Goal: Information Seeking & Learning: Learn about a topic

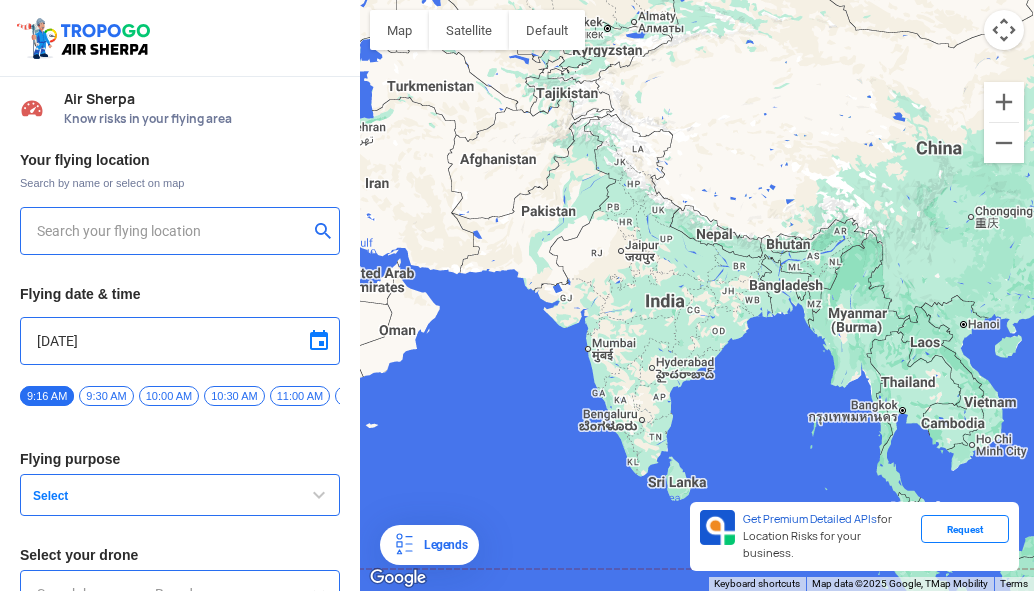
click at [246, 232] on input "text" at bounding box center [172, 231] width 271 height 24
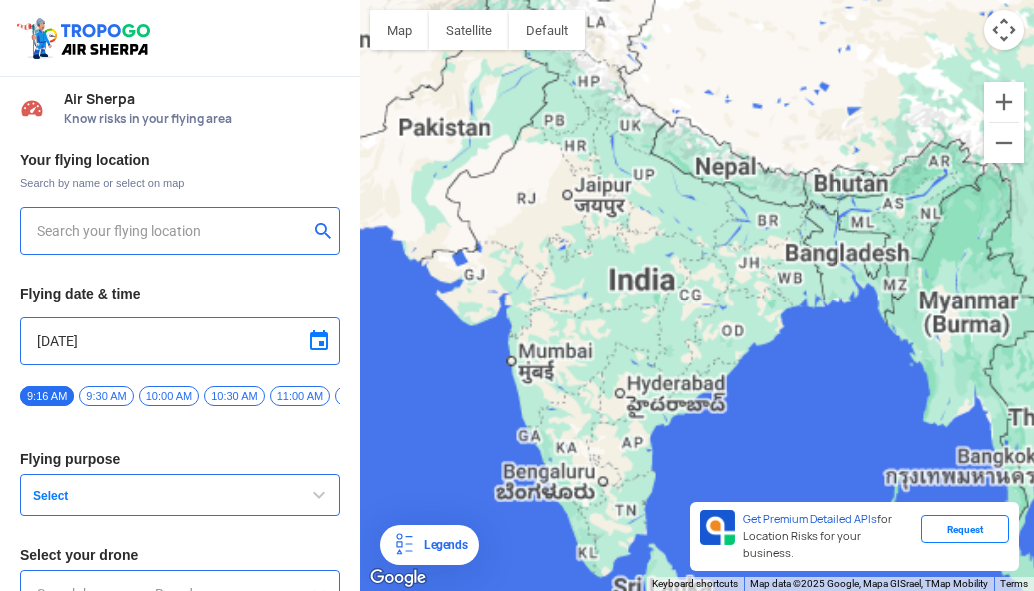
type input "144, Khattalwada, Wadgaon, Maharashtra 272176, India"
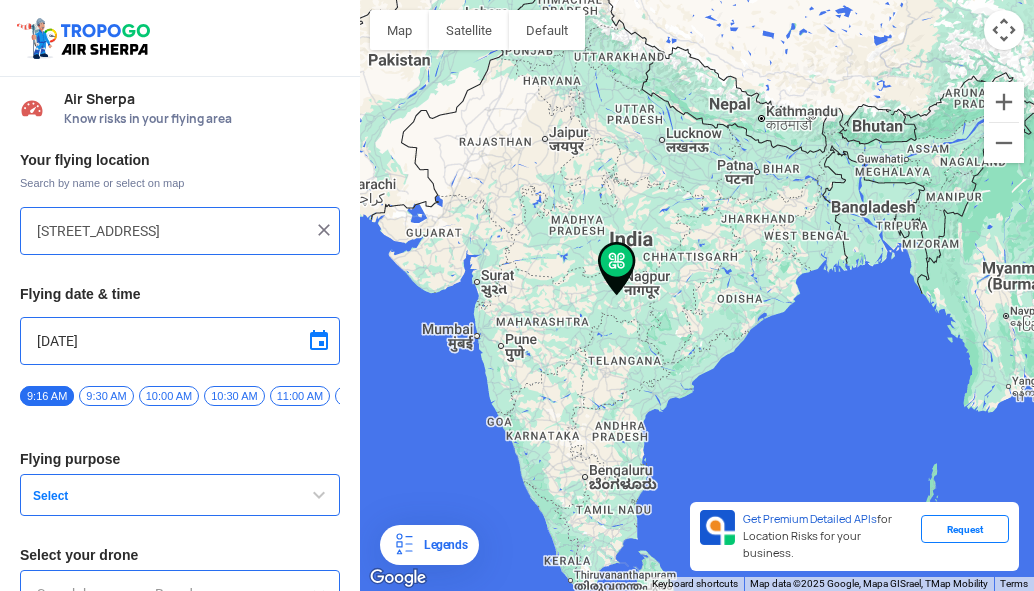
click at [318, 231] on img at bounding box center [324, 230] width 20 height 20
click at [242, 238] on input "text" at bounding box center [172, 231] width 271 height 24
click at [322, 229] on button "submit" at bounding box center [327, 233] width 24 height 20
click at [316, 227] on button "submit" at bounding box center [327, 233] width 24 height 20
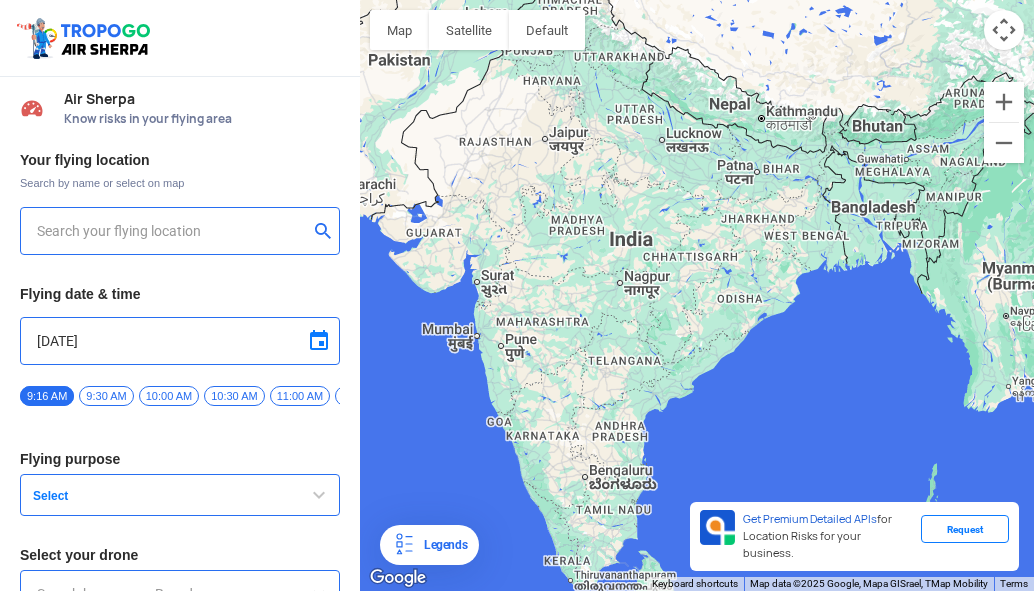
click at [316, 227] on button "submit" at bounding box center [327, 233] width 24 height 20
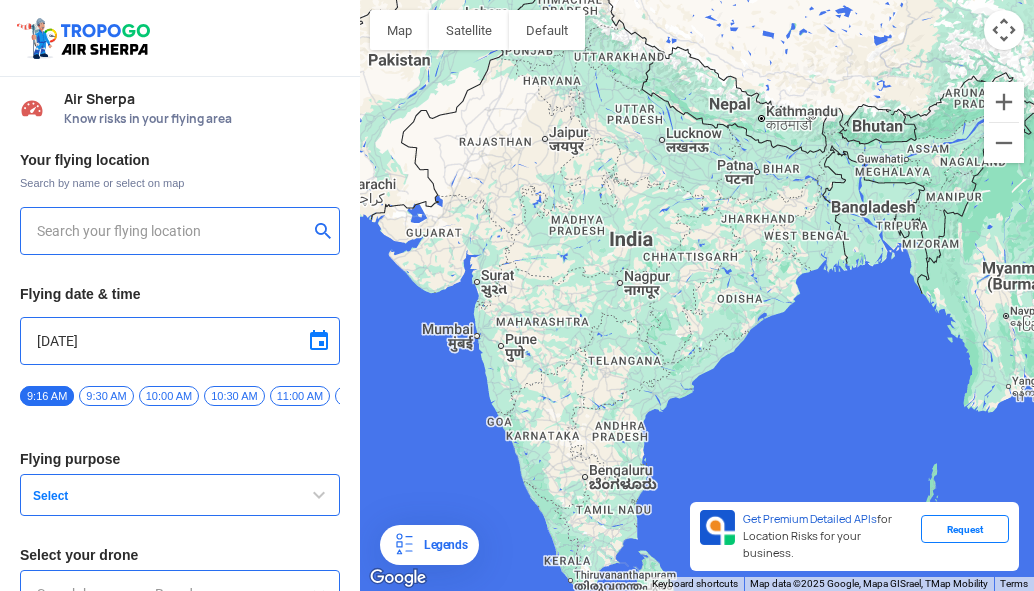
click at [316, 227] on button "submit" at bounding box center [327, 233] width 24 height 20
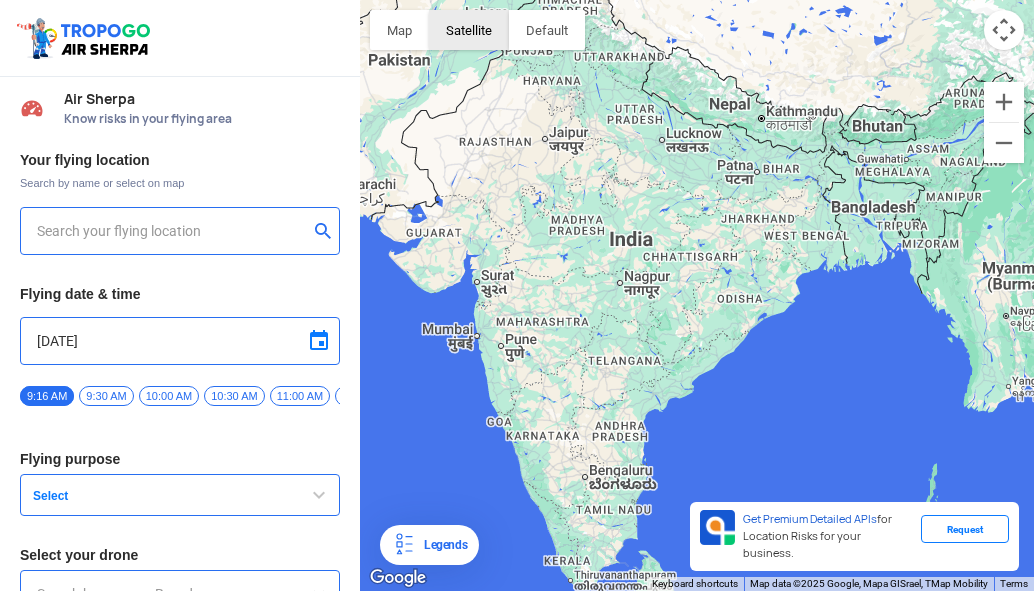
drag, startPoint x: 458, startPoint y: 11, endPoint x: 434, endPoint y: 19, distance: 25.3
click at [456, 11] on button "Satellite" at bounding box center [469, 30] width 80 height 40
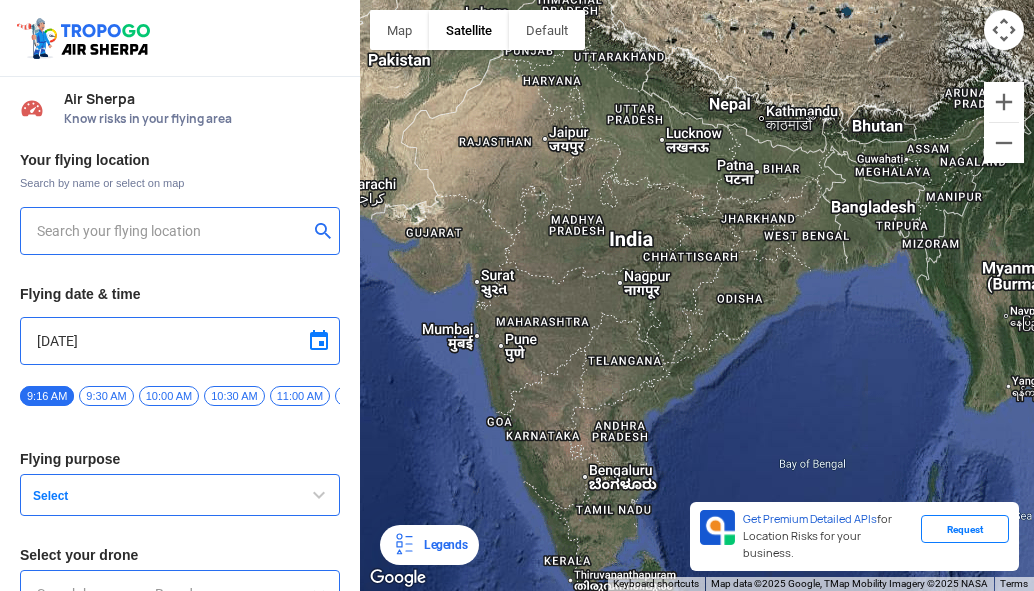
click at [243, 226] on input "text" at bounding box center [172, 231] width 271 height 24
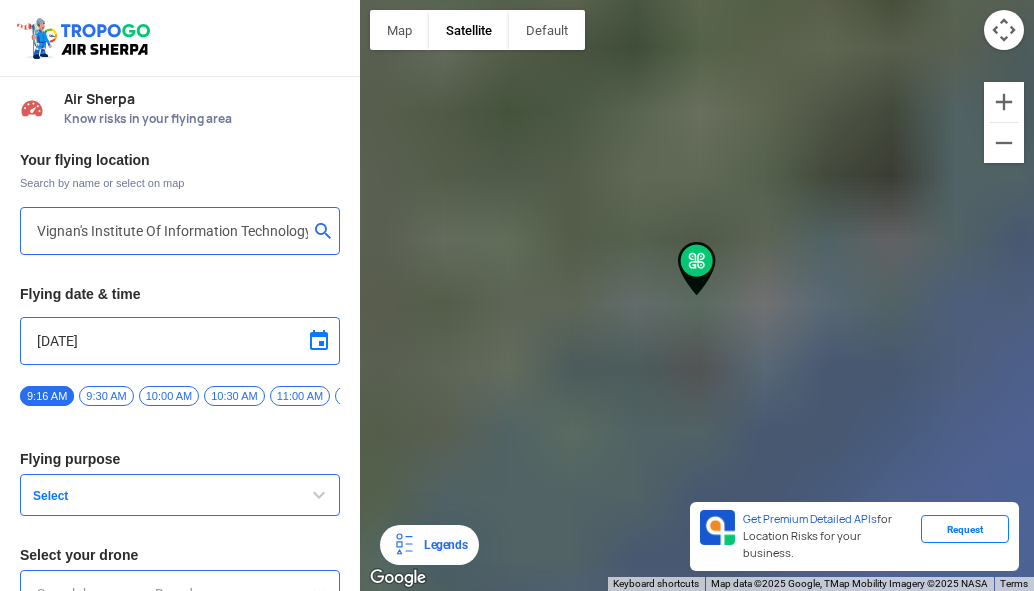
type input "Block D, Visakhapatnam, Andhra Pradesh 530049, India"
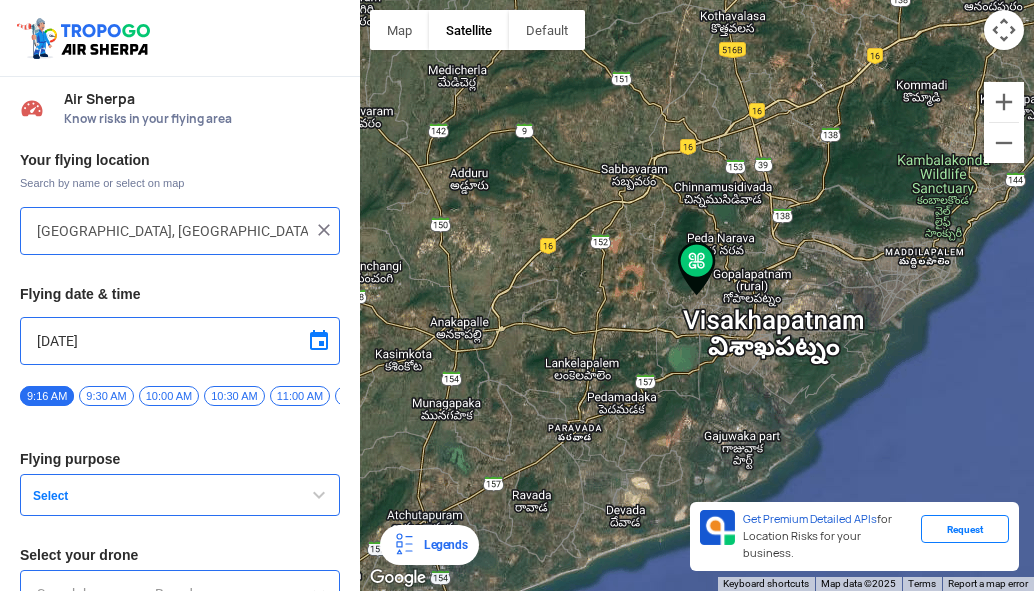
scroll to position [77, 0]
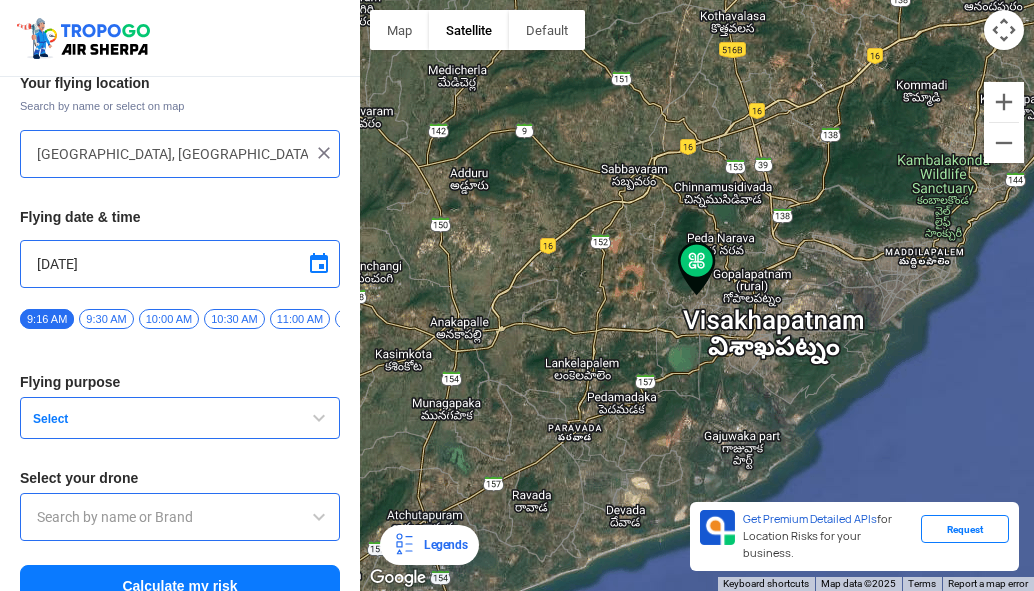
click at [316, 419] on span "button" at bounding box center [319, 418] width 24 height 24
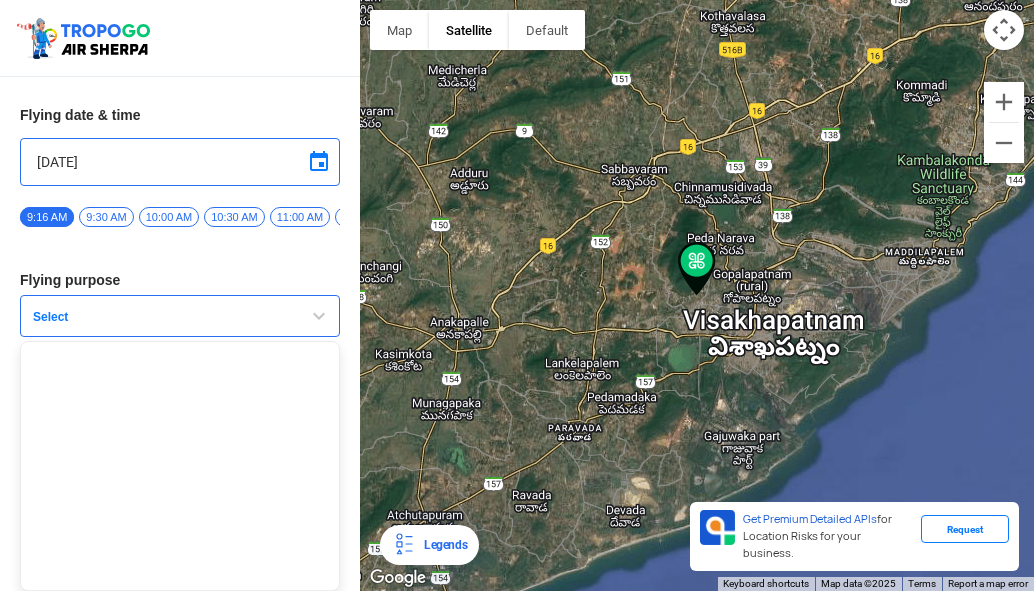
scroll to position [32, 0]
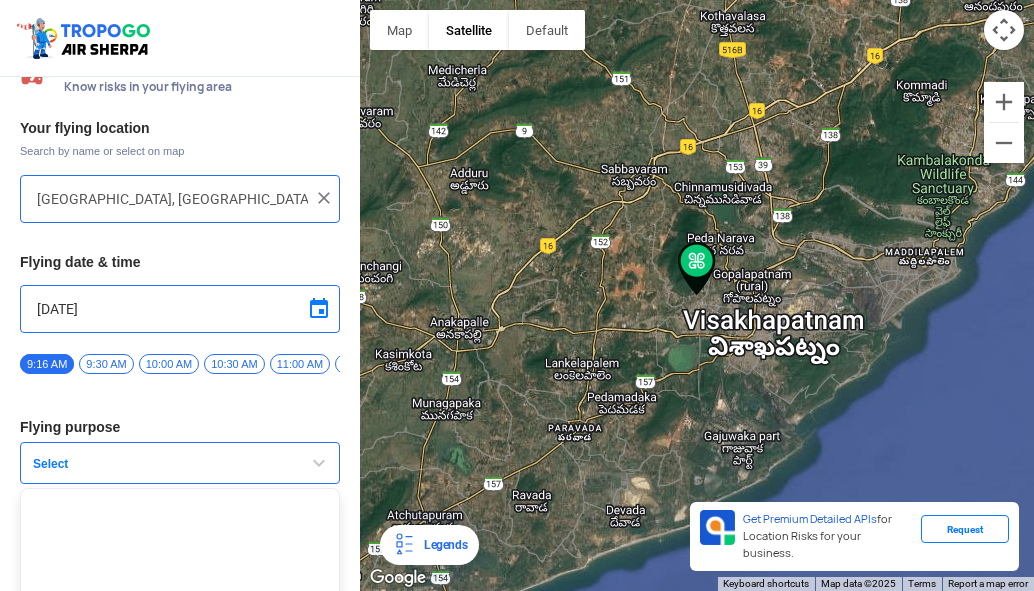
click at [323, 463] on span "button" at bounding box center [319, 463] width 24 height 24
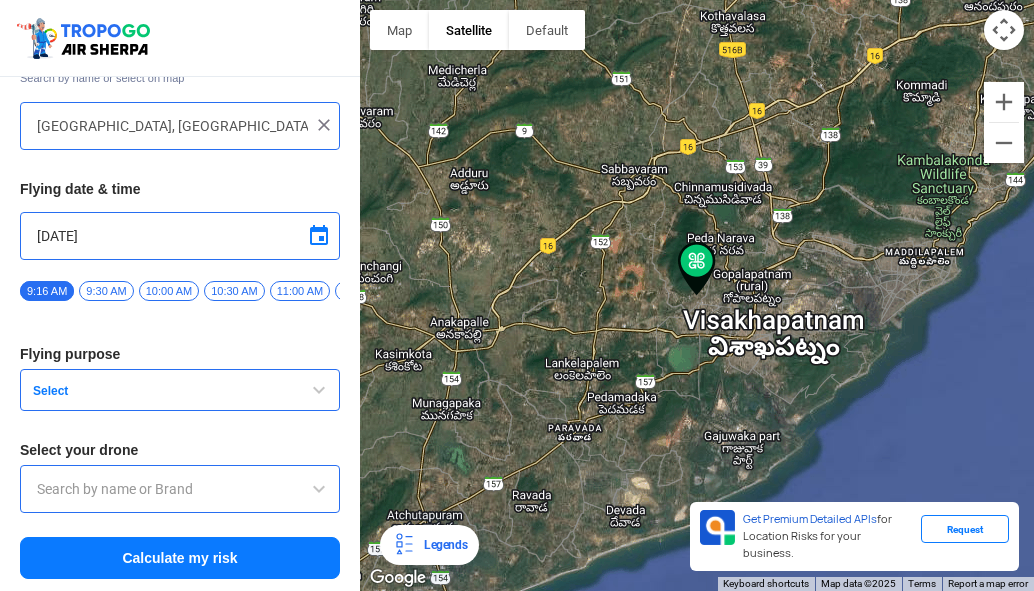
scroll to position [113, 0]
click at [311, 395] on span "button" at bounding box center [319, 390] width 24 height 24
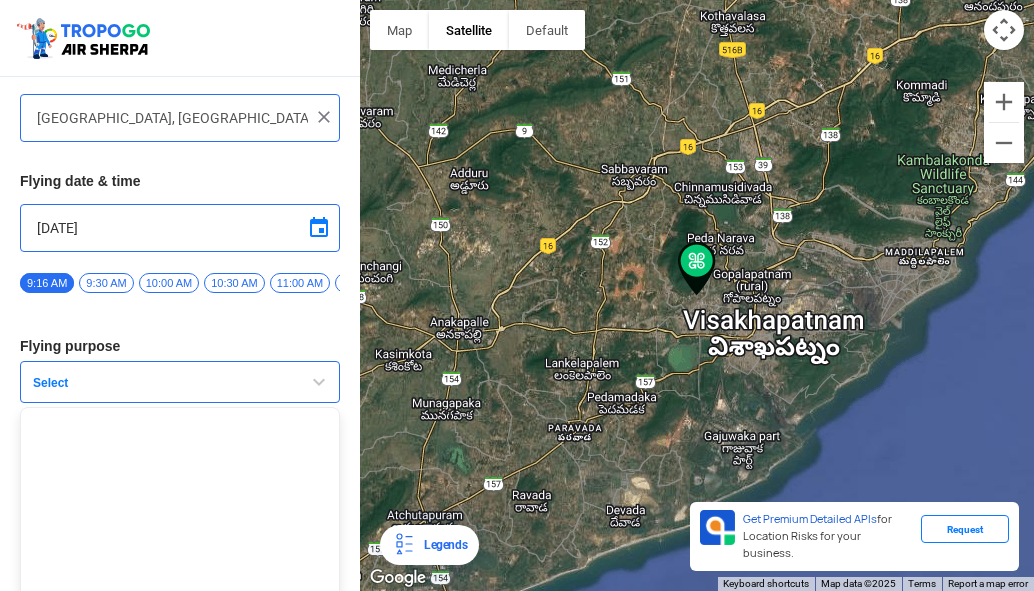
click at [311, 394] on span "button" at bounding box center [319, 382] width 24 height 24
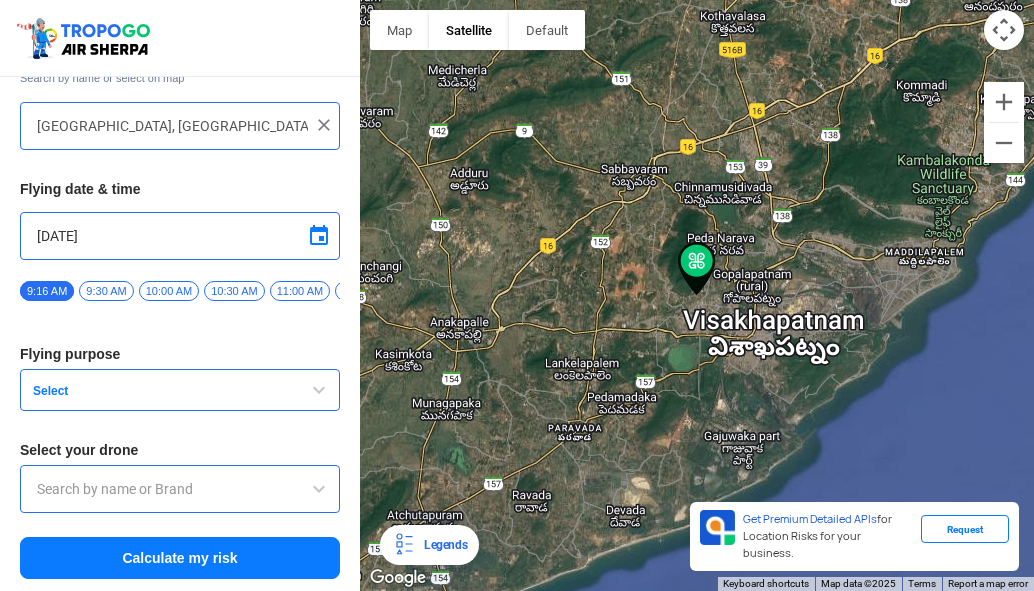
click at [311, 395] on span "button" at bounding box center [319, 390] width 24 height 24
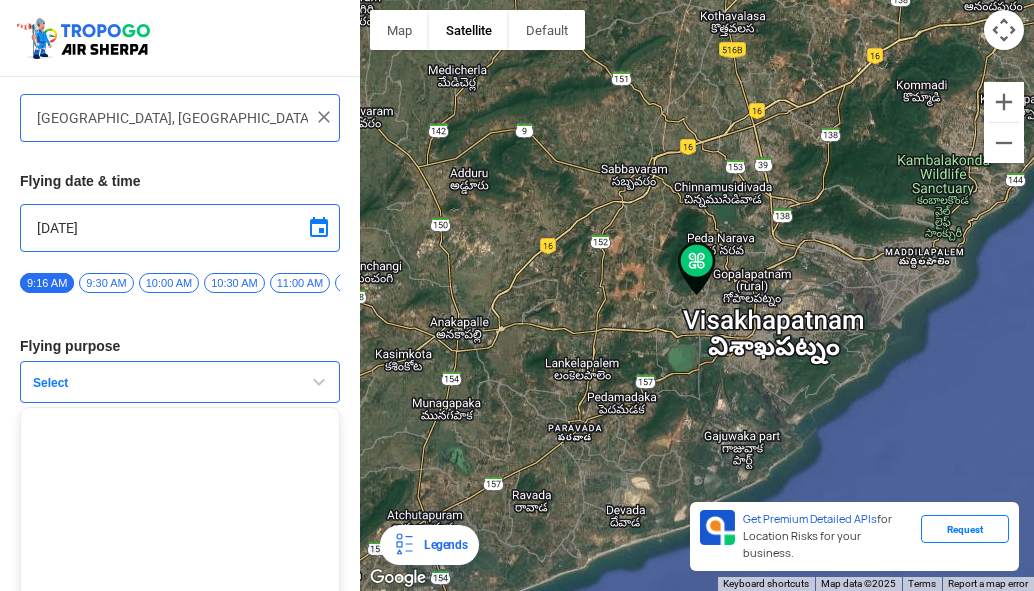
click at [307, 393] on span "button" at bounding box center [319, 382] width 24 height 24
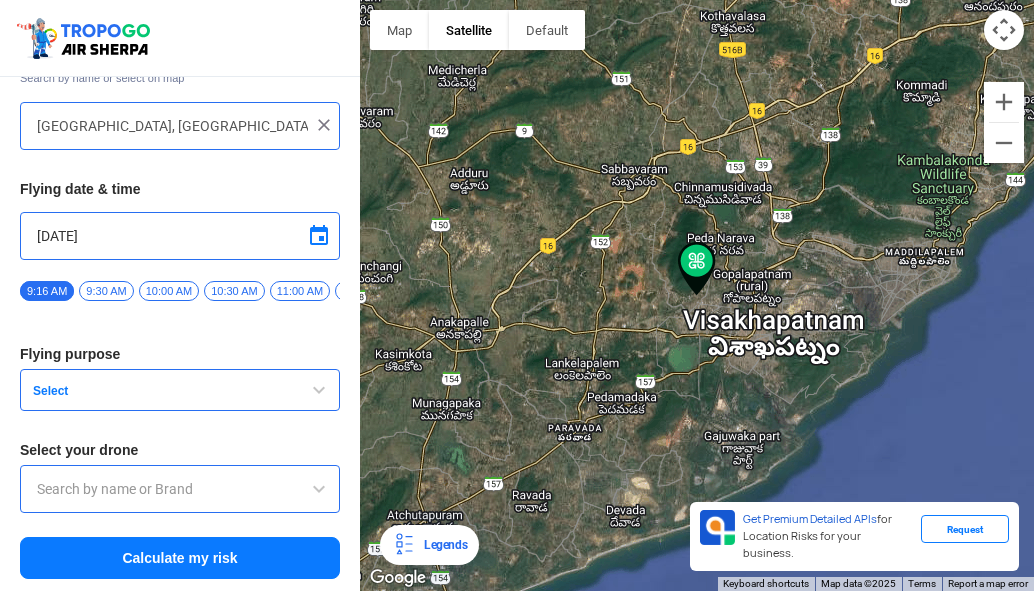
click at [307, 393] on span "button" at bounding box center [319, 390] width 24 height 24
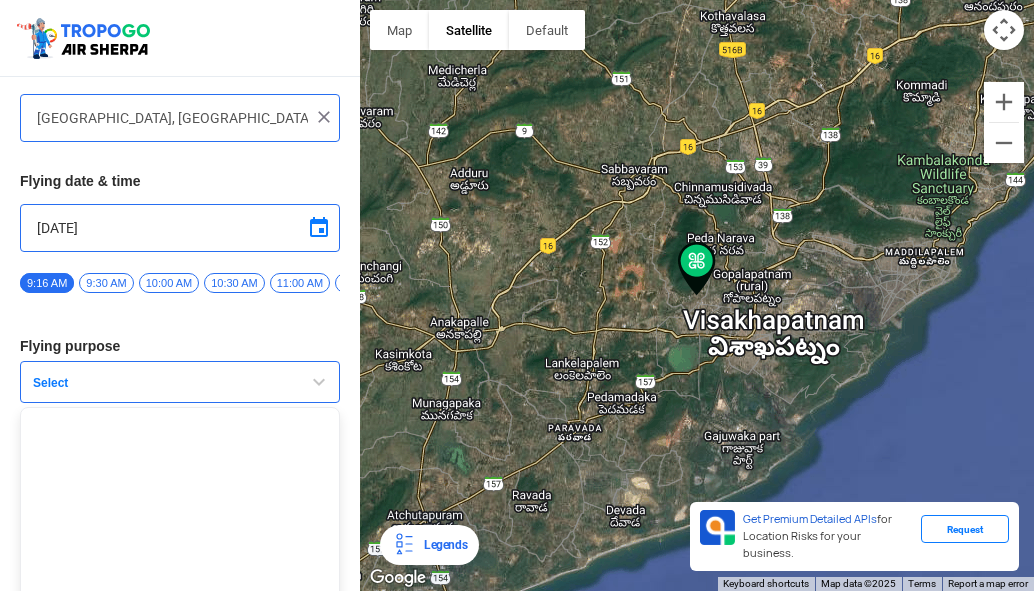
click at [309, 394] on span "button" at bounding box center [319, 382] width 24 height 24
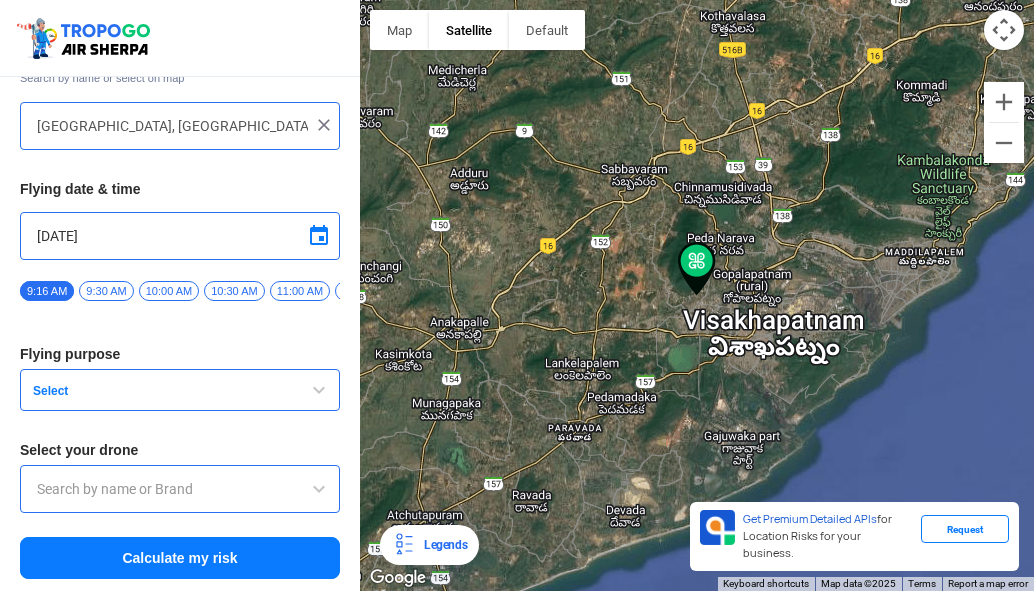
click at [300, 499] on input "text" at bounding box center [180, 489] width 286 height 24
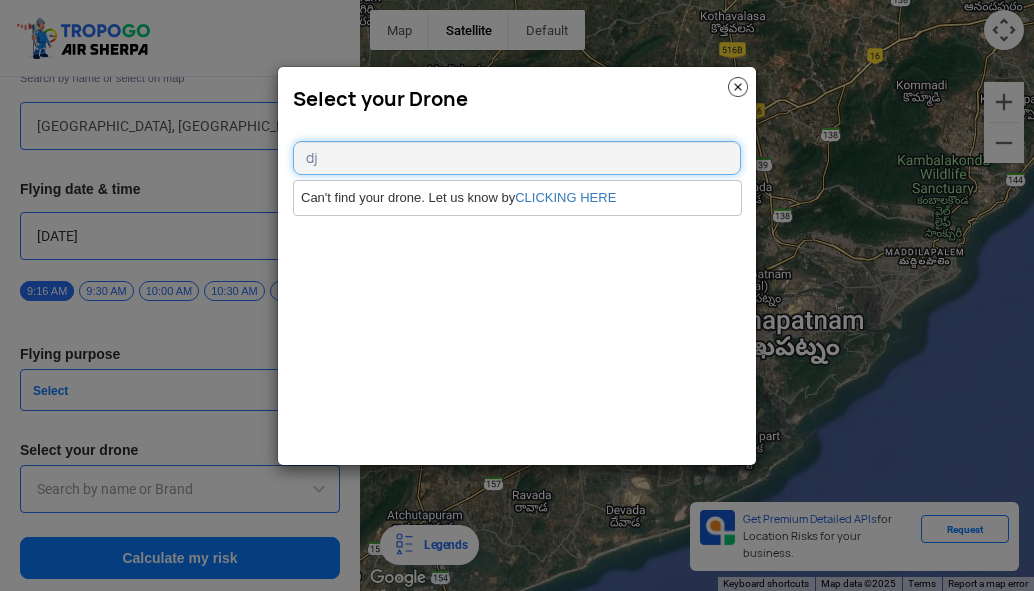
type input "d"
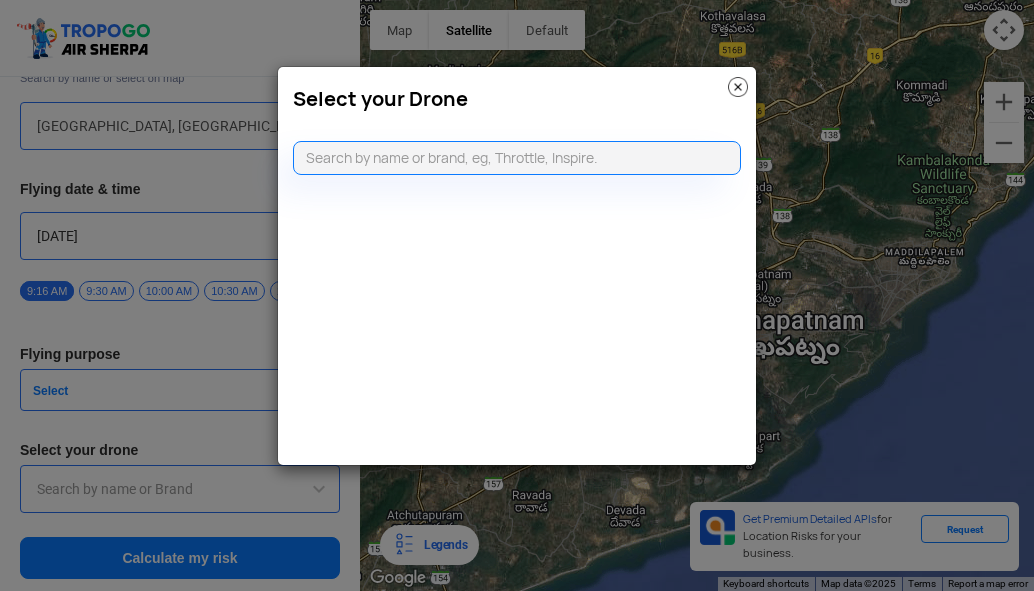
click at [744, 89] on img at bounding box center [738, 87] width 20 height 20
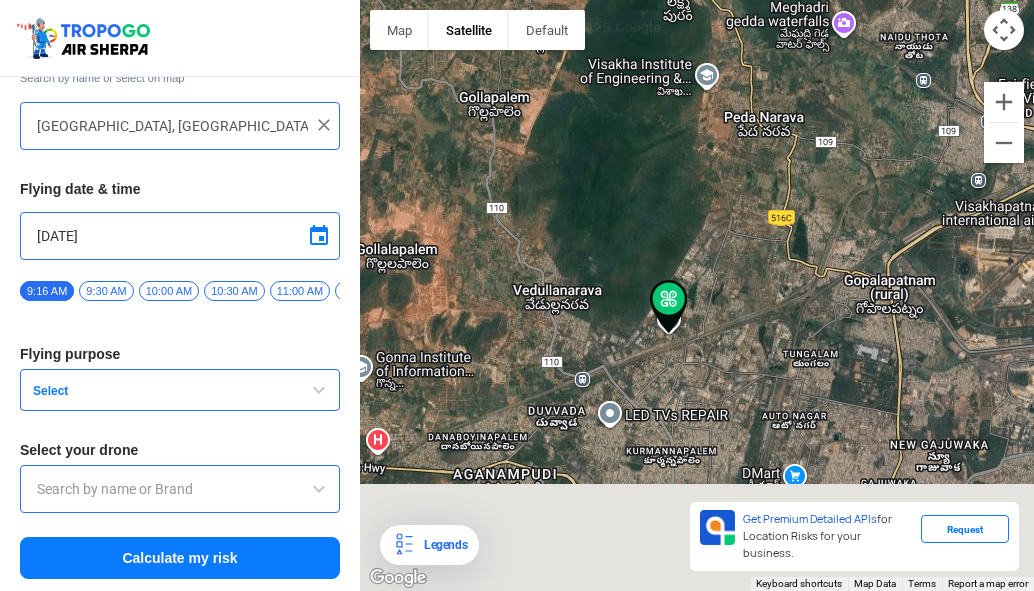
drag, startPoint x: 543, startPoint y: 427, endPoint x: 527, endPoint y: 100, distance: 327.3
click at [527, 100] on div at bounding box center [697, 295] width 674 height 591
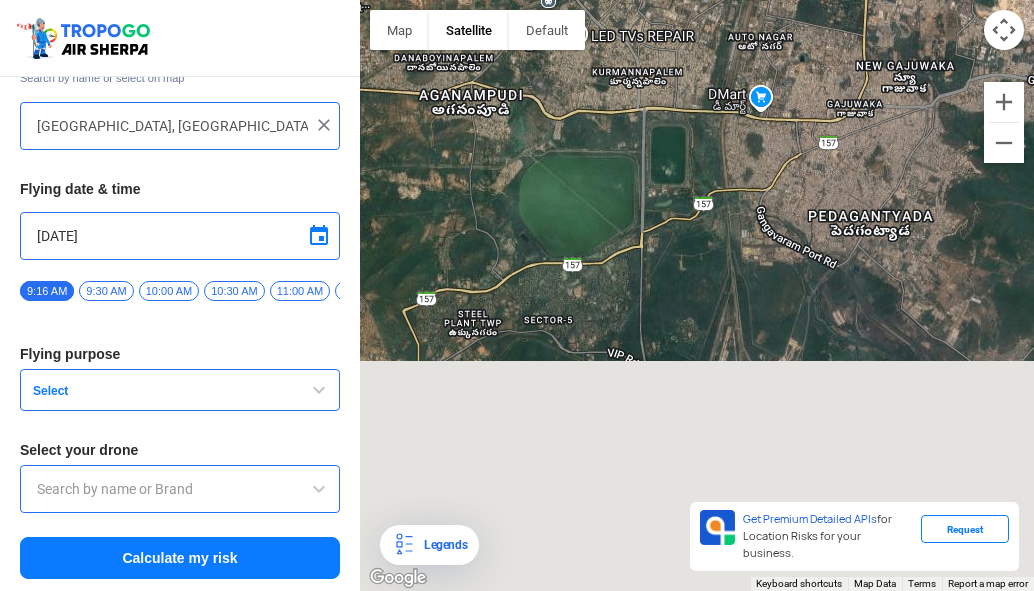
drag, startPoint x: 415, startPoint y: 175, endPoint x: 383, endPoint y: 190, distance: 35.3
click at [383, 190] on div at bounding box center [697, 295] width 674 height 591
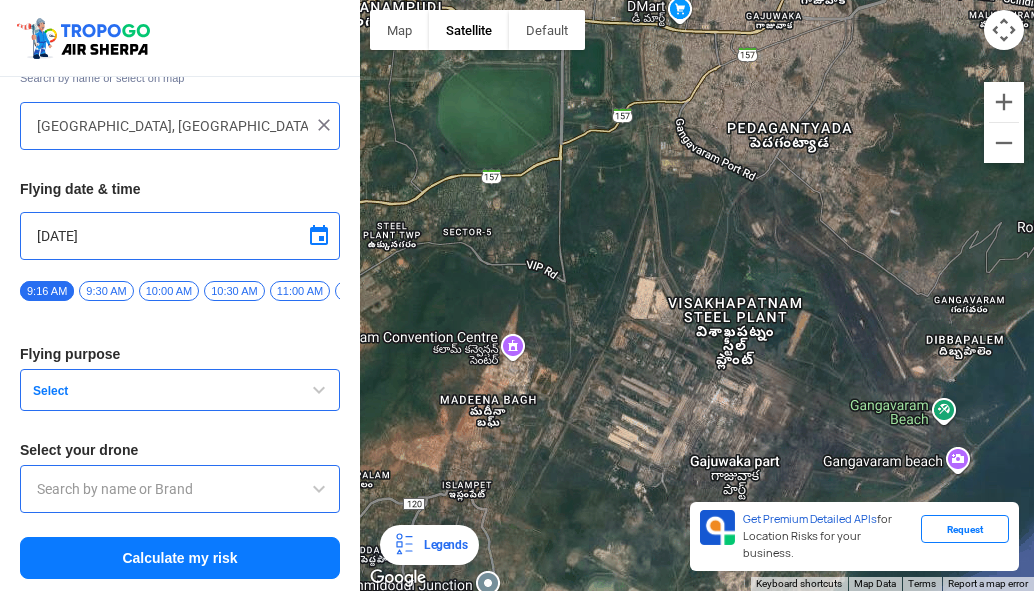
drag, startPoint x: 643, startPoint y: 222, endPoint x: 594, endPoint y: 351, distance: 137.9
click at [594, 351] on div at bounding box center [697, 295] width 674 height 591
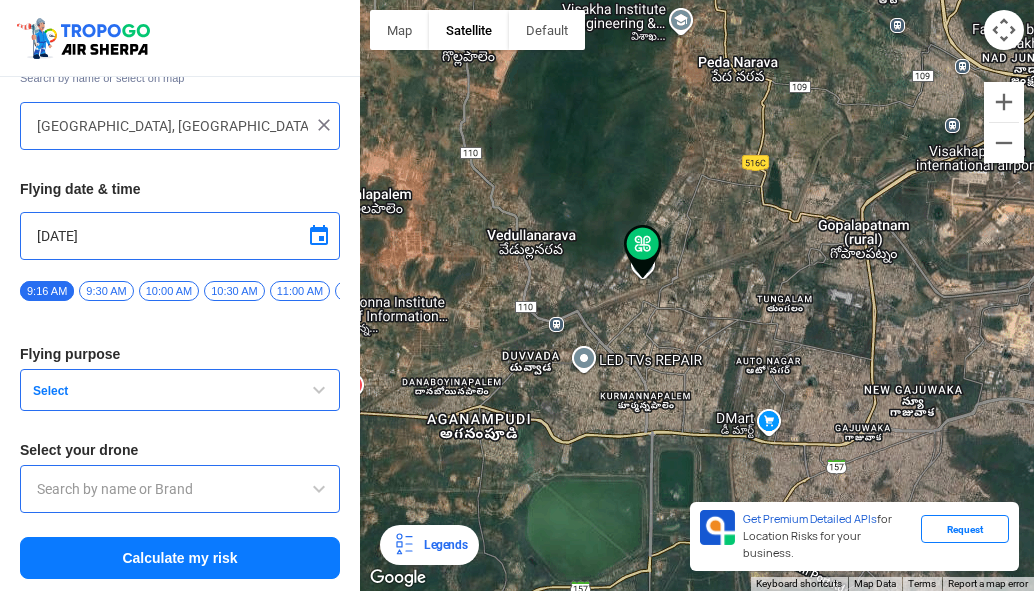
drag, startPoint x: 679, startPoint y: 256, endPoint x: 777, endPoint y: 426, distance: 196.1
click at [801, 466] on div at bounding box center [697, 295] width 674 height 591
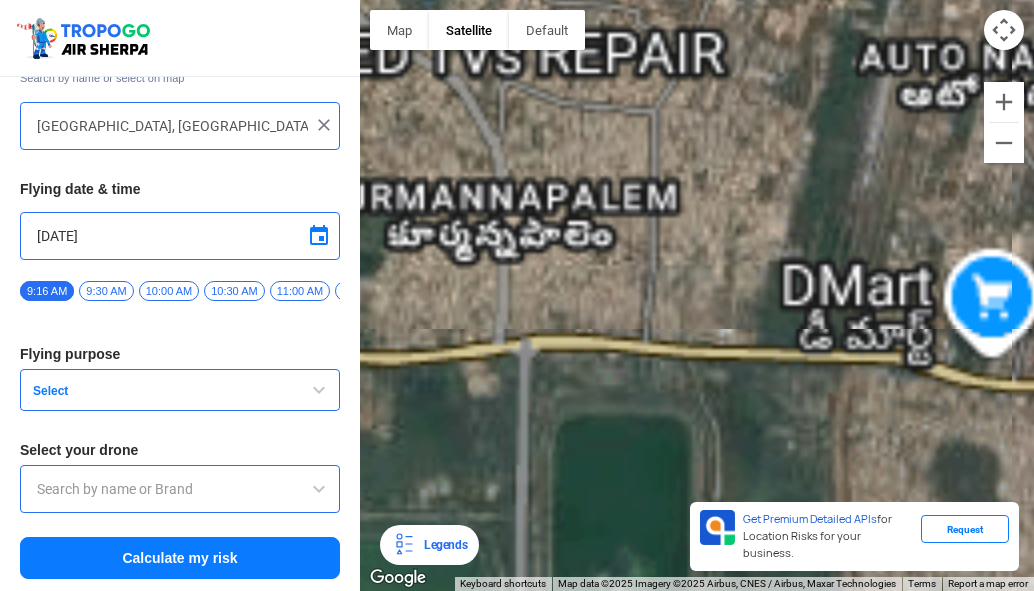
drag, startPoint x: 667, startPoint y: 172, endPoint x: 943, endPoint y: 399, distance: 357.2
click at [943, 399] on div at bounding box center [697, 295] width 674 height 591
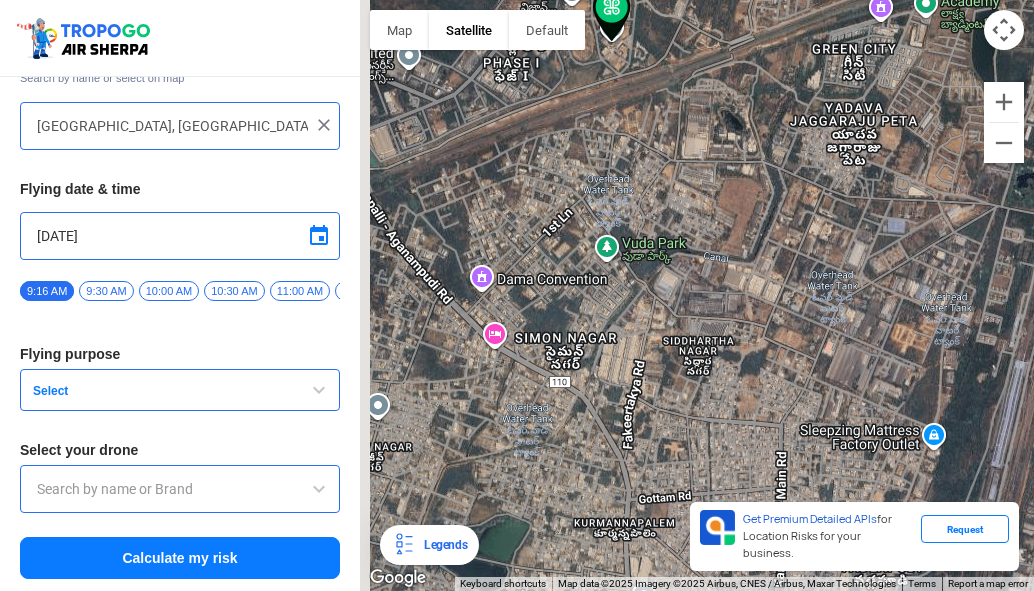
drag, startPoint x: 681, startPoint y: 186, endPoint x: 823, endPoint y: 525, distance: 367.4
click at [822, 525] on div "Map Terrain Satellite Labels Legends Get Premium Detailed APIs for Location Ris…" at bounding box center [697, 295] width 674 height 591
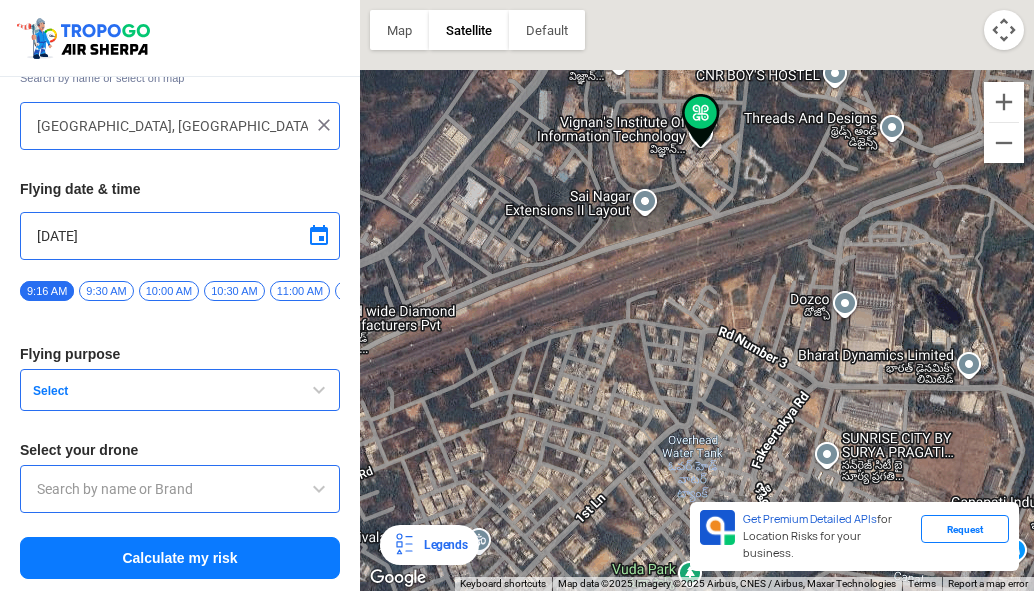
drag, startPoint x: 669, startPoint y: 112, endPoint x: 721, endPoint y: 344, distance: 237.7
click at [727, 356] on div at bounding box center [697, 295] width 674 height 591
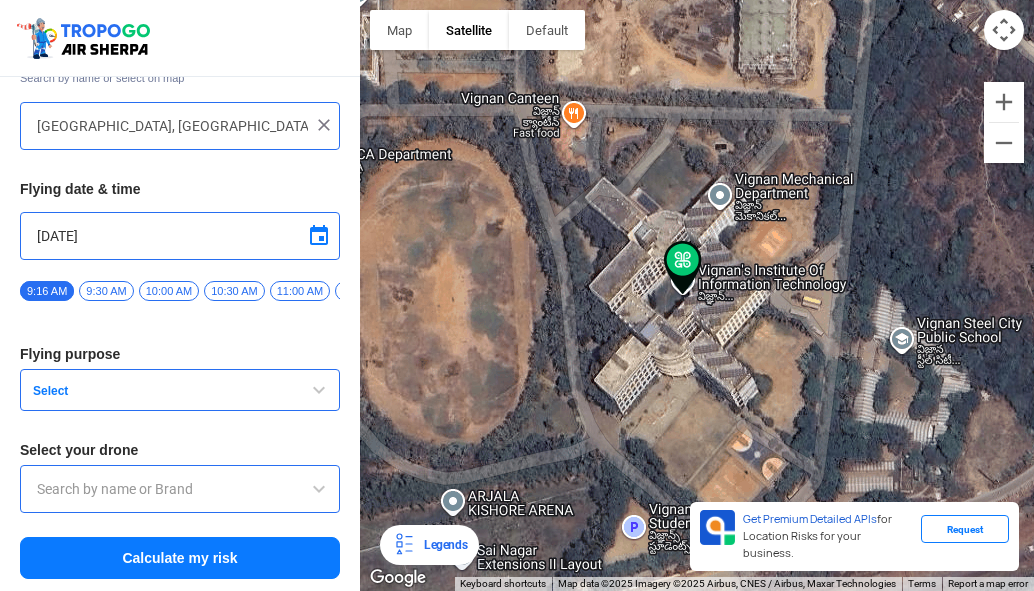
drag, startPoint x: 711, startPoint y: 95, endPoint x: 703, endPoint y: 358, distance: 263.0
click at [703, 358] on div at bounding box center [697, 295] width 674 height 591
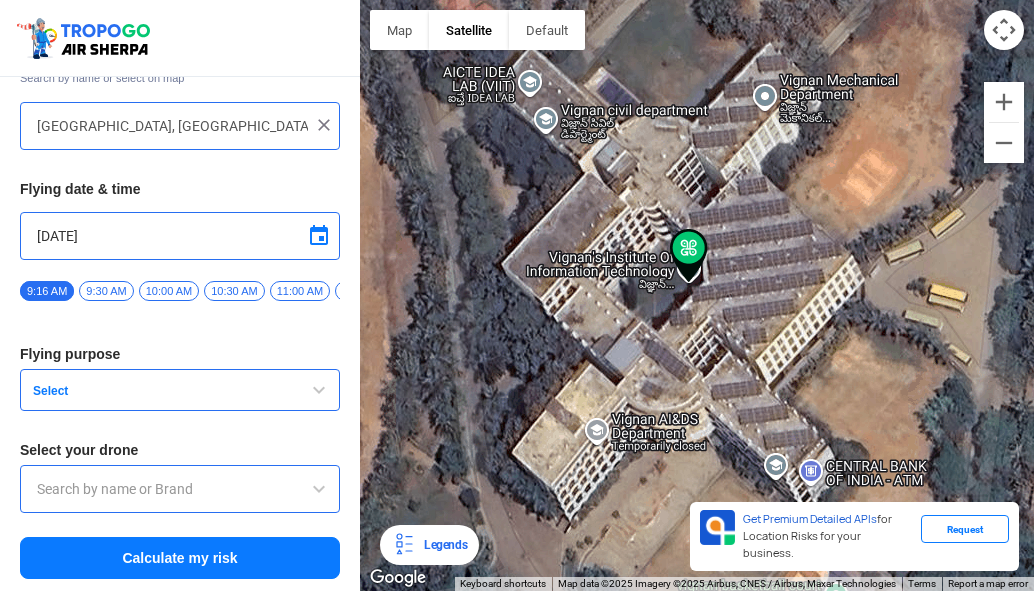
drag, startPoint x: 696, startPoint y: 319, endPoint x: 702, endPoint y: 254, distance: 65.3
click at [702, 254] on img at bounding box center [689, 256] width 38 height 54
click at [999, 98] on button "Zoom in" at bounding box center [1004, 102] width 40 height 40
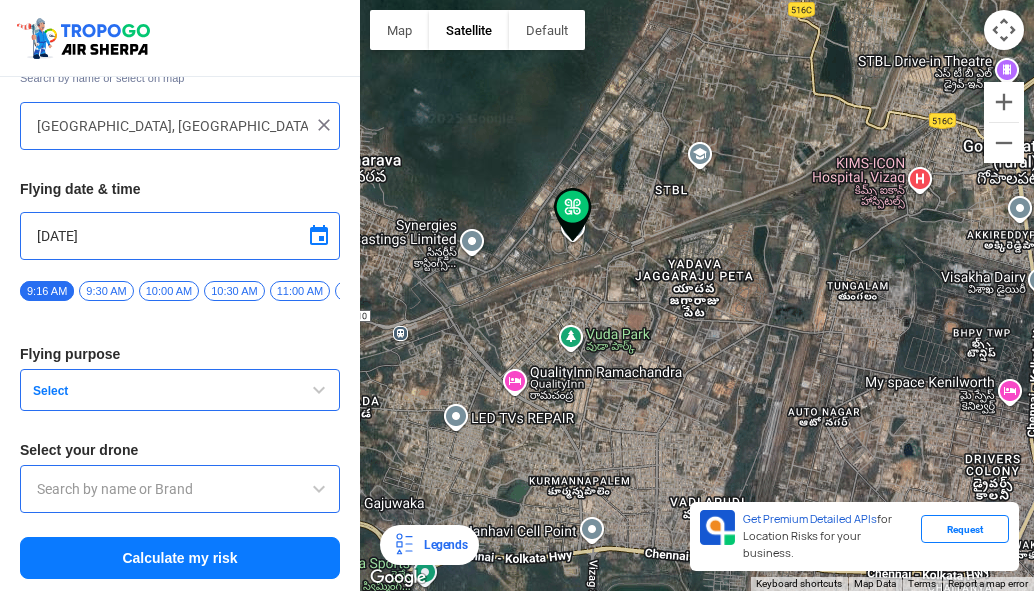
drag, startPoint x: 574, startPoint y: 159, endPoint x: 802, endPoint y: 151, distance: 228.1
click at [461, 163] on div at bounding box center [697, 295] width 674 height 591
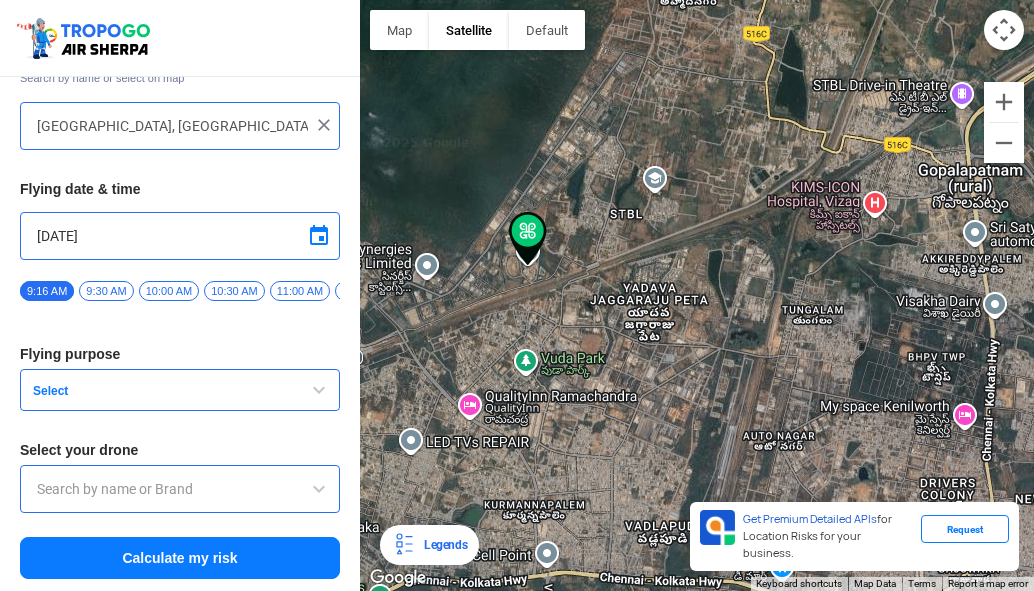
drag, startPoint x: 855, startPoint y: 154, endPoint x: 750, endPoint y: 214, distance: 120.9
click at [753, 213] on div at bounding box center [697, 295] width 674 height 591
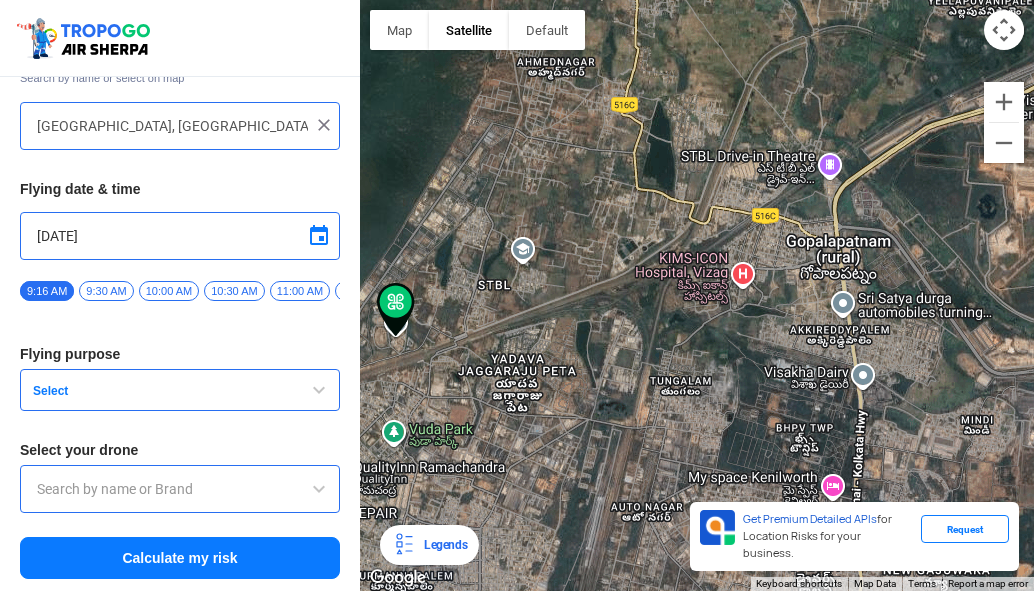
drag, startPoint x: 799, startPoint y: 175, endPoint x: 722, endPoint y: 230, distance: 94.6
click at [723, 230] on div at bounding box center [697, 295] width 674 height 591
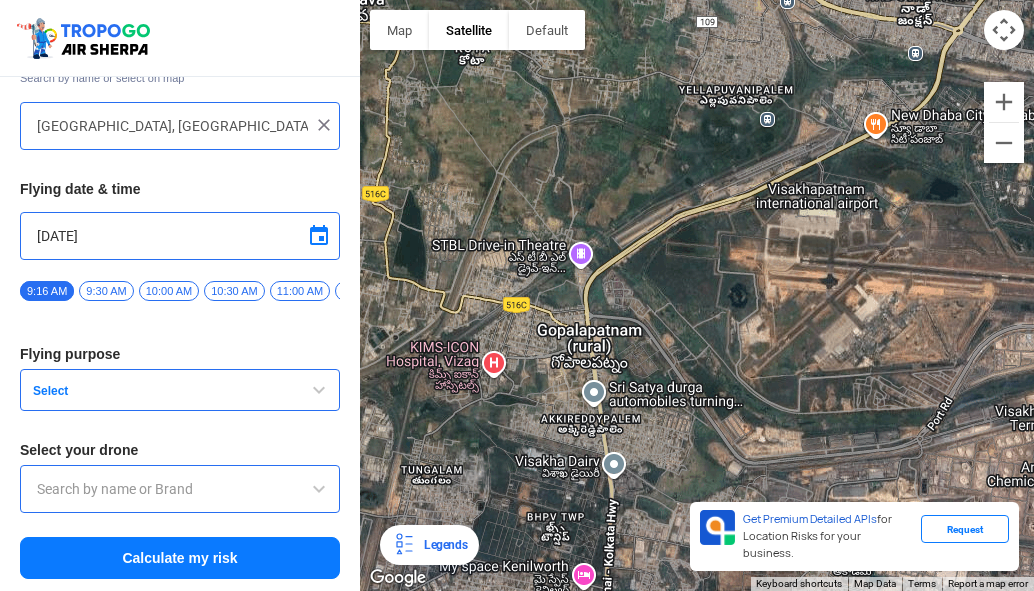
drag, startPoint x: 761, startPoint y: 200, endPoint x: 589, endPoint y: 144, distance: 180.8
click at [590, 144] on div at bounding box center [697, 295] width 674 height 591
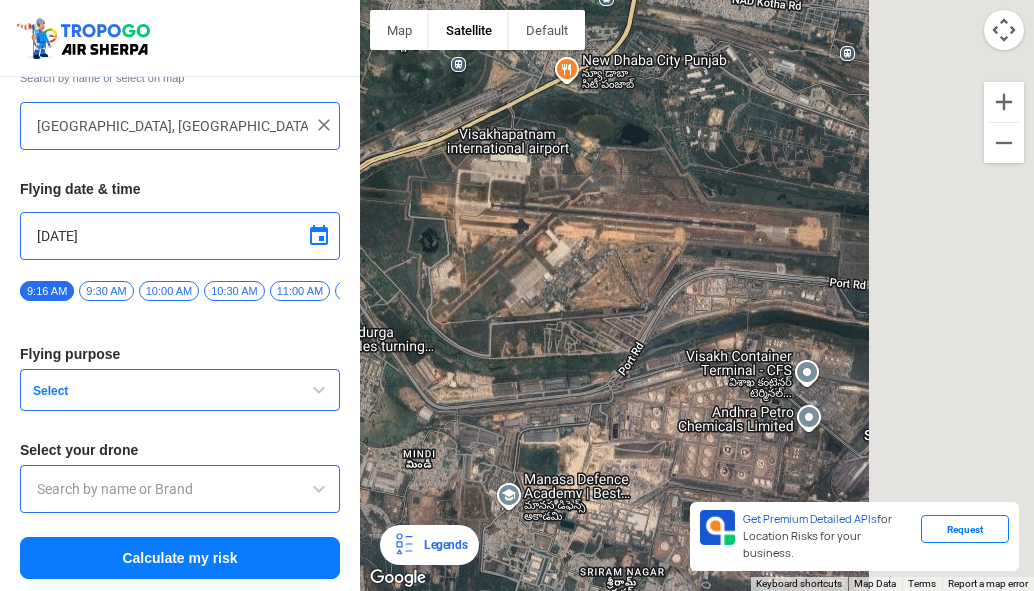
drag, startPoint x: 916, startPoint y: 216, endPoint x: 622, endPoint y: 251, distance: 296.0
click at [622, 251] on div at bounding box center [697, 295] width 674 height 591
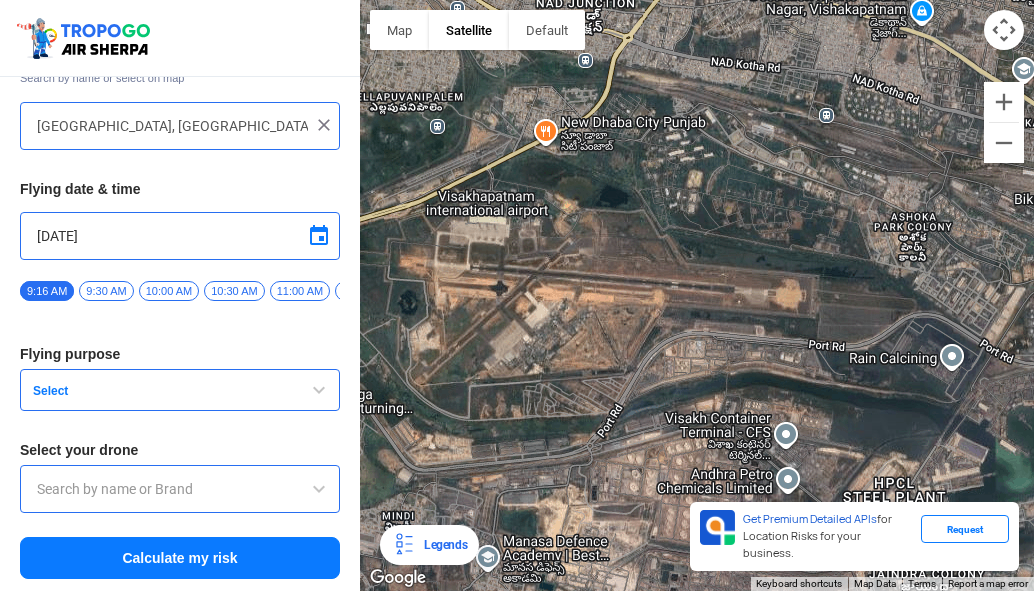
drag, startPoint x: 710, startPoint y: 268, endPoint x: 682, endPoint y: 320, distance: 59.0
click at [682, 320] on div at bounding box center [697, 295] width 674 height 591
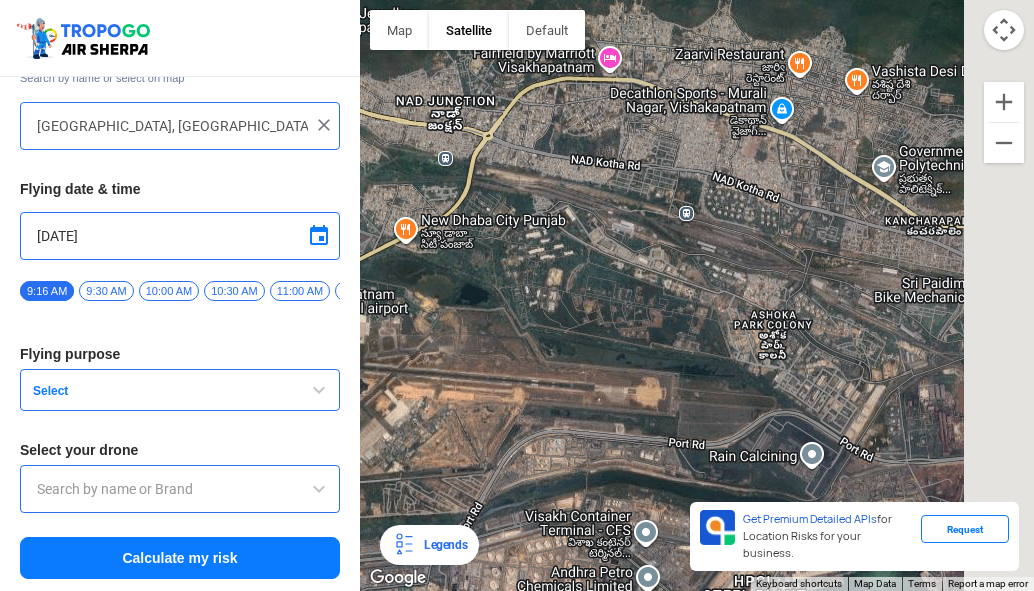
drag, startPoint x: 724, startPoint y: 239, endPoint x: 526, endPoint y: 263, distance: 199.4
click at [526, 263] on div at bounding box center [697, 295] width 674 height 591
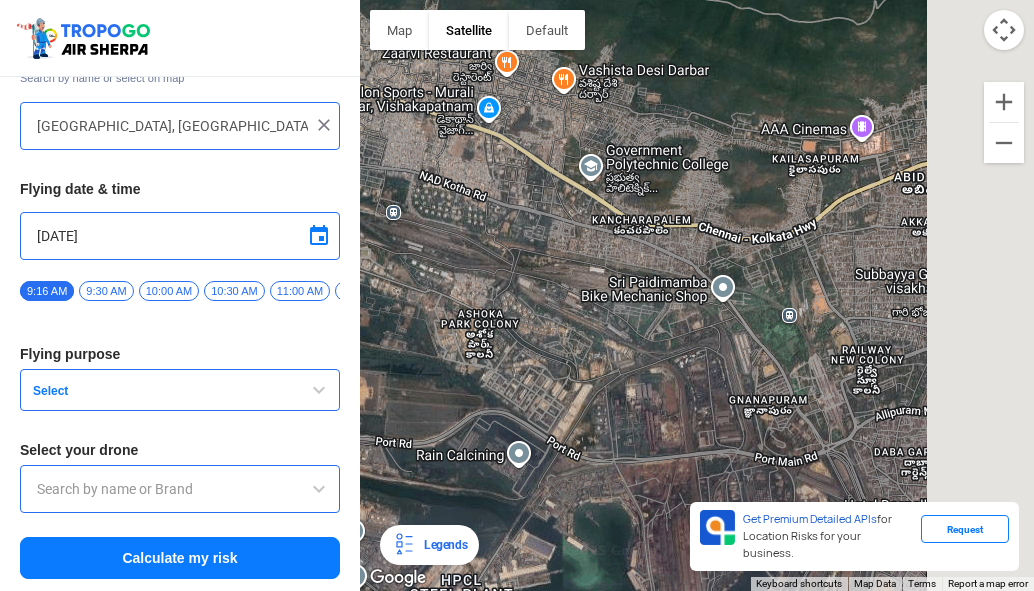
drag, startPoint x: 765, startPoint y: 241, endPoint x: 570, endPoint y: 258, distance: 195.7
click at [570, 258] on div at bounding box center [697, 295] width 674 height 591
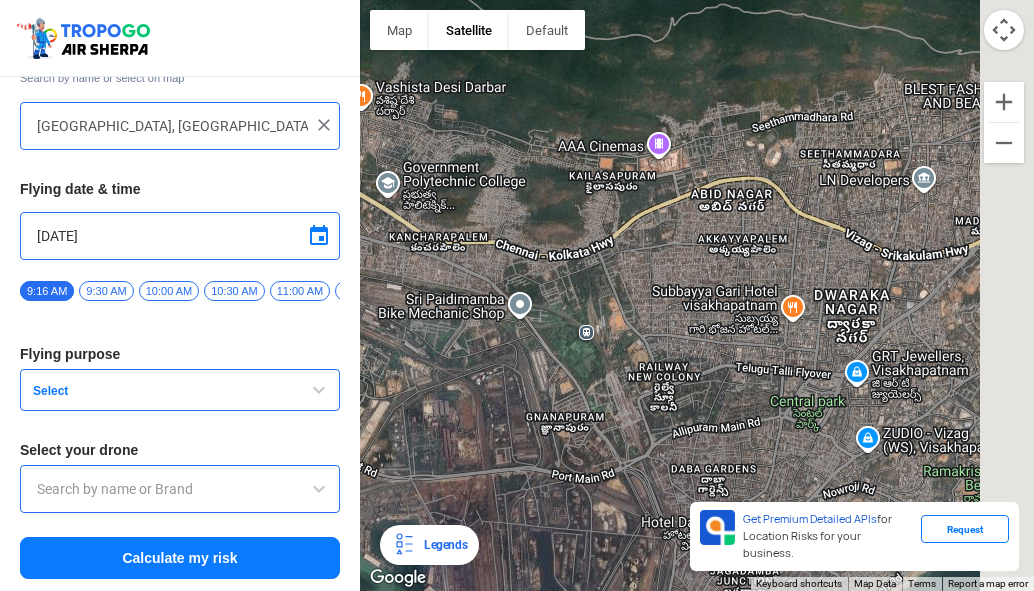
drag, startPoint x: 735, startPoint y: 233, endPoint x: 576, endPoint y: 260, distance: 161.2
click at [576, 260] on div at bounding box center [697, 295] width 674 height 591
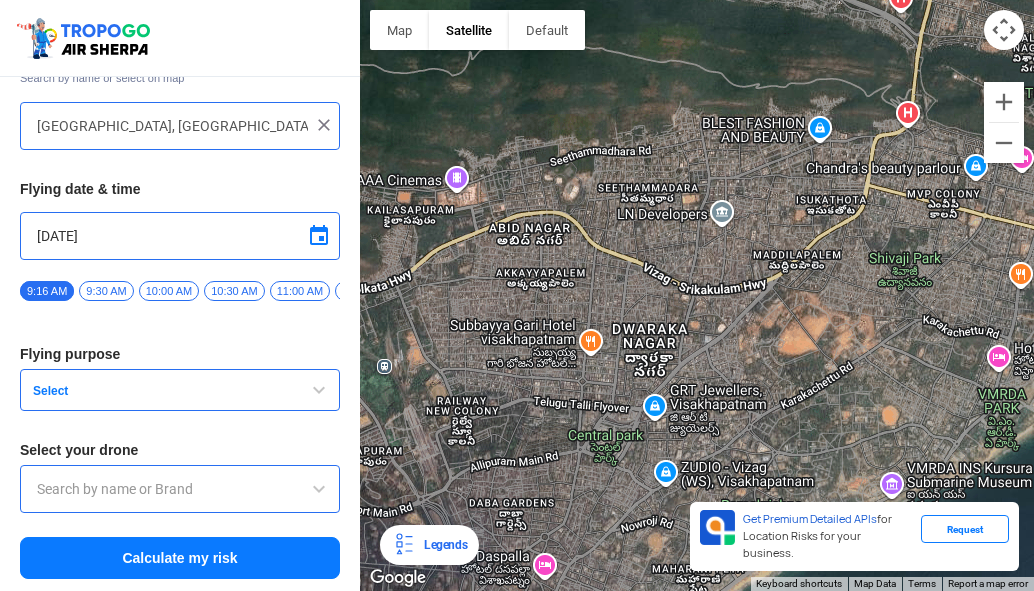
drag, startPoint x: 757, startPoint y: 226, endPoint x: 580, endPoint y: 257, distance: 179.6
click at [582, 260] on div at bounding box center [697, 295] width 674 height 591
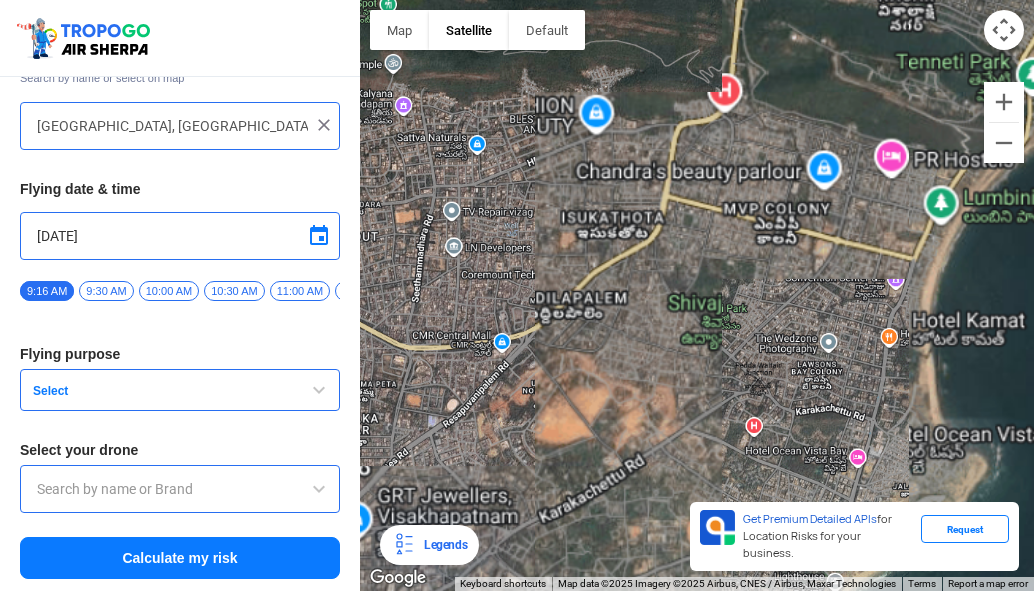
drag, startPoint x: 602, startPoint y: 302, endPoint x: 591, endPoint y: 314, distance: 16.3
click at [591, 314] on div at bounding box center [697, 295] width 674 height 591
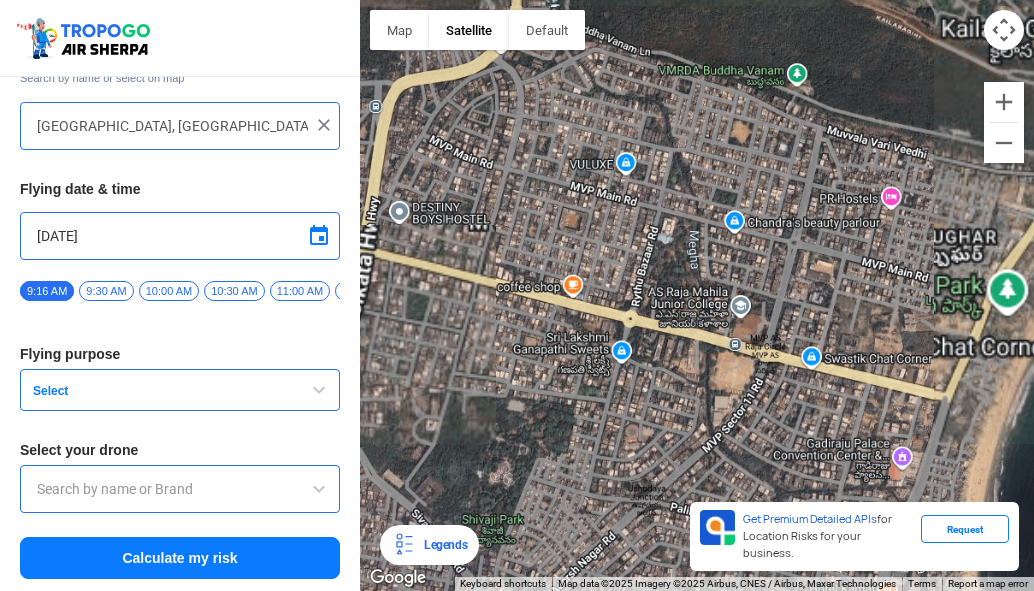
drag, startPoint x: 616, startPoint y: 264, endPoint x: 761, endPoint y: 197, distance: 159.7
click at [758, 197] on div at bounding box center [697, 295] width 674 height 591
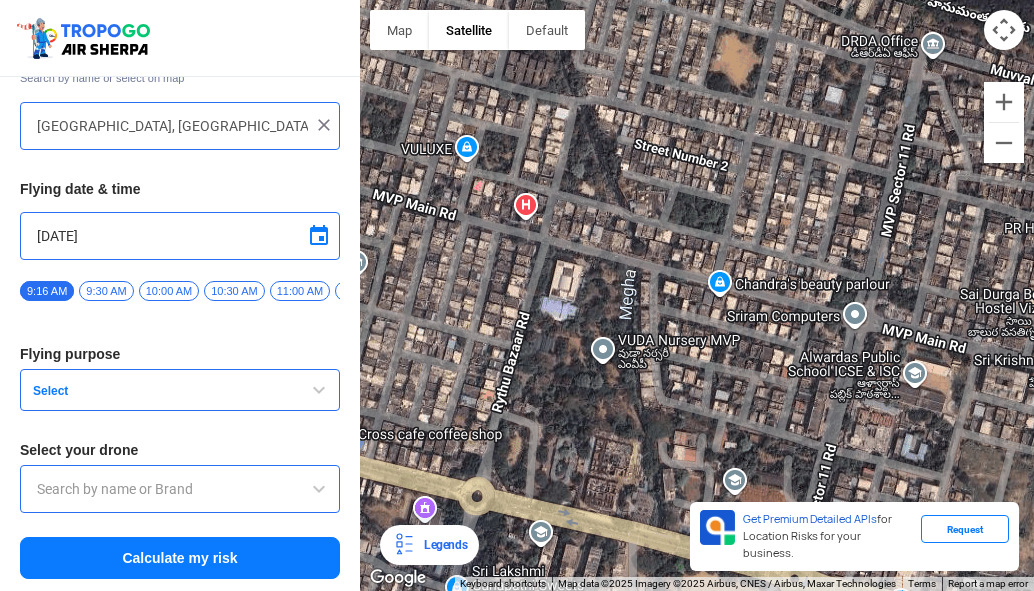
click at [824, 206] on div at bounding box center [697, 295] width 674 height 591
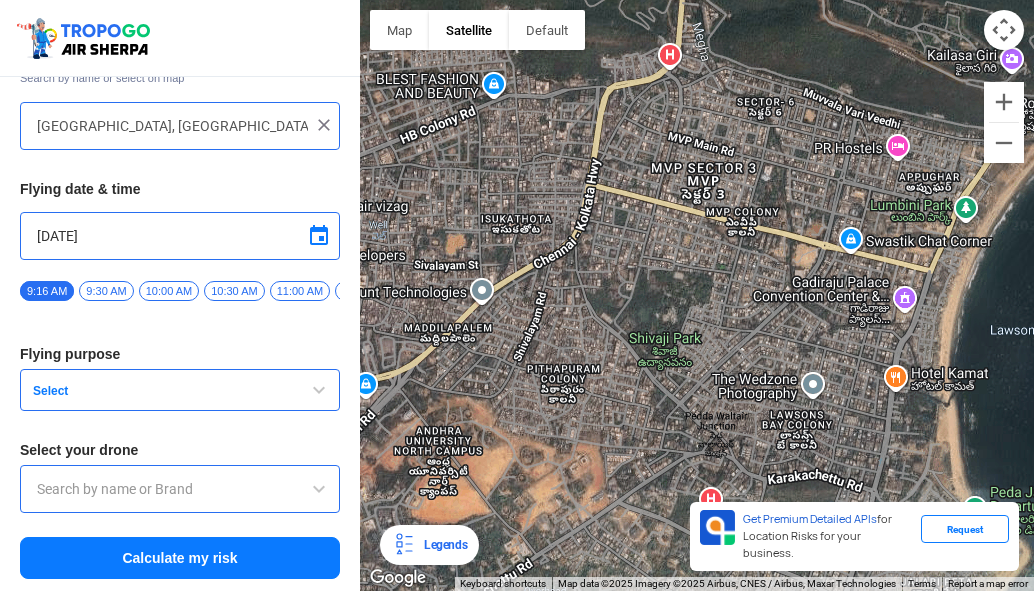
drag, startPoint x: 659, startPoint y: 163, endPoint x: 723, endPoint y: 103, distance: 87.7
click at [723, 103] on div at bounding box center [697, 295] width 674 height 591
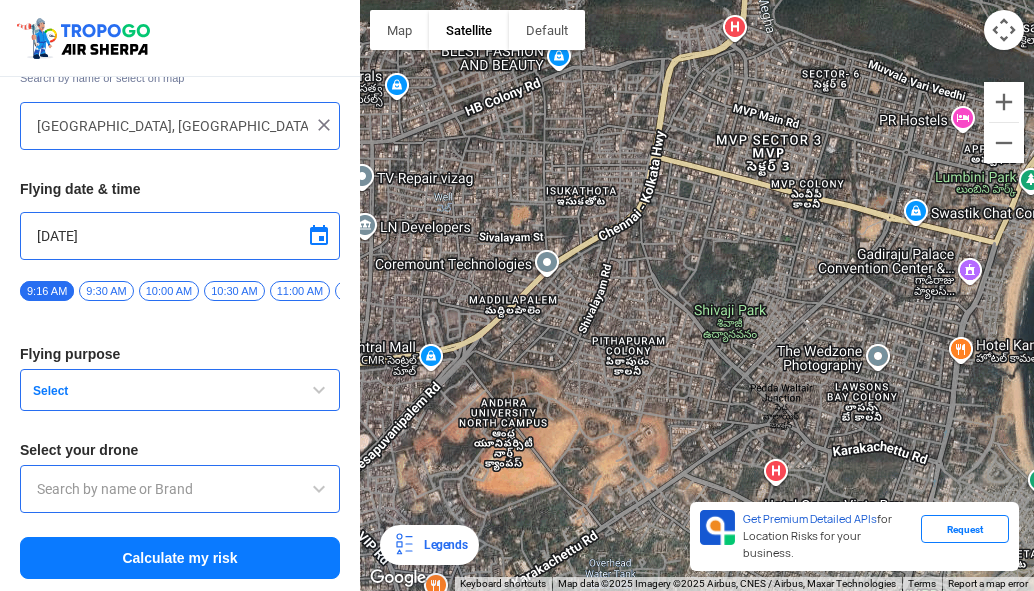
drag, startPoint x: 495, startPoint y: 279, endPoint x: 585, endPoint y: 253, distance: 93.6
click at [562, 256] on div at bounding box center [697, 295] width 674 height 591
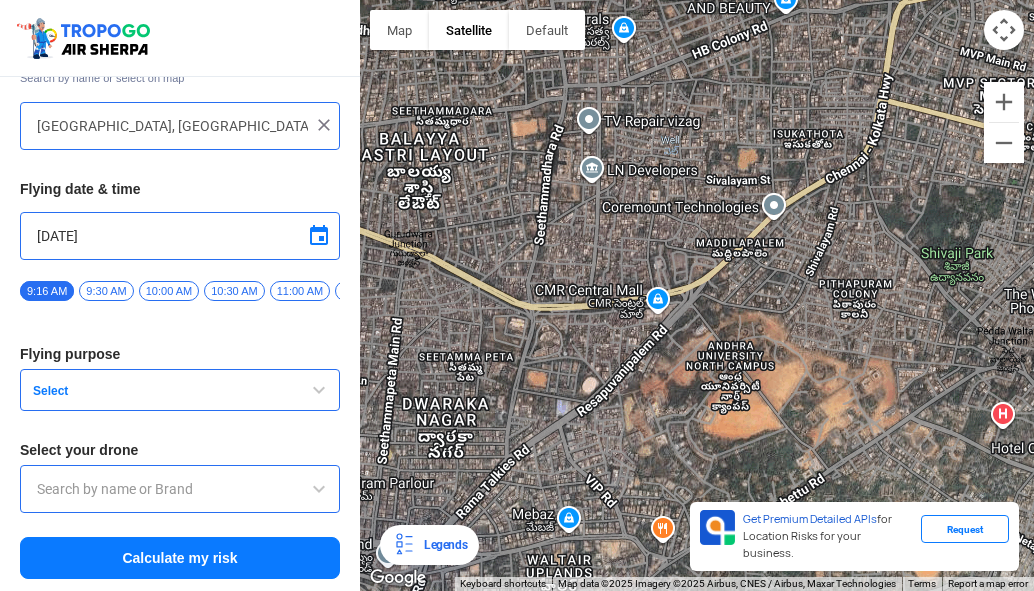
drag, startPoint x: 511, startPoint y: 307, endPoint x: 641, endPoint y: 262, distance: 137.5
click at [641, 262] on div at bounding box center [697, 295] width 674 height 591
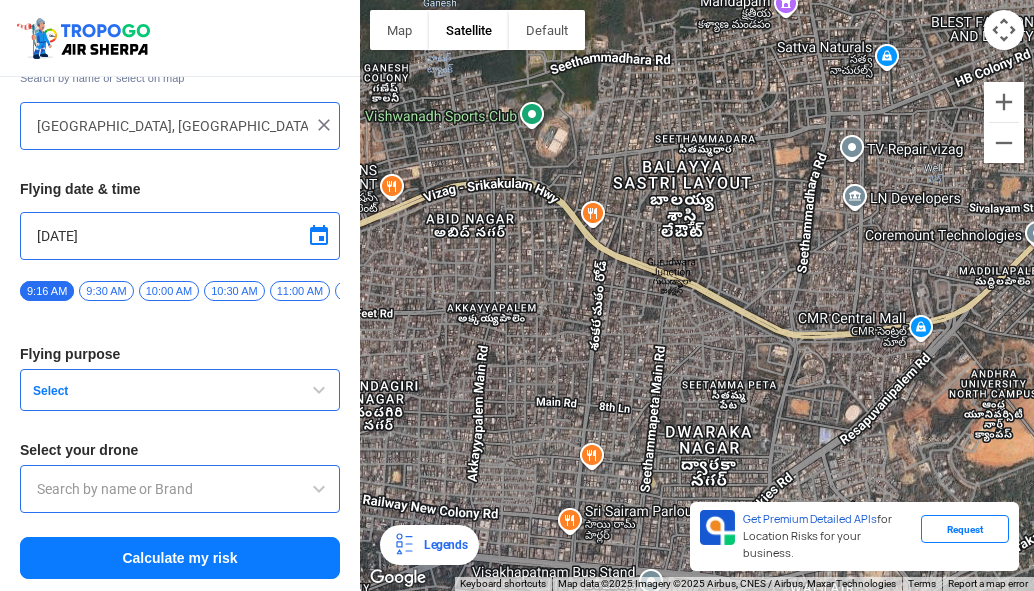
drag, startPoint x: 566, startPoint y: 334, endPoint x: 837, endPoint y: 360, distance: 272.1
click at [837, 360] on div at bounding box center [697, 295] width 674 height 591
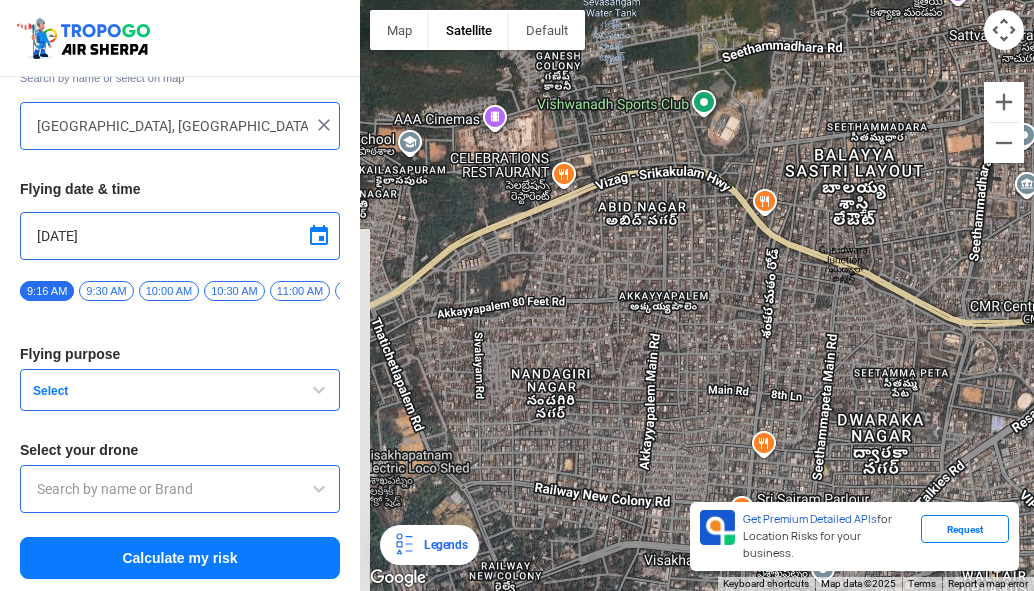
drag, startPoint x: 545, startPoint y: 327, endPoint x: 714, endPoint y: 310, distance: 169.8
click at [714, 310] on div at bounding box center [697, 295] width 674 height 591
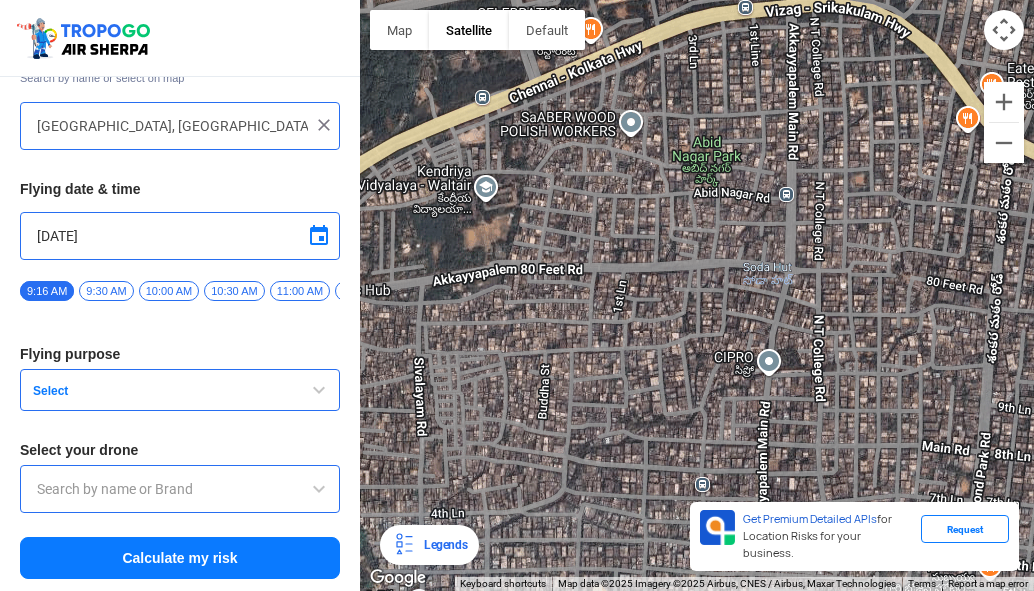
click at [473, 322] on div at bounding box center [697, 295] width 674 height 591
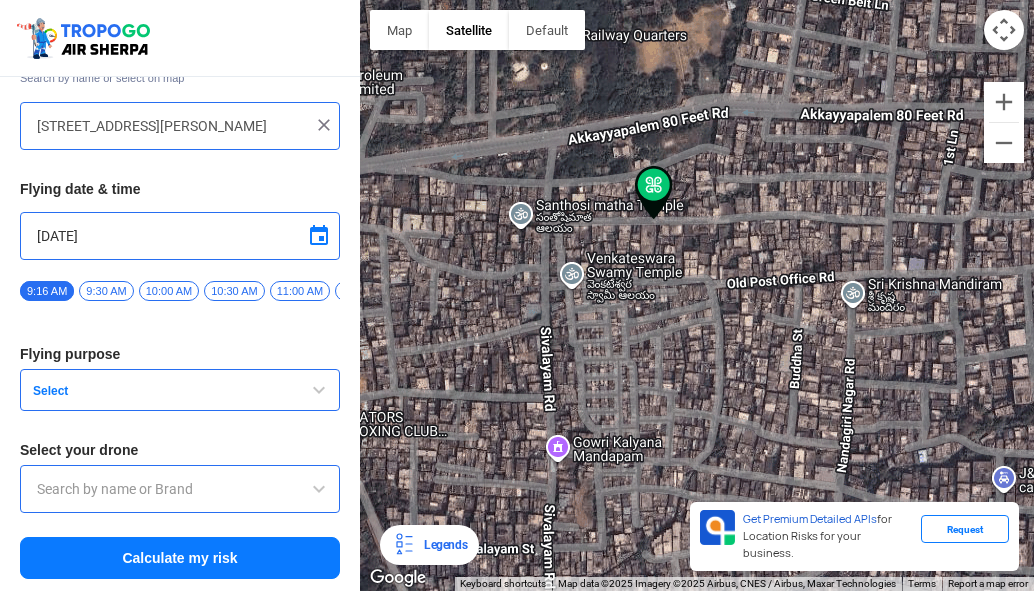
drag, startPoint x: 654, startPoint y: 148, endPoint x: 655, endPoint y: 328, distance: 179.9
click at [655, 328] on div at bounding box center [697, 295] width 674 height 591
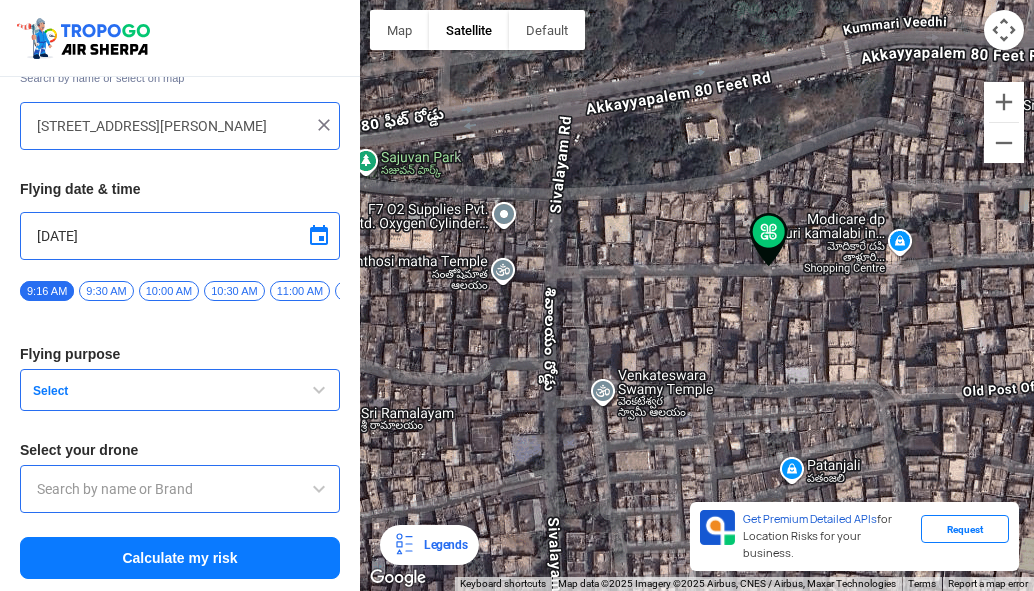
drag, startPoint x: 502, startPoint y: 350, endPoint x: 610, endPoint y: 403, distance: 120.3
click at [613, 403] on div at bounding box center [697, 295] width 674 height 591
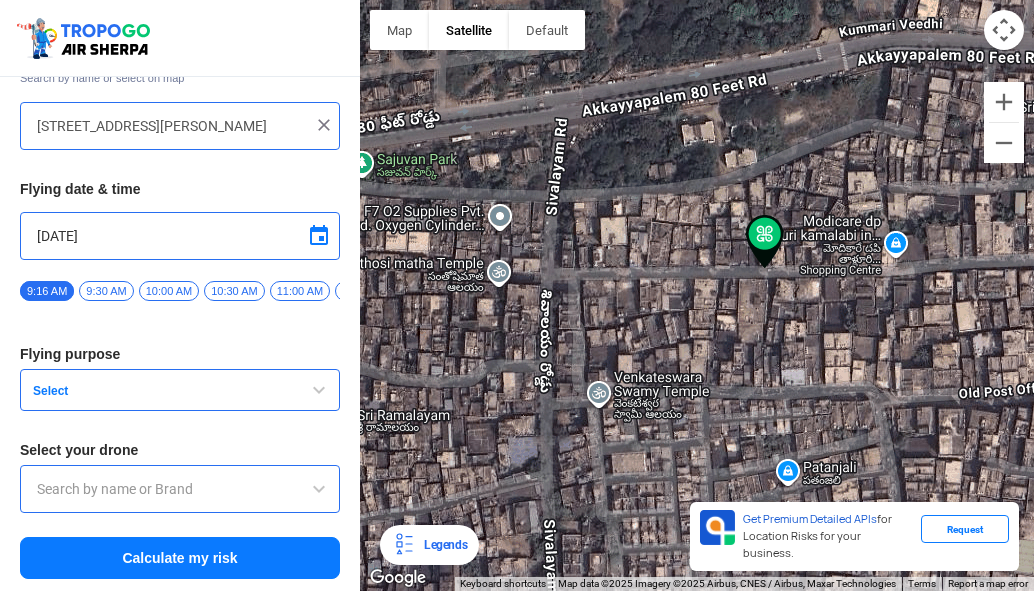
click at [667, 327] on div at bounding box center [697, 295] width 674 height 591
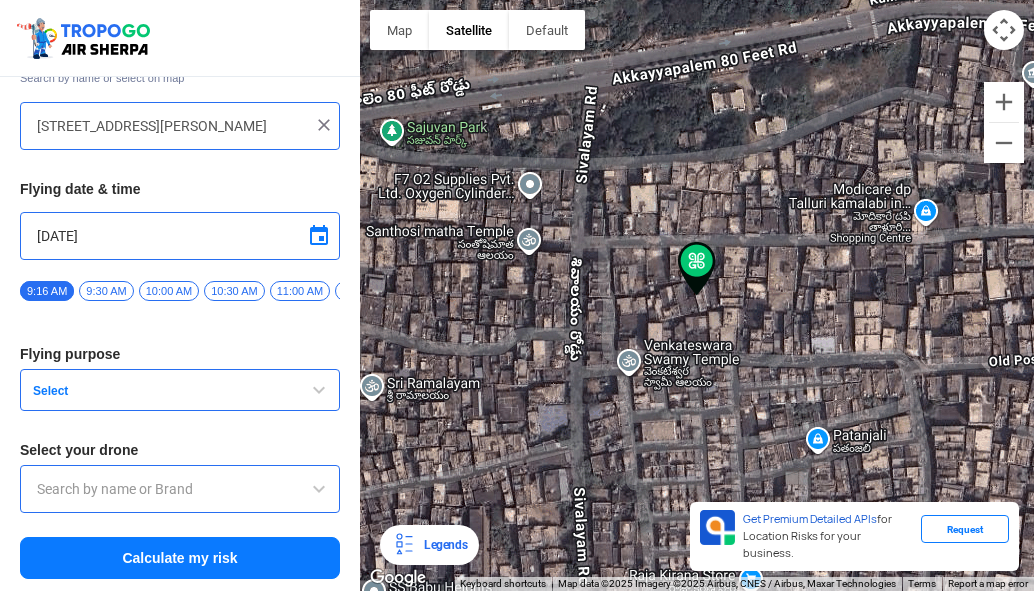
click at [659, 339] on div at bounding box center [697, 295] width 674 height 591
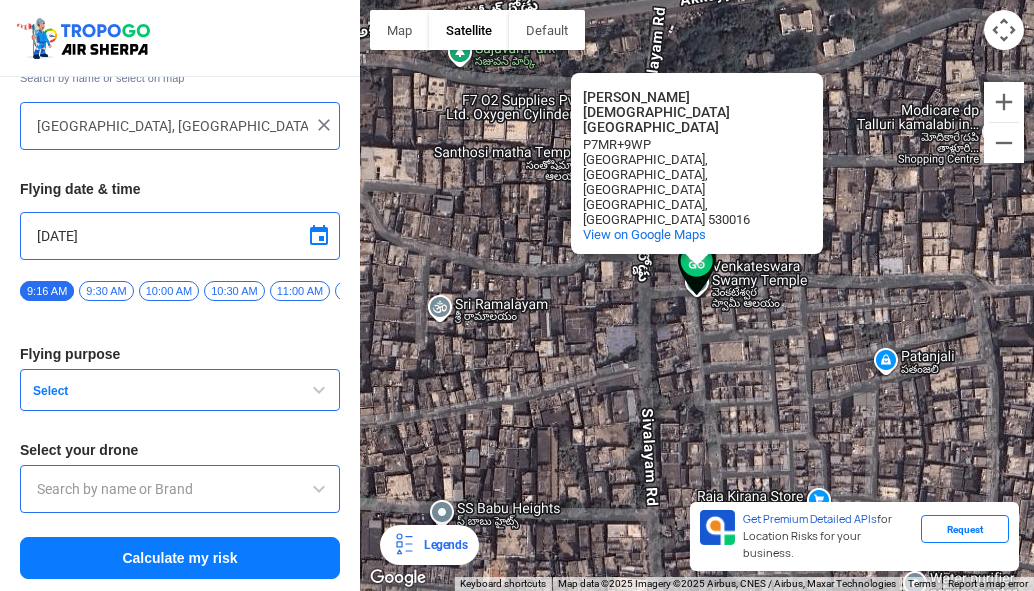
click at [794, 272] on div "Venkateswara Swamy Temple Venkateswara Swamy Temple P7MR+9WP Venkateswara Colon…" at bounding box center [697, 295] width 674 height 591
click at [723, 301] on div "Venkateswara Swamy Temple Venkateswara Swamy Temple P7MR+9WP Venkateswara Colon…" at bounding box center [697, 295] width 674 height 591
click at [722, 284] on div "Venkateswara Swamy Temple Venkateswara Swamy Temple P7MR+9WP Venkateswara Colon…" at bounding box center [697, 295] width 674 height 591
click at [763, 261] on div "Venkateswara Swamy Temple Venkateswara Swamy Temple P7MR+9WP Venkateswara Colon…" at bounding box center [697, 295] width 674 height 591
click at [841, 248] on div "Venkateswara Swamy Temple Venkateswara Swamy Temple P7MR+9WP Venkateswara Colon…" at bounding box center [697, 295] width 674 height 591
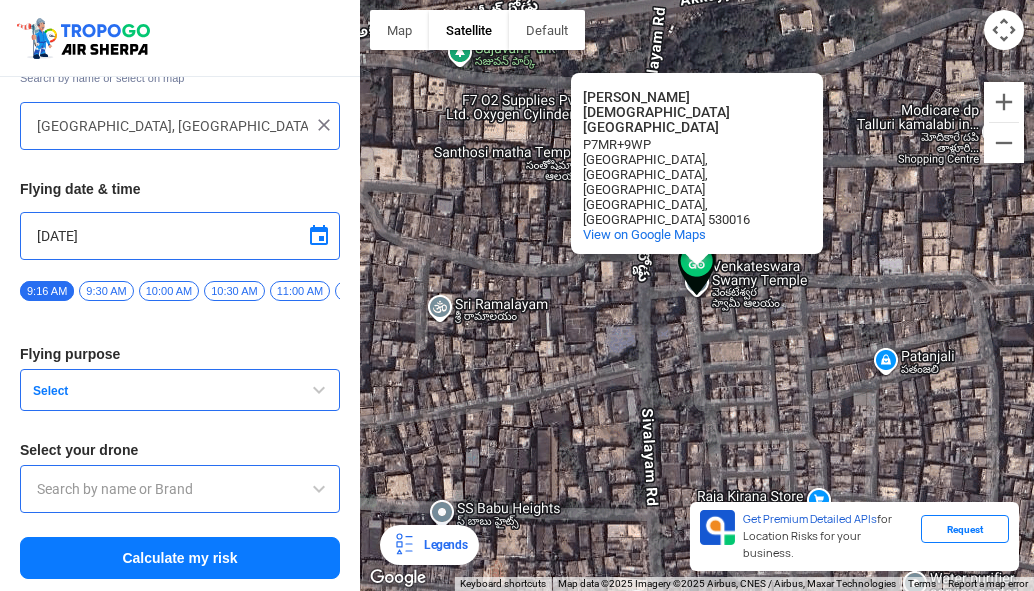
click at [887, 214] on div "Venkateswara Swamy Temple Venkateswara Swamy Temple P7MR+9WP Venkateswara Colon…" at bounding box center [697, 295] width 674 height 591
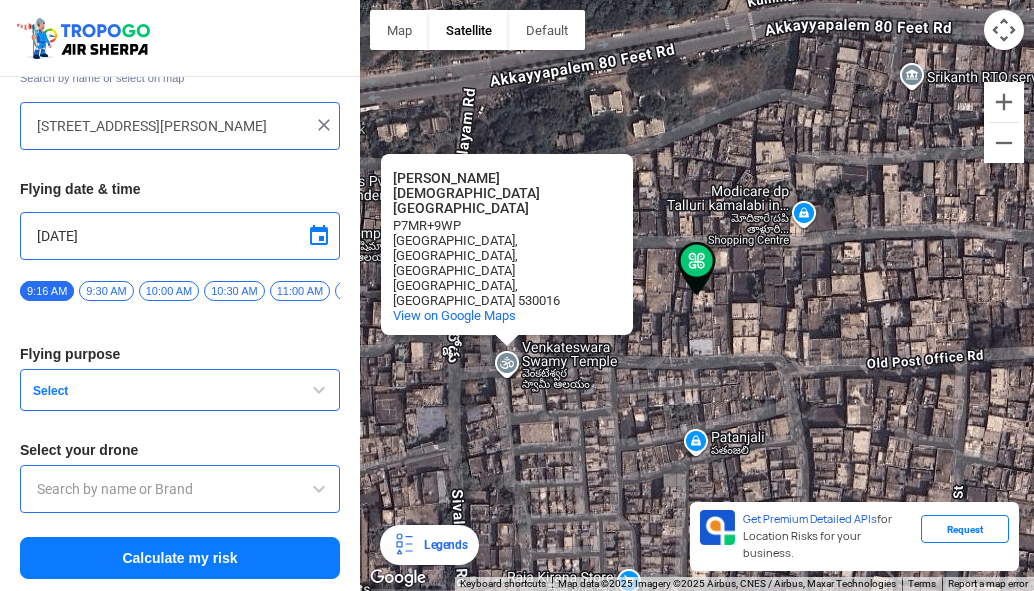
click at [568, 278] on div "Visakhapatnam, Andhra Pradesh 530016" at bounding box center [483, 293] width 180 height 30
click at [633, 126] on div "Venkateswara Swamy Temple Venkateswara Swamy Temple P7MR+9WP Venkateswara Colon…" at bounding box center [697, 295] width 674 height 591
type input "44-15-55/1, Ramachandra Nagar, Akkayyapalem, Visakhapatanam, Visakhapatnam, And…"
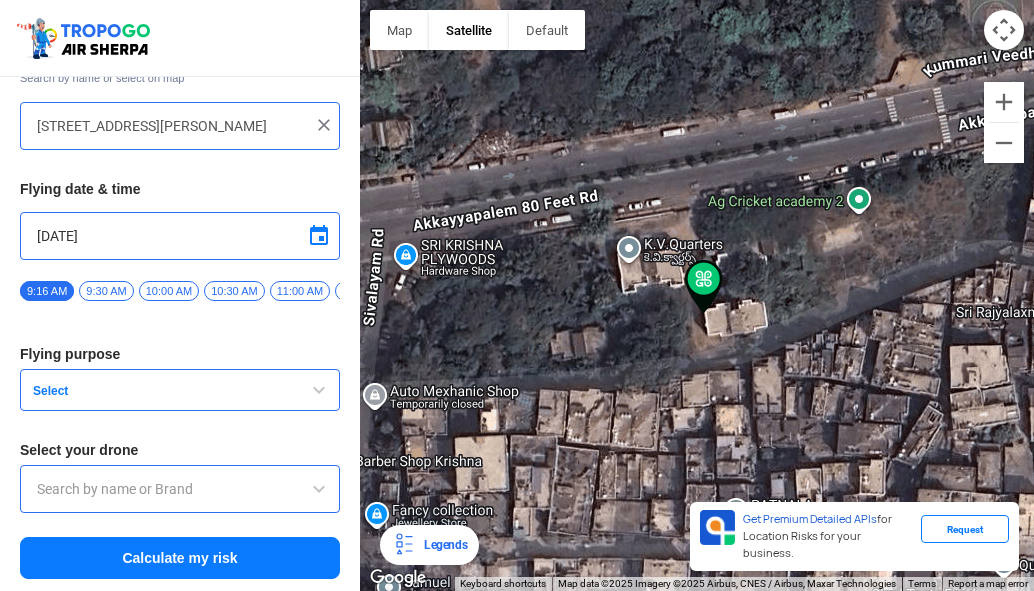
click at [319, 115] on img at bounding box center [324, 125] width 20 height 20
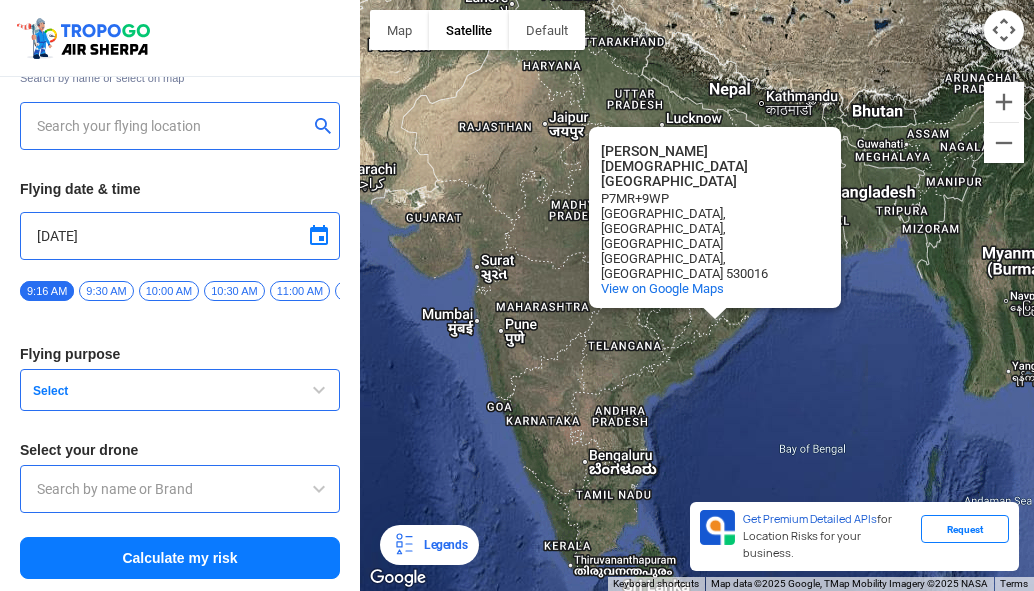
click at [291, 121] on input "text" at bounding box center [172, 126] width 271 height 24
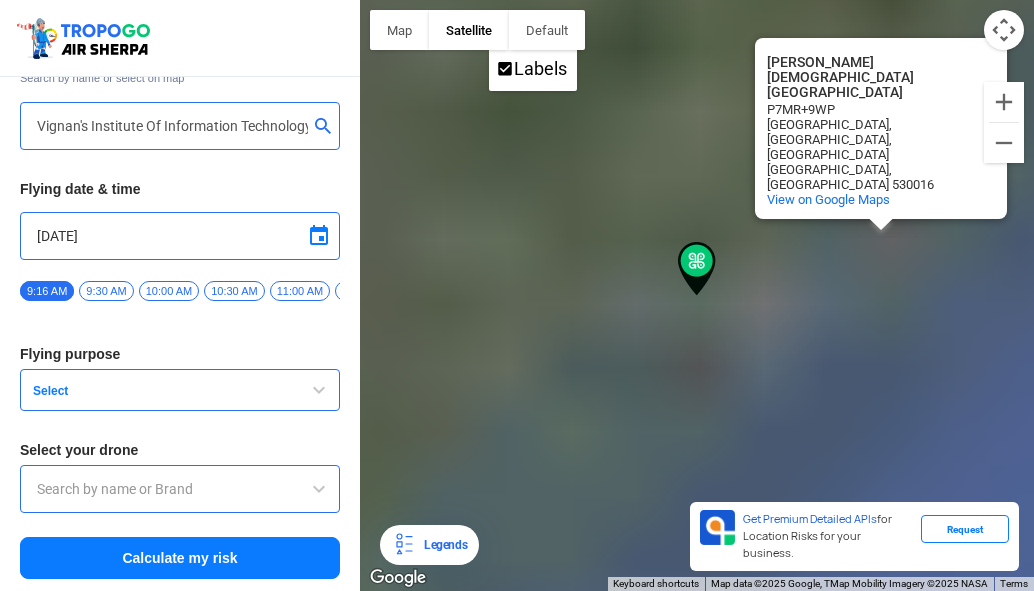
type input "Block D, Visakhapatnam, Andhra Pradesh 530049, India"
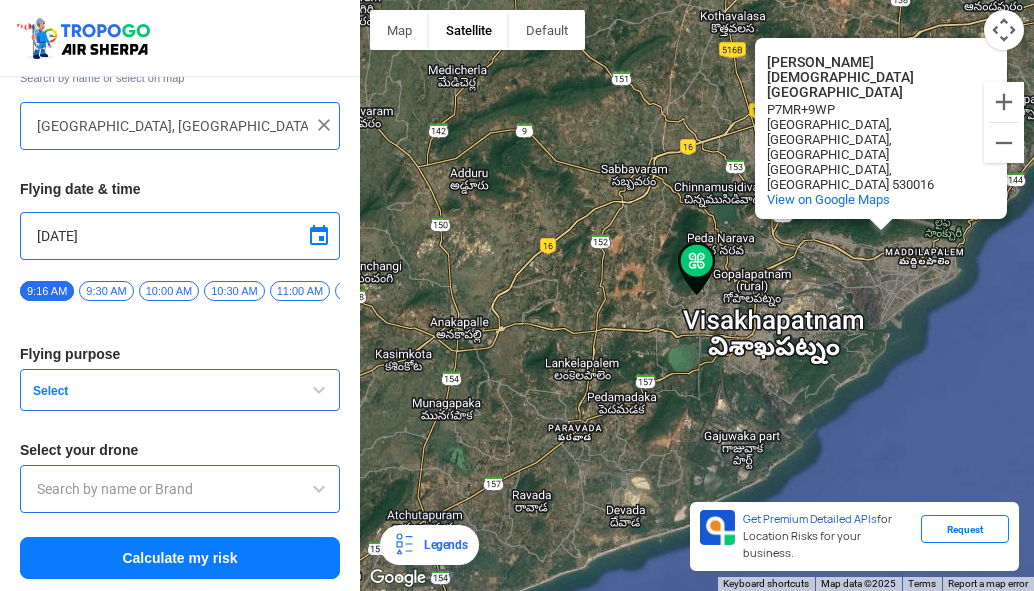
click at [334, 385] on button "Select" at bounding box center [180, 390] width 320 height 42
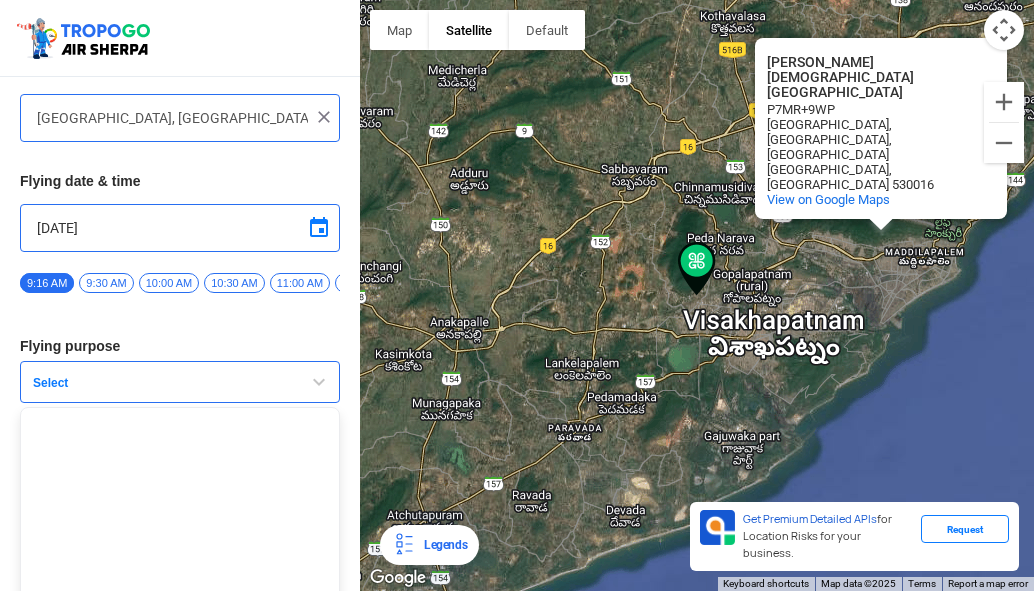
click at [250, 403] on button "Select" at bounding box center [180, 382] width 320 height 42
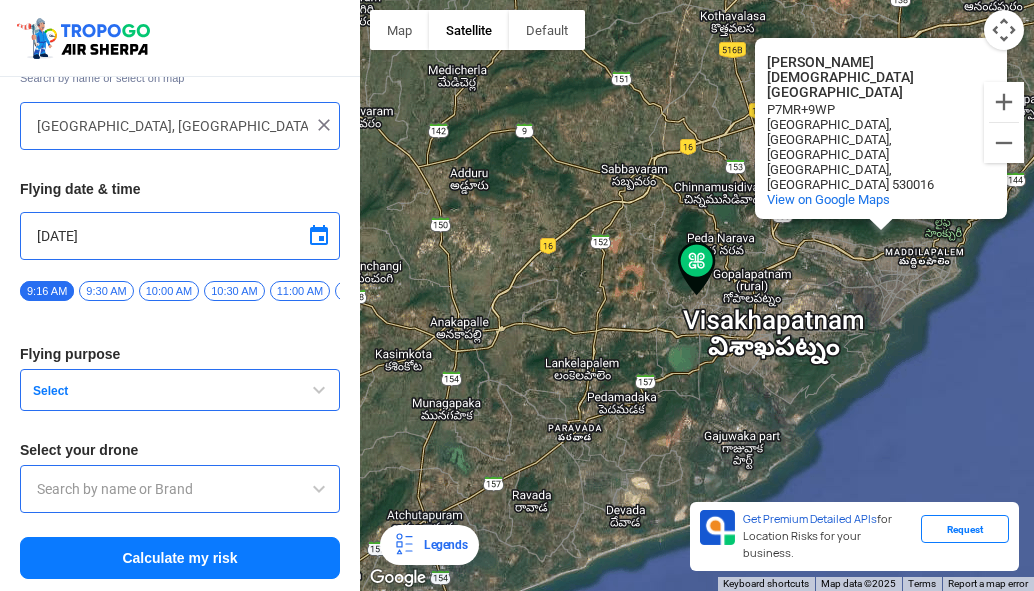
click at [233, 395] on span "Select" at bounding box center [150, 391] width 250 height 16
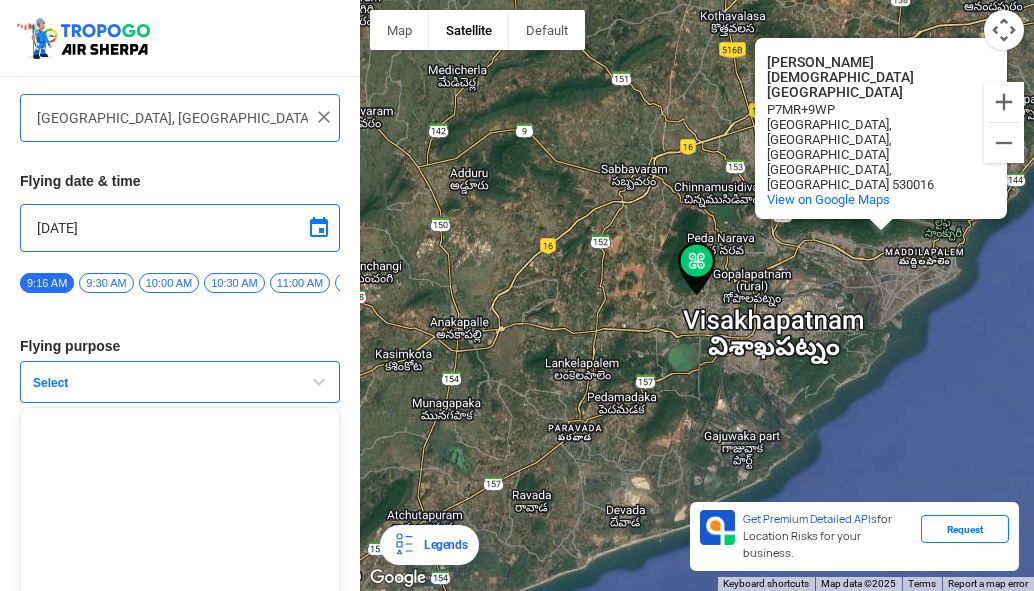
click at [233, 391] on span "Select" at bounding box center [150, 383] width 250 height 16
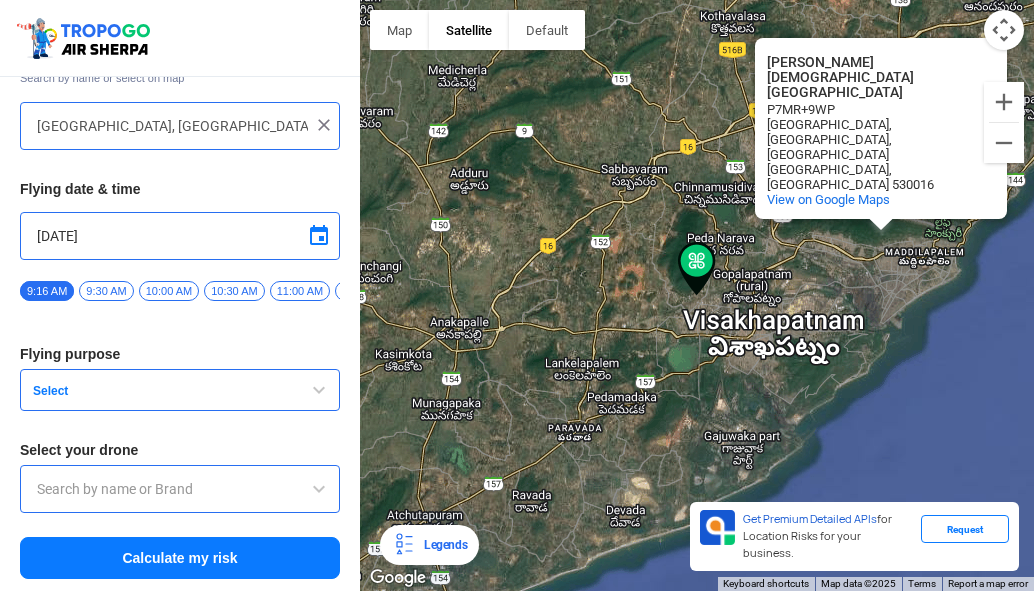
click at [238, 553] on button "Calculate my risk" at bounding box center [180, 558] width 320 height 42
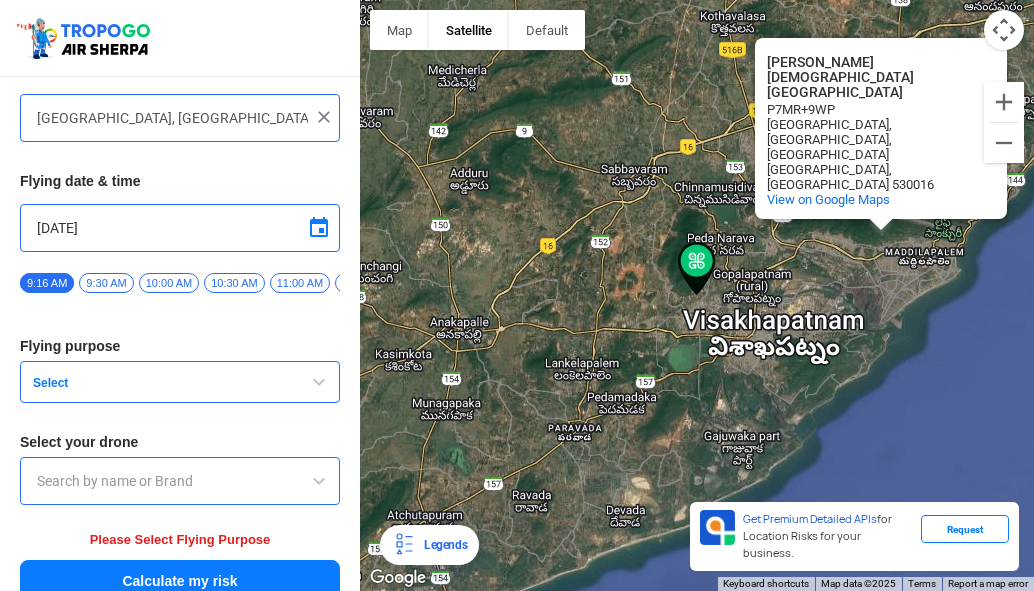
click at [307, 386] on span "button" at bounding box center [319, 382] width 24 height 24
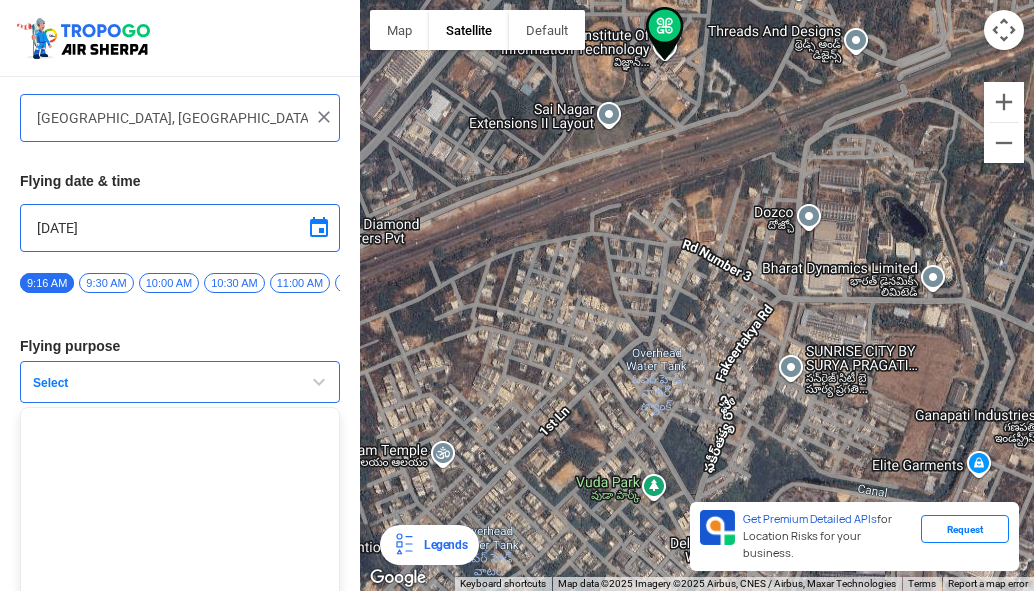
drag, startPoint x: 870, startPoint y: 152, endPoint x: 703, endPoint y: 393, distance: 293.1
click at [724, 375] on div "Venkateswara Swamy Temple Venkateswara Swamy Temple P7MR+9WP Venkateswara Colon…" at bounding box center [697, 295] width 674 height 591
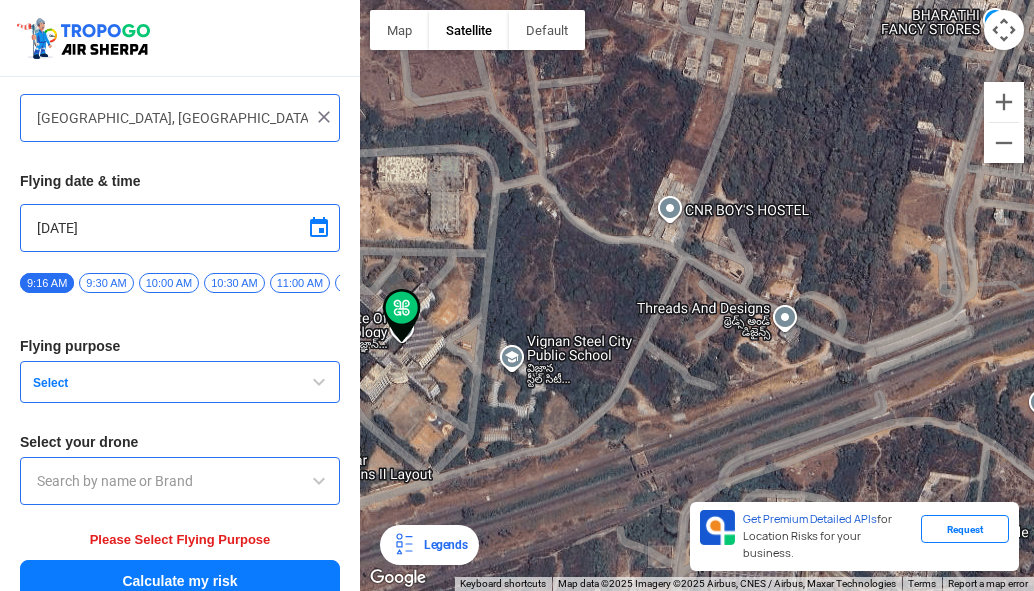
drag, startPoint x: 946, startPoint y: 328, endPoint x: 1139, endPoint y: 315, distance: 193.4
click at [1033, 315] on html "Location Risk Score Air Sherpa Know risks in your flying area Your flying locat…" at bounding box center [517, 295] width 1034 height 591
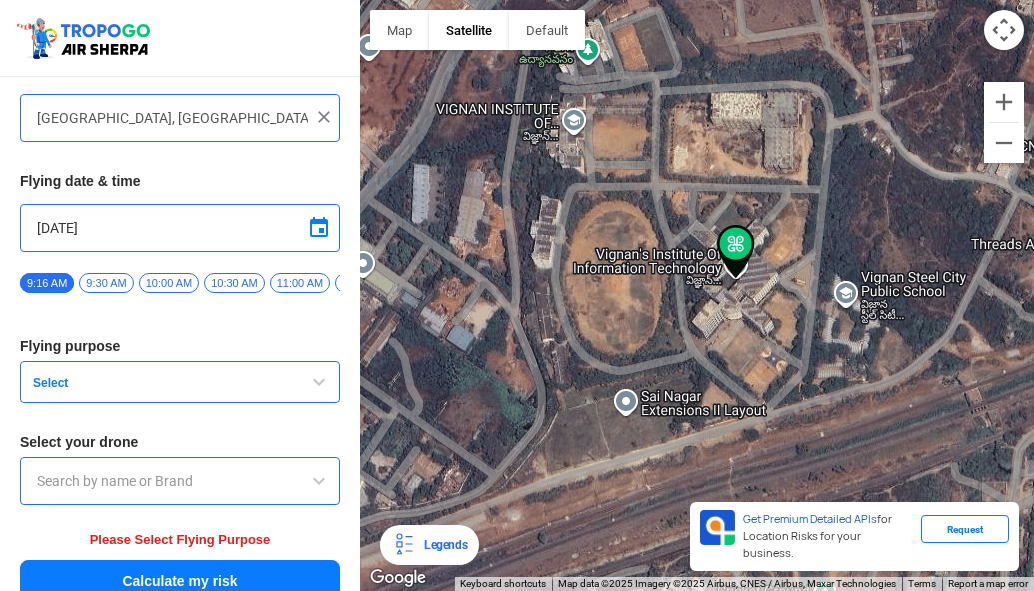
drag, startPoint x: 649, startPoint y: 313, endPoint x: 373, endPoint y: 279, distance: 278.0
click at [373, 281] on div "Venkateswara Swamy Temple Venkateswara Swamy Temple P7MR+9WP Venkateswara Colon…" at bounding box center [697, 295] width 674 height 591
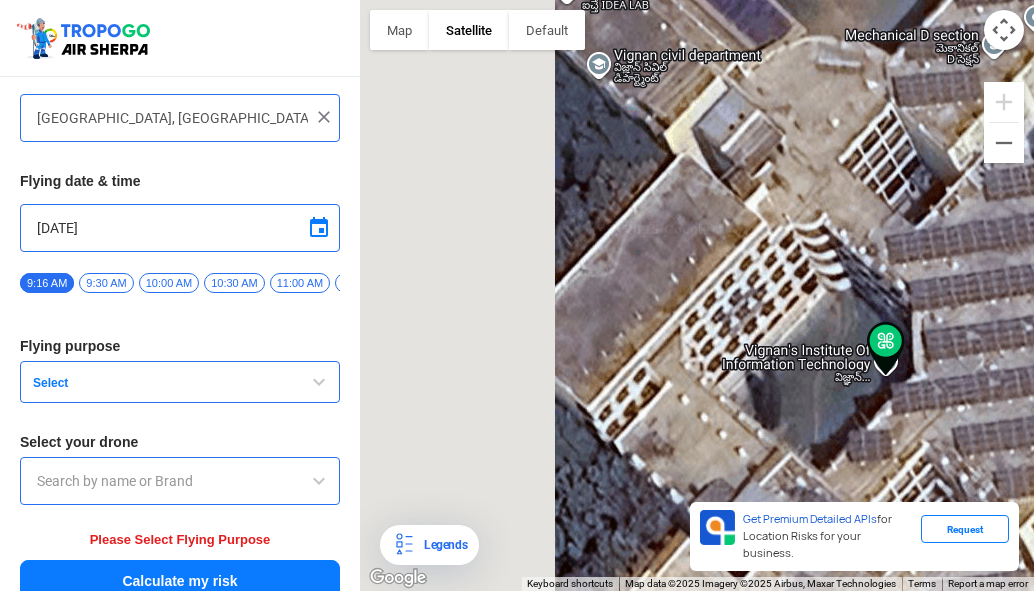
drag, startPoint x: 627, startPoint y: 117, endPoint x: 1064, endPoint y: 302, distance: 474.4
click at [1033, 302] on html "Location Risk Score Air Sherpa Know risks in your flying area Your flying locat…" at bounding box center [517, 295] width 1034 height 591
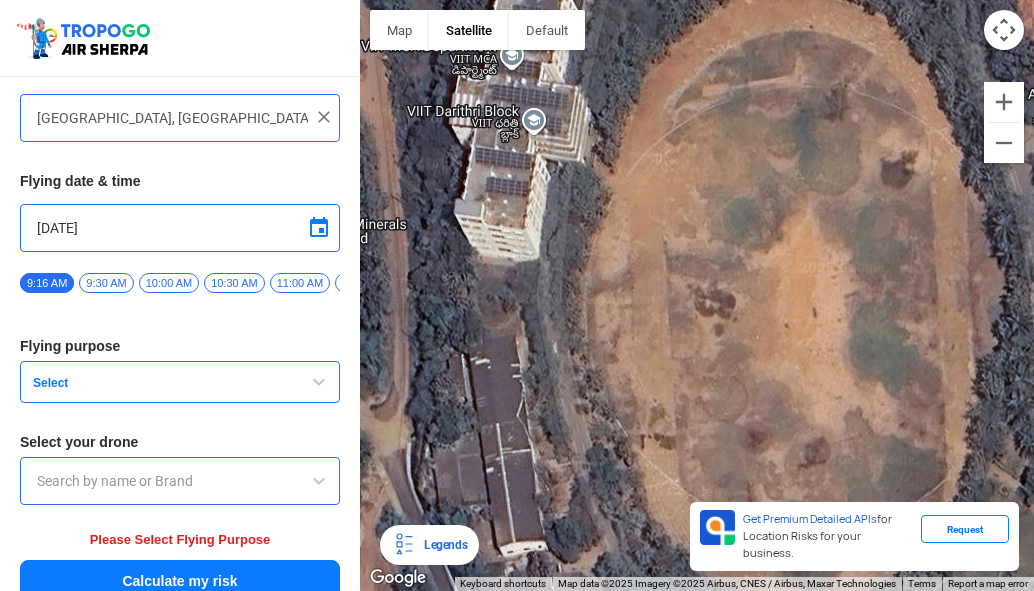
drag, startPoint x: 791, startPoint y: 299, endPoint x: 750, endPoint y: 314, distance: 43.6
click at [750, 314] on div "Venkateswara Swamy Temple Venkateswara Swamy Temple P7MR+9WP Venkateswara Colon…" at bounding box center [697, 295] width 674 height 591
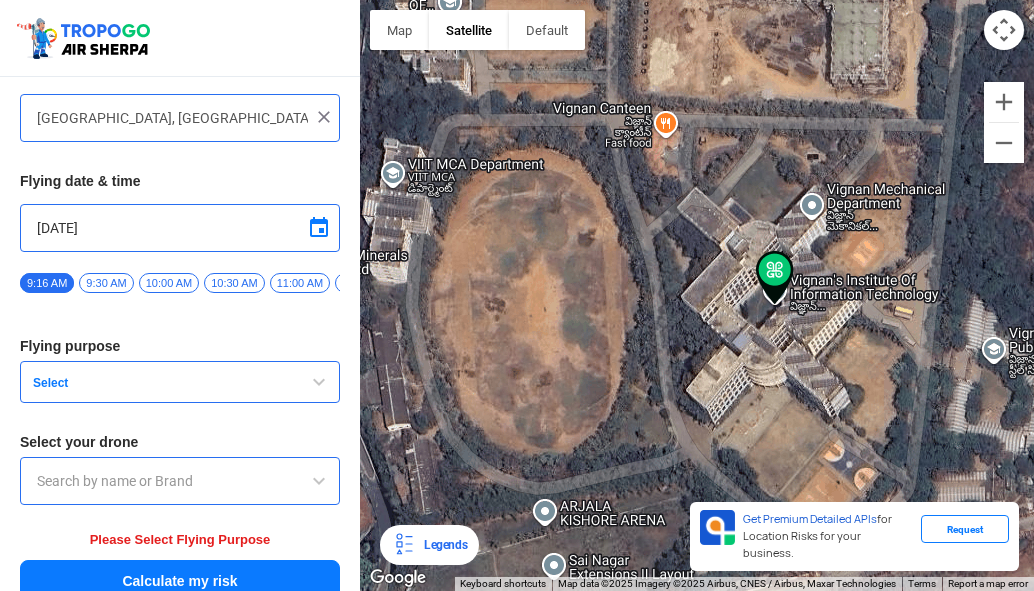
drag, startPoint x: 773, startPoint y: 273, endPoint x: 544, endPoint y: 267, distance: 229.0
click at [544, 267] on div "Venkateswara Swamy Temple Venkateswara Swamy Temple P7MR+9WP Venkateswara Colon…" at bounding box center [697, 295] width 674 height 591
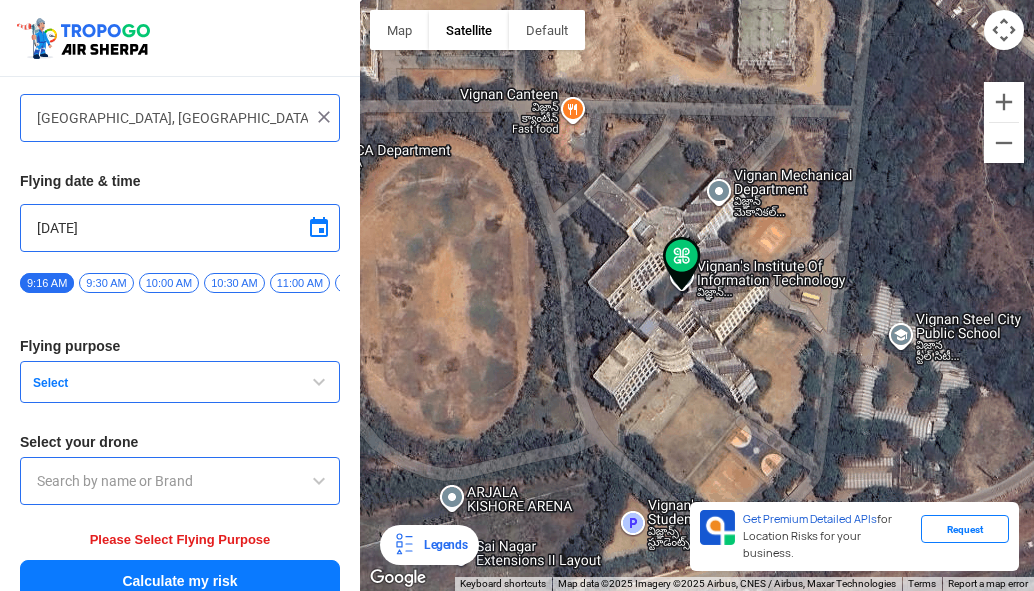
drag, startPoint x: 693, startPoint y: 282, endPoint x: 606, endPoint y: 268, distance: 88.1
click at [606, 268] on div "Venkateswara Swamy Temple Venkateswara Swamy Temple P7MR+9WP Venkateswara Colon…" at bounding box center [697, 295] width 674 height 591
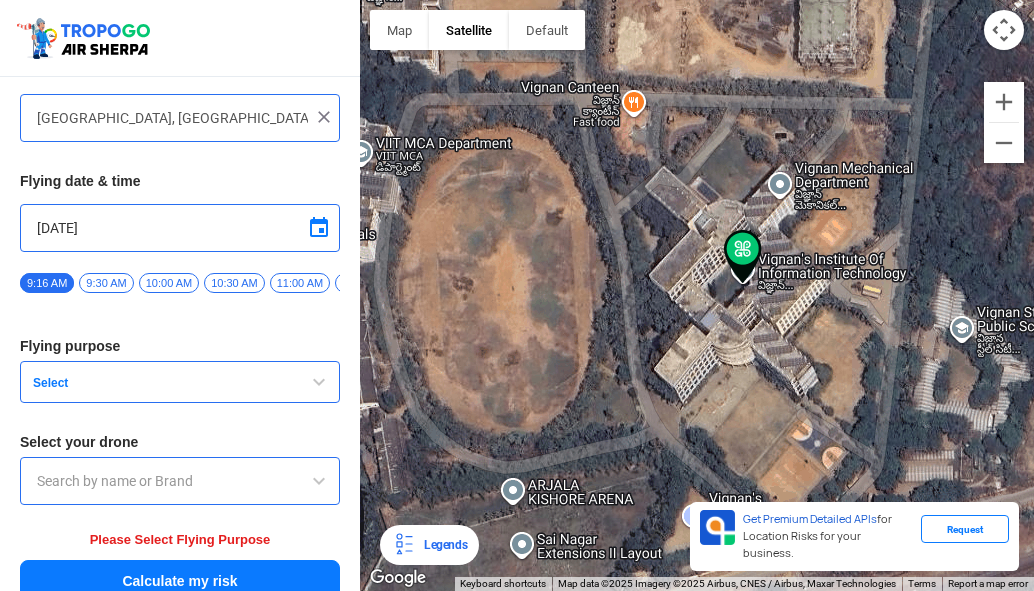
drag, startPoint x: 605, startPoint y: 220, endPoint x: 676, endPoint y: 214, distance: 71.2
click at [675, 214] on div "Venkateswara Swamy Temple Venkateswara Swamy Temple P7MR+9WP Venkateswara Colon…" at bounding box center [697, 295] width 674 height 591
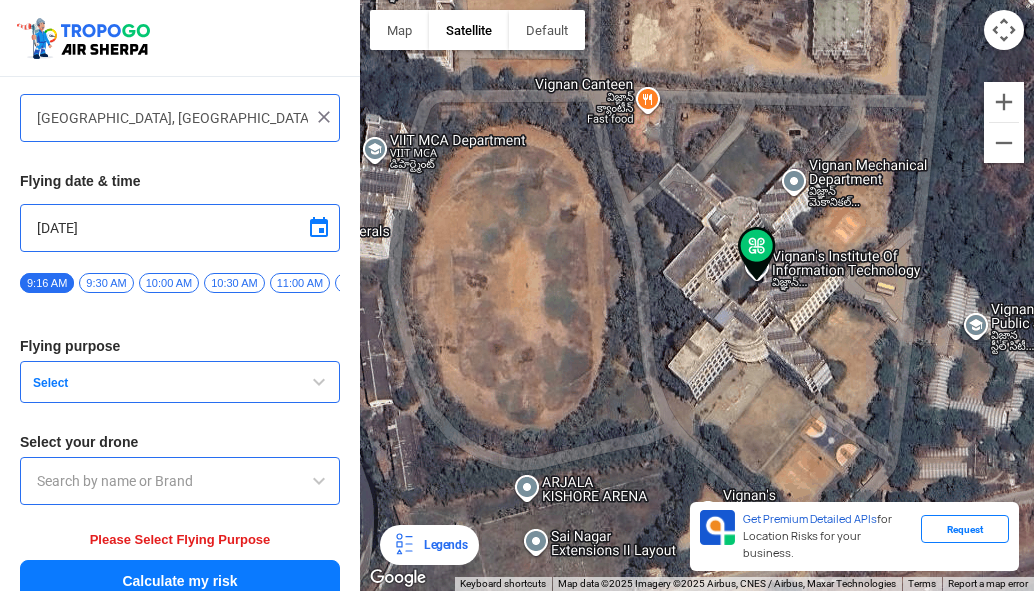
drag, startPoint x: 675, startPoint y: 225, endPoint x: 708, endPoint y: 220, distance: 33.4
click at [707, 220] on div "Venkateswara Swamy Temple Venkateswara Swamy Temple P7MR+9WP Venkateswara Colon…" at bounding box center [697, 295] width 674 height 591
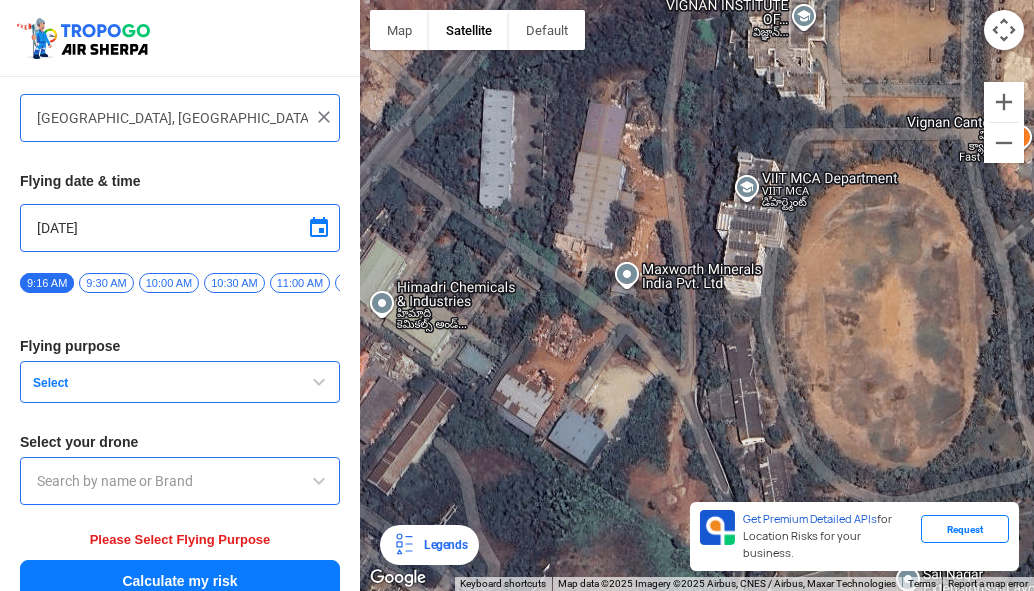
drag, startPoint x: 663, startPoint y: 238, endPoint x: 1014, endPoint y: 283, distance: 353.7
click at [1014, 283] on div "Venkateswara Swamy Temple Venkateswara Swamy Temple P7MR+9WP Venkateswara Colon…" at bounding box center [697, 295] width 674 height 591
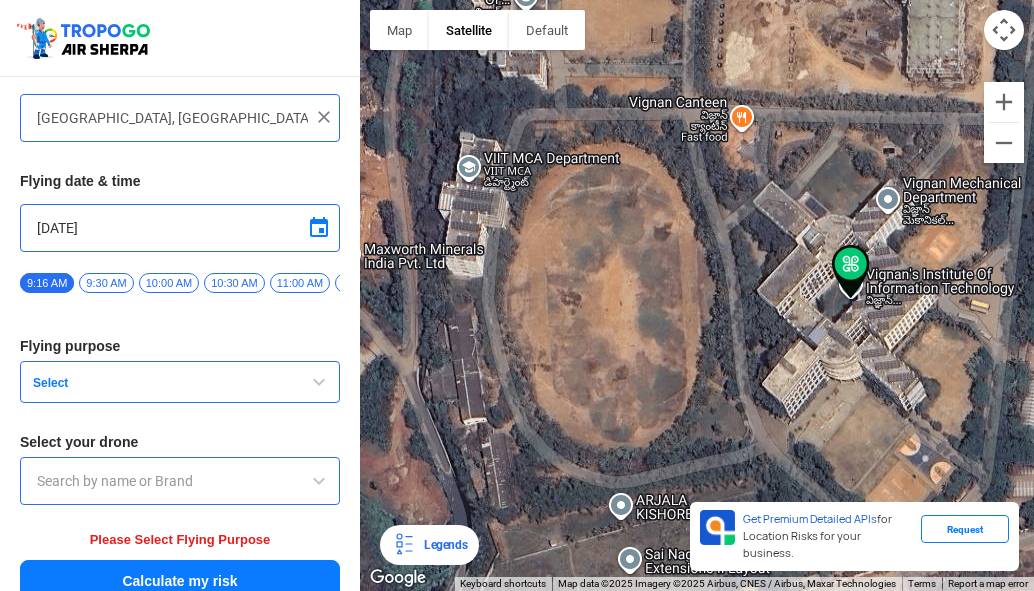
drag, startPoint x: 954, startPoint y: 285, endPoint x: 675, endPoint y: 267, distance: 279.5
click at [675, 267] on div "Venkateswara Swamy Temple Venkateswara Swamy Temple P7MR+9WP Venkateswara Colon…" at bounding box center [697, 295] width 674 height 591
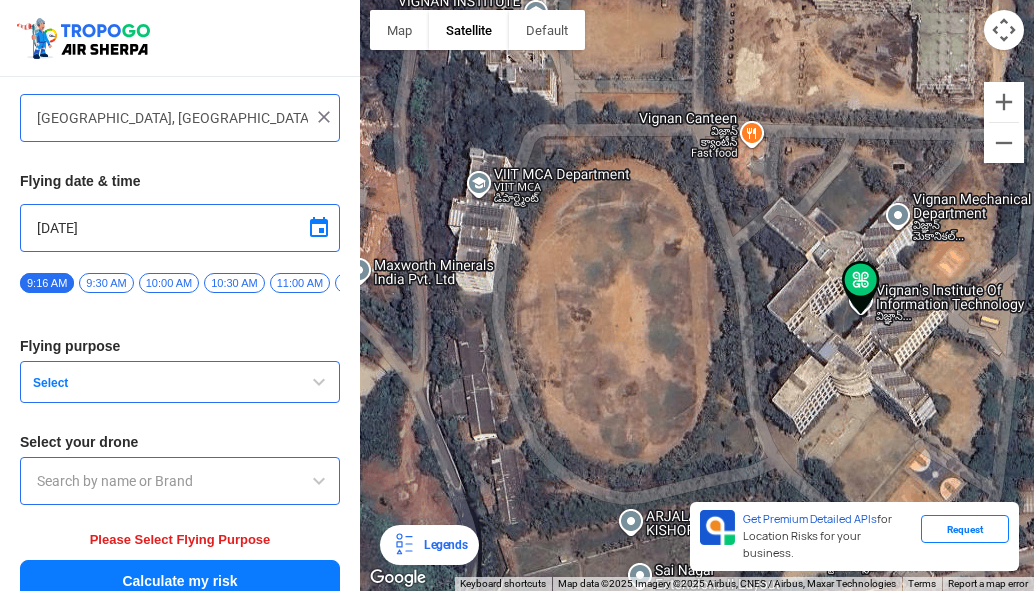
drag, startPoint x: 607, startPoint y: 269, endPoint x: 620, endPoint y: 292, distance: 26.4
click at [620, 292] on div "Venkateswara Swamy Temple Venkateswara Swamy Temple P7MR+9WP Venkateswara Colon…" at bounding box center [697, 295] width 674 height 591
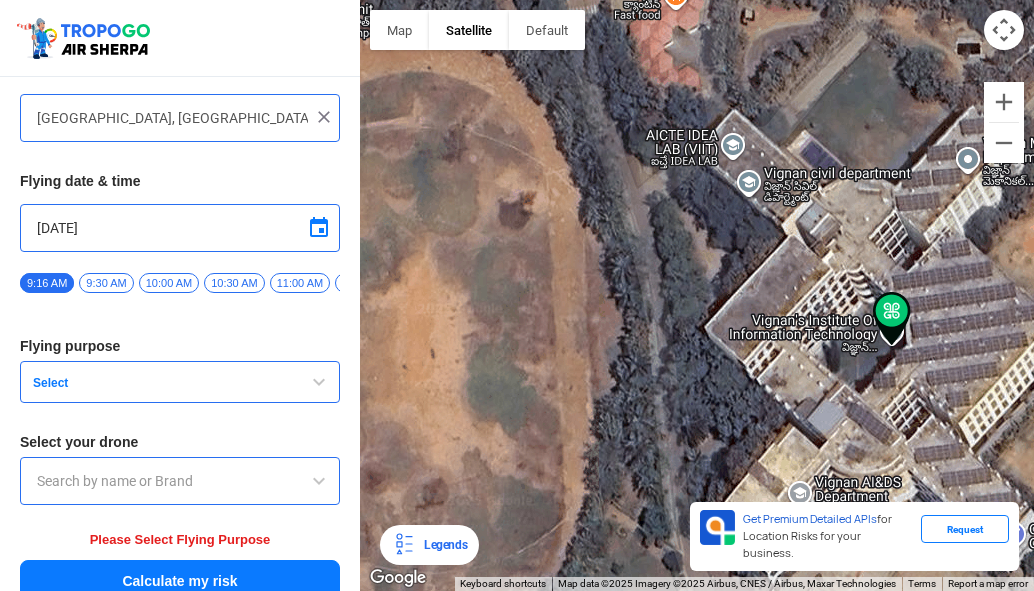
drag, startPoint x: 968, startPoint y: 360, endPoint x: 861, endPoint y: 178, distance: 211.0
click at [861, 178] on div "Venkateswara Swamy Temple Venkateswara Swamy Temple P7MR+9WP Venkateswara Colon…" at bounding box center [697, 295] width 674 height 591
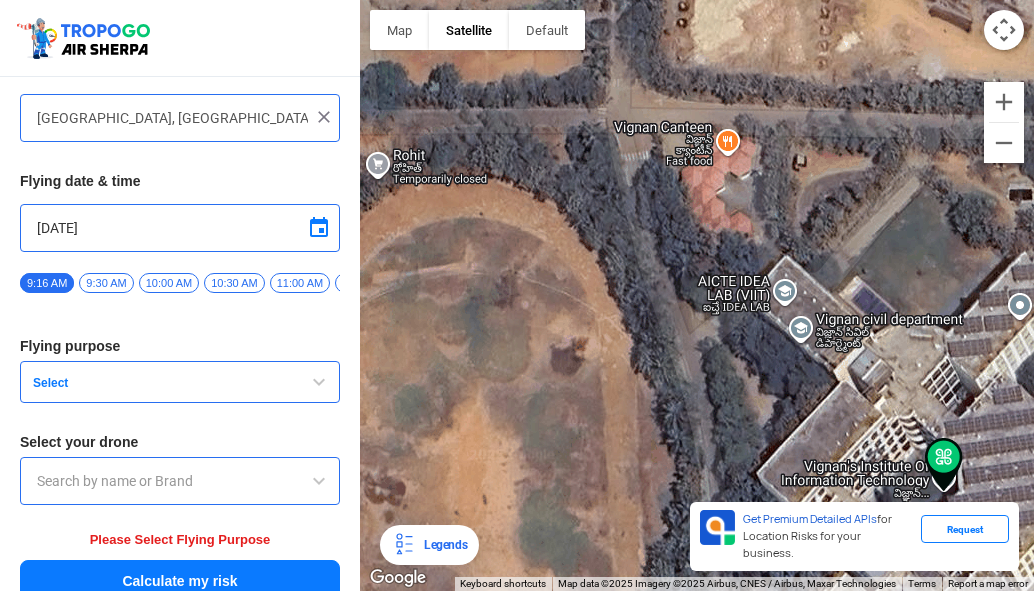
drag, startPoint x: 844, startPoint y: 194, endPoint x: 904, endPoint y: 375, distance: 190.6
click at [904, 375] on div "Venkateswara Swamy Temple Venkateswara Swamy Temple P7MR+9WP Venkateswara Colon…" at bounding box center [697, 295] width 674 height 591
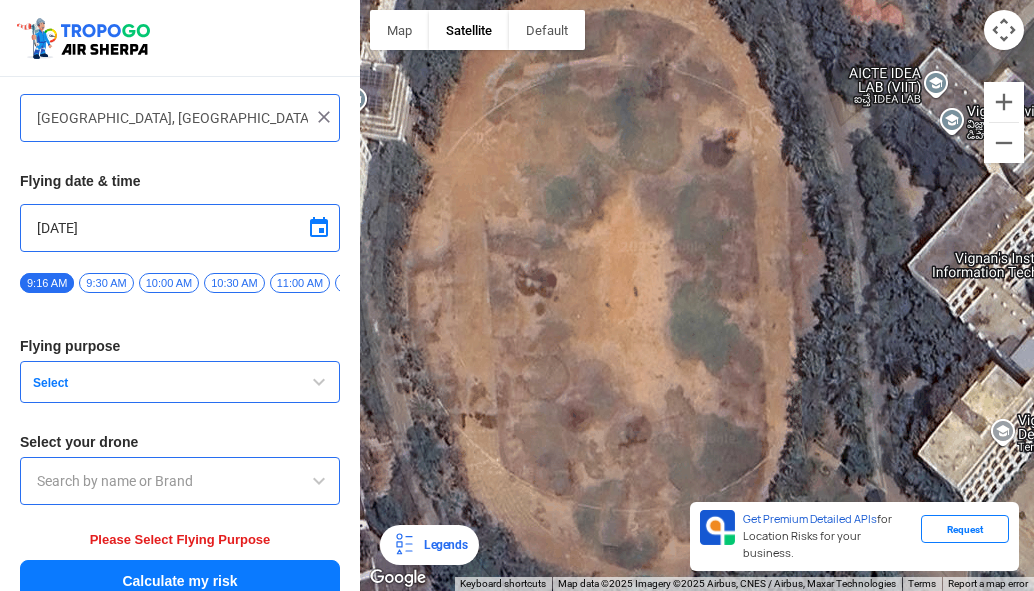
drag, startPoint x: 450, startPoint y: 329, endPoint x: 743, endPoint y: 371, distance: 295.9
click at [743, 371] on div "Venkateswara Swamy Temple Venkateswara Swamy Temple P7MR+9WP Venkateswara Colon…" at bounding box center [697, 295] width 674 height 591
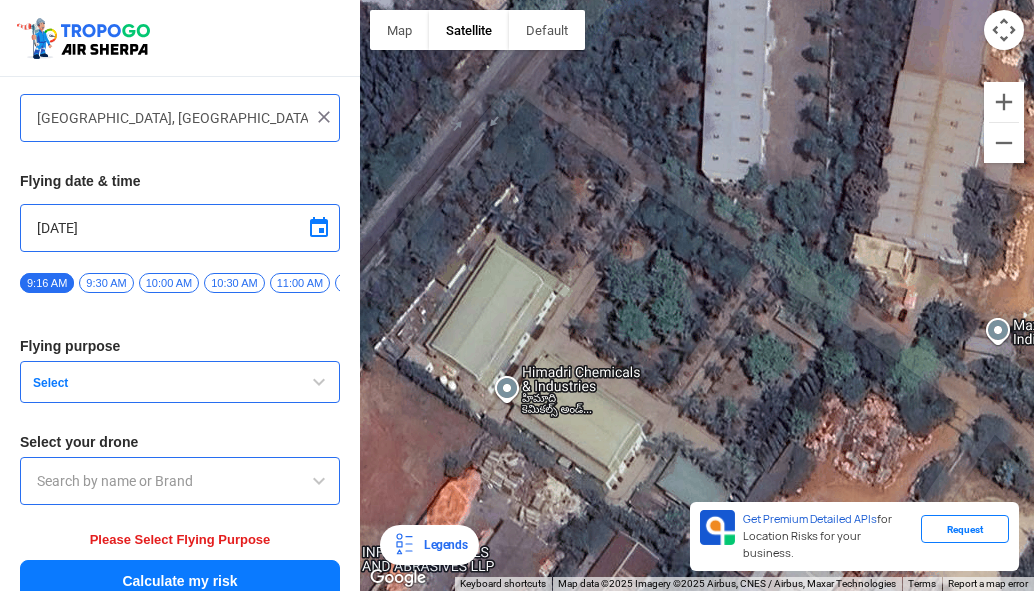
drag, startPoint x: 743, startPoint y: 371, endPoint x: 654, endPoint y: 355, distance: 90.4
click at [692, 362] on div "Venkateswara Swamy Temple Venkateswara Swamy Temple P7MR+9WP Venkateswara Colon…" at bounding box center [697, 295] width 674 height 591
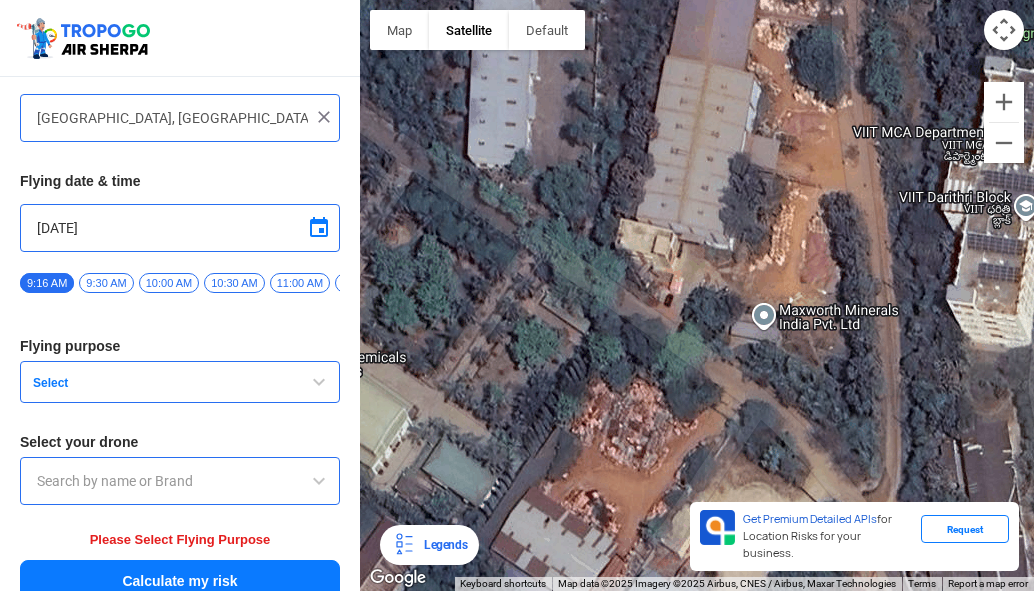
drag, startPoint x: 576, startPoint y: 350, endPoint x: 437, endPoint y: 349, distance: 138.9
click at [441, 349] on div "Venkateswara Swamy Temple Venkateswara Swamy Temple P7MR+9WP Venkateswara Colon…" at bounding box center [697, 295] width 674 height 591
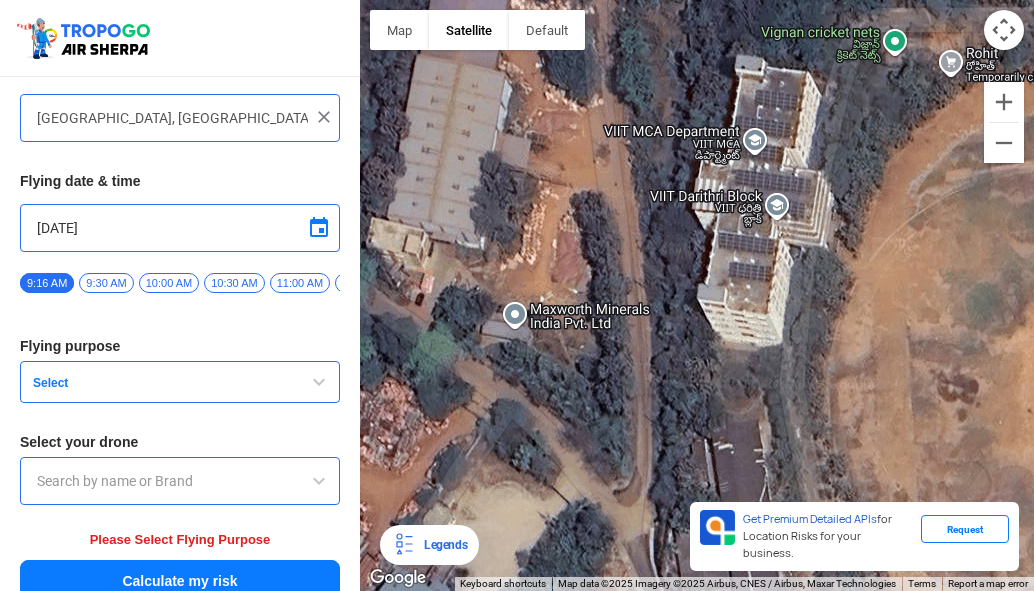
drag, startPoint x: 713, startPoint y: 342, endPoint x: 480, endPoint y: 339, distance: 232.9
click at [480, 339] on div "Venkateswara Swamy Temple Venkateswara Swamy Temple P7MR+9WP Venkateswara Colon…" at bounding box center [697, 295] width 674 height 591
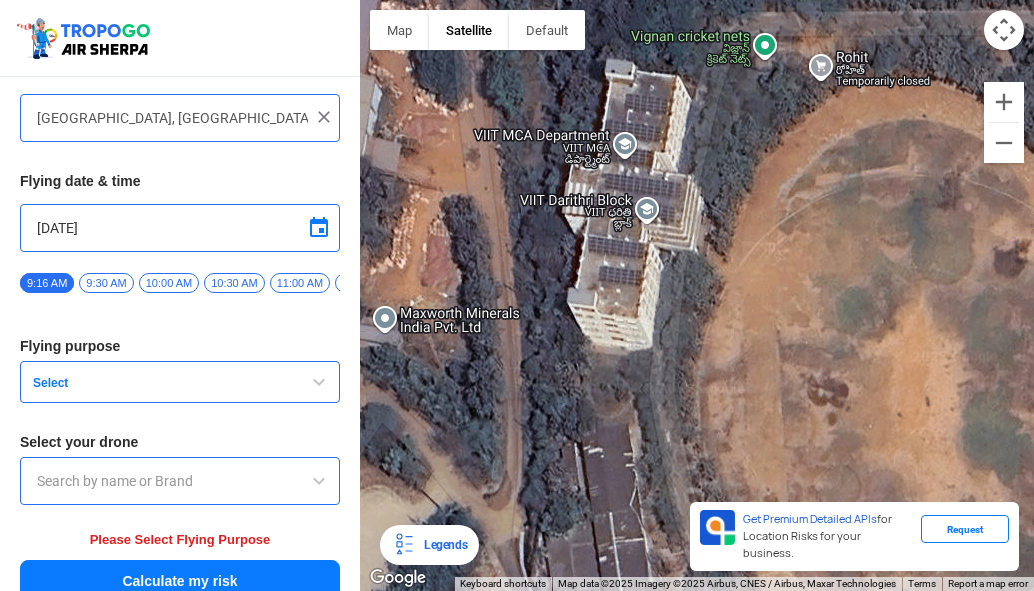
drag, startPoint x: 768, startPoint y: 342, endPoint x: 631, endPoint y: 335, distance: 137.1
click at [631, 335] on div "Venkateswara Swamy Temple Venkateswara Swamy Temple P7MR+9WP Venkateswara Colon…" at bounding box center [697, 295] width 674 height 591
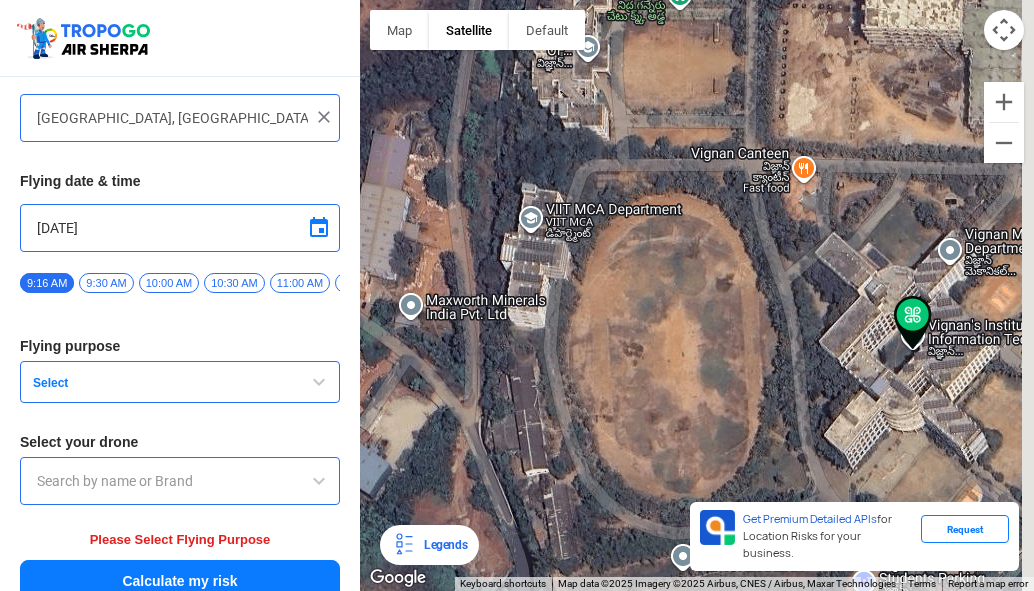
drag, startPoint x: 782, startPoint y: 351, endPoint x: 608, endPoint y: 337, distance: 174.5
click at [608, 337] on div "Venkateswara Swamy Temple Venkateswara Swamy Temple P7MR+9WP Venkateswara Colon…" at bounding box center [697, 295] width 674 height 591
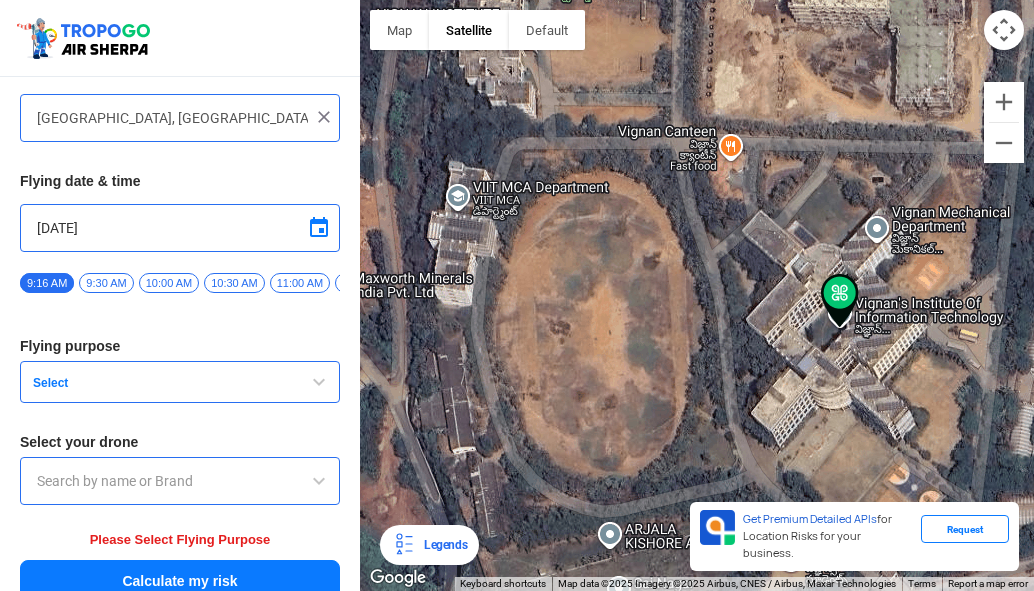
drag, startPoint x: 732, startPoint y: 347, endPoint x: 656, endPoint y: 325, distance: 79.1
click at [656, 325] on div "Venkateswara Swamy Temple Venkateswara Swamy Temple P7MR+9WP Venkateswara Colon…" at bounding box center [697, 295] width 674 height 591
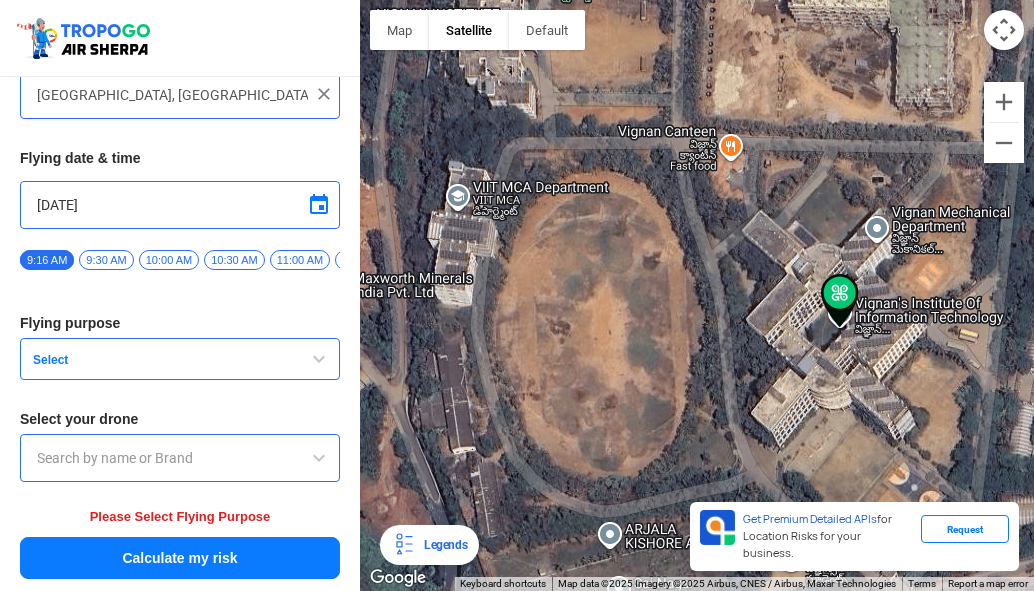
click at [305, 372] on button "Select" at bounding box center [180, 359] width 320 height 42
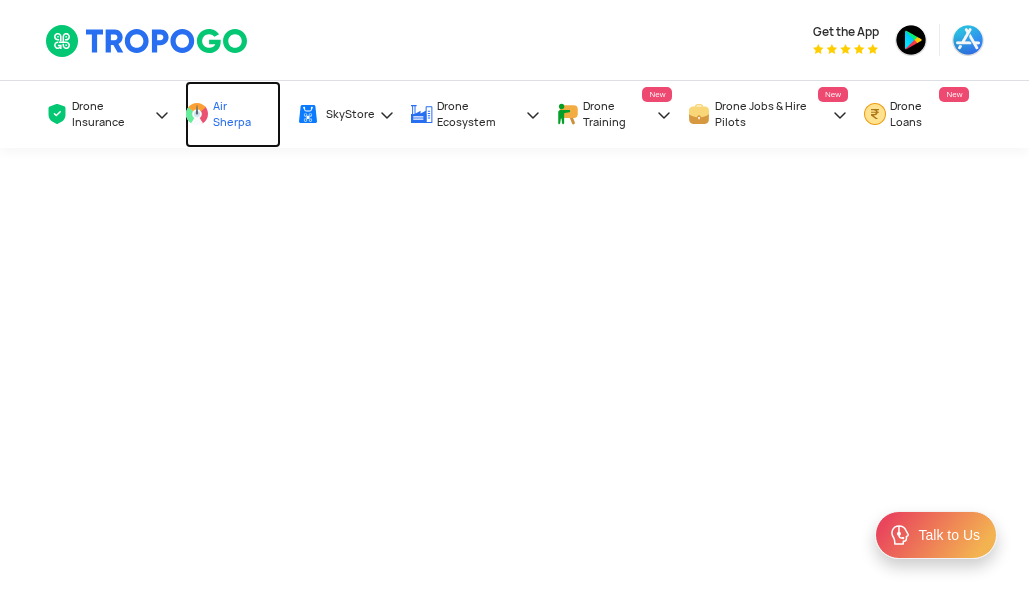
click at [218, 118] on span "Air Sherpa" at bounding box center [237, 114] width 48 height 32
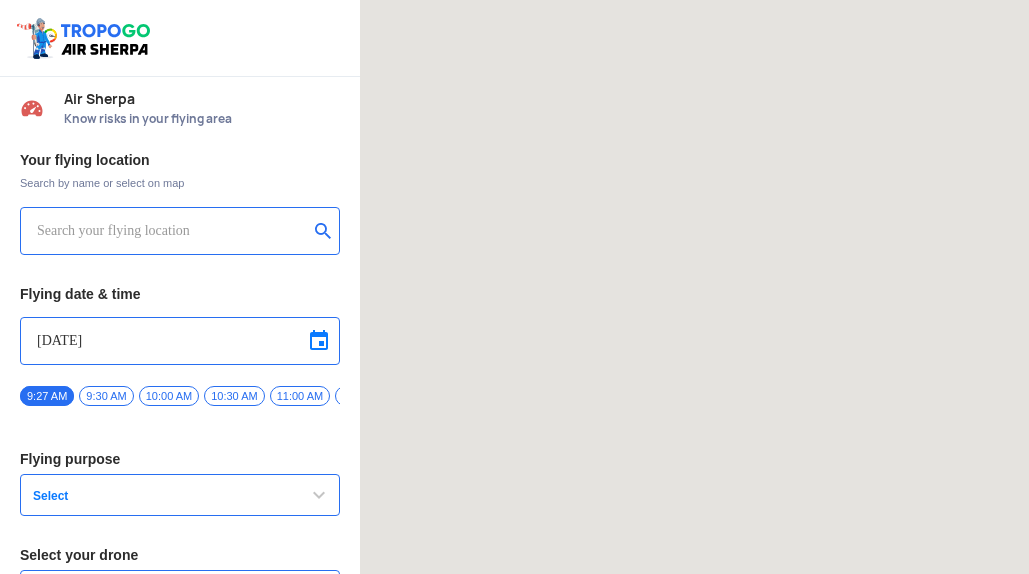
type input "[GEOGRAPHIC_DATA], [GEOGRAPHIC_DATA] 530049, [GEOGRAPHIC_DATA]"
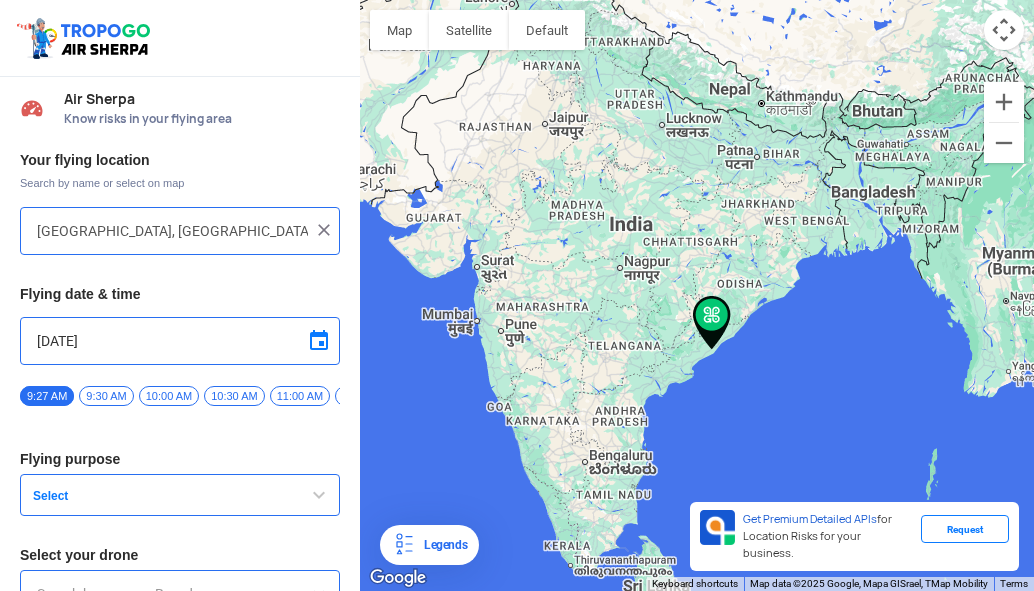
click at [268, 489] on button "Select" at bounding box center [180, 495] width 320 height 42
click at [307, 498] on span "button" at bounding box center [319, 495] width 24 height 24
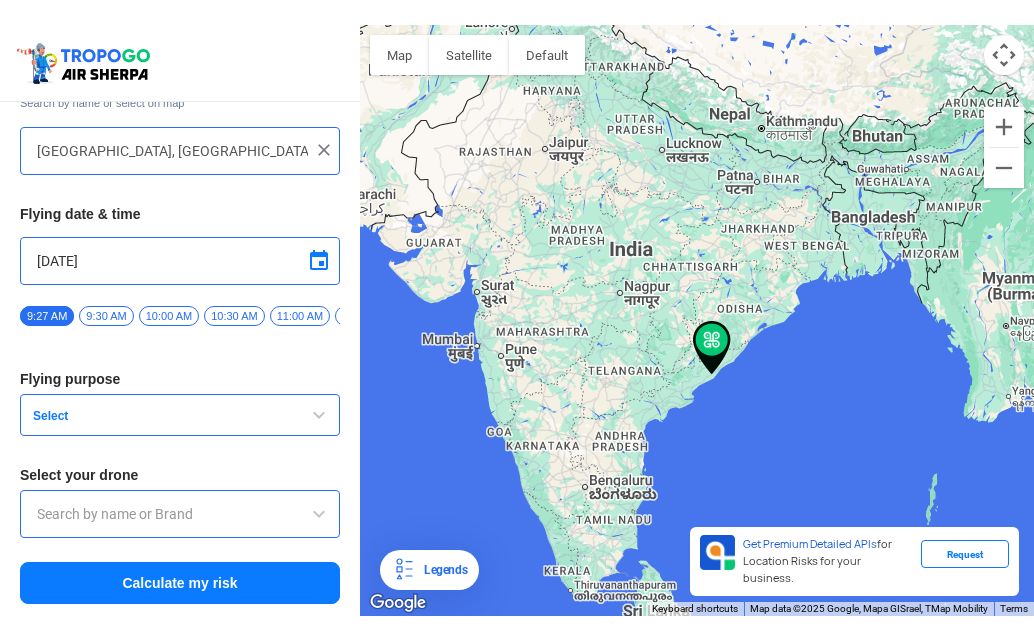
scroll to position [113, 0]
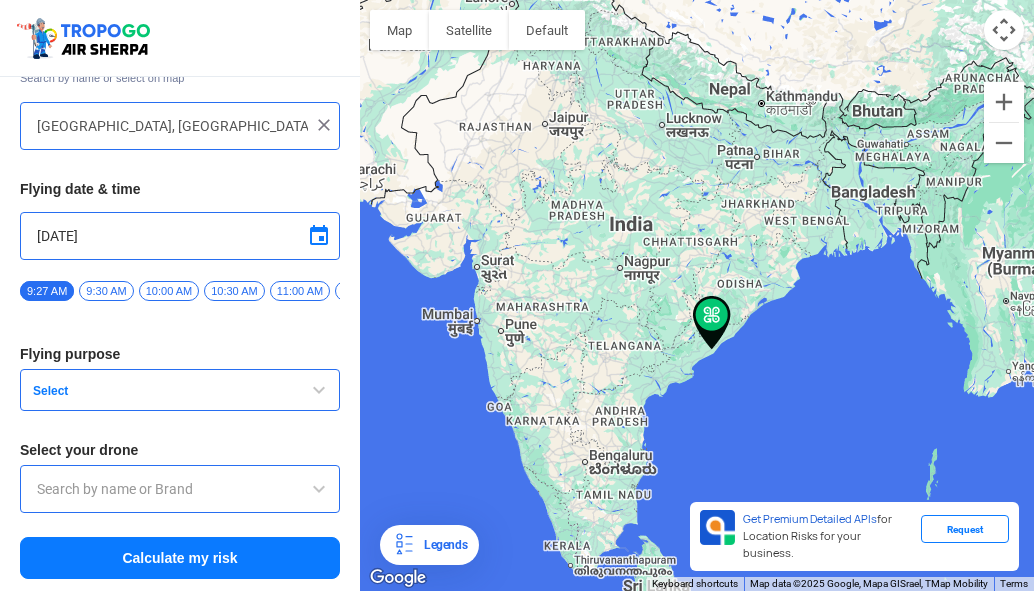
click at [311, 397] on span "button" at bounding box center [319, 390] width 24 height 24
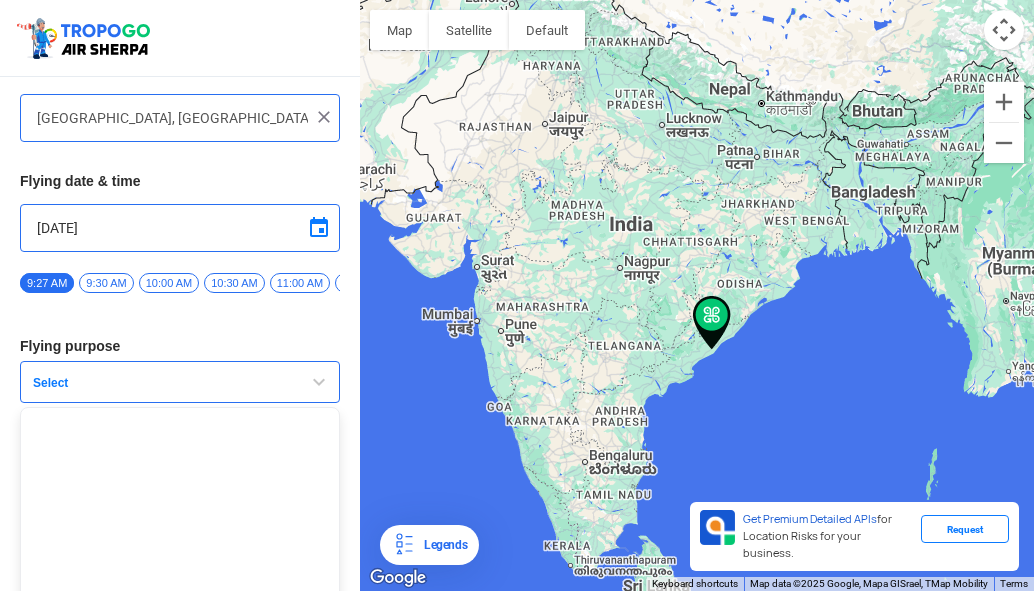
click at [311, 394] on span "button" at bounding box center [319, 382] width 24 height 24
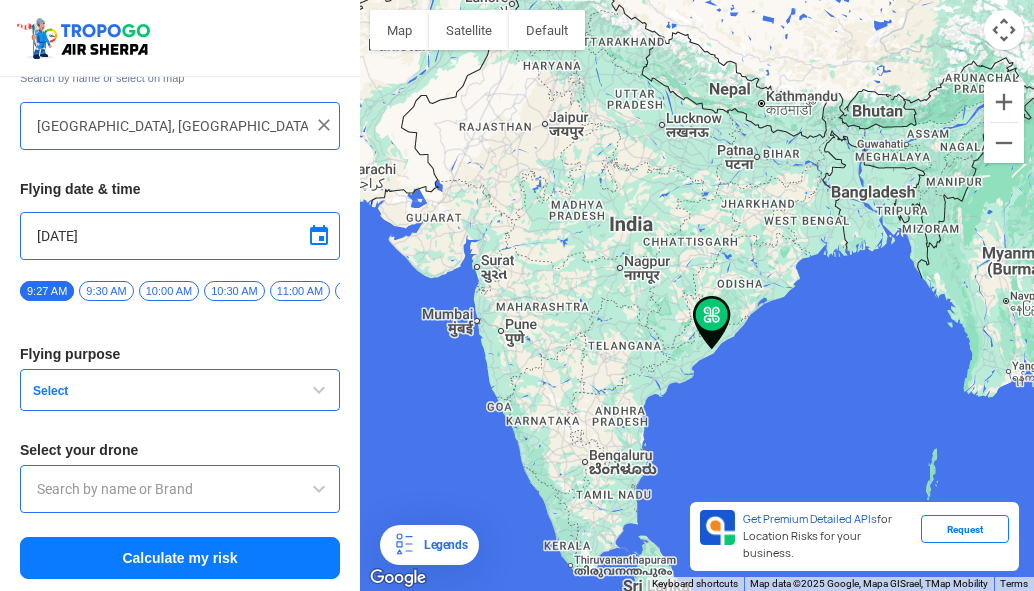
click at [310, 390] on span "button" at bounding box center [319, 390] width 24 height 24
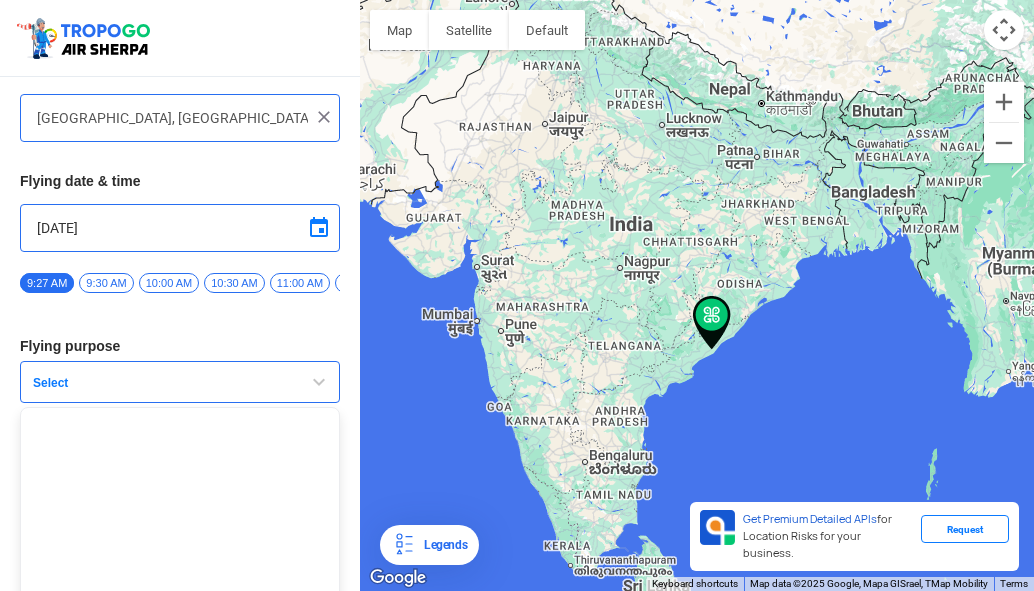
click at [308, 386] on span "button" at bounding box center [319, 382] width 24 height 24
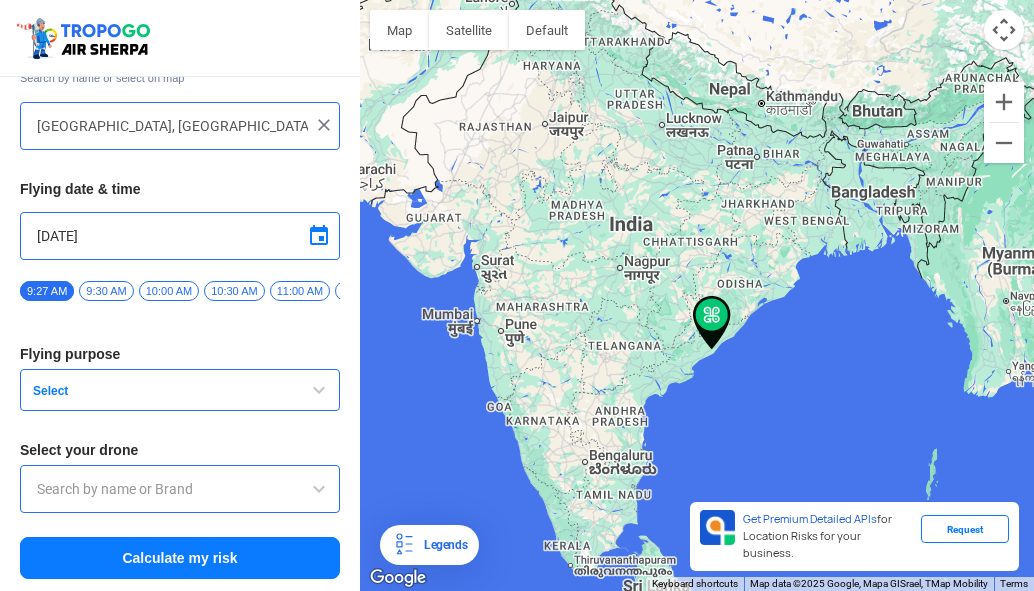
click at [321, 400] on span "button" at bounding box center [319, 390] width 24 height 24
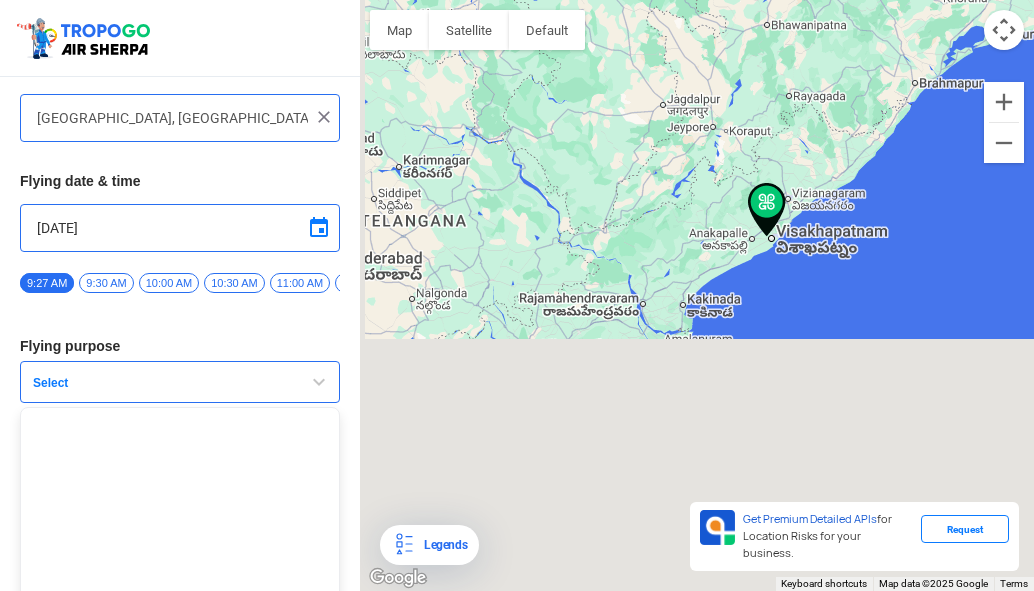
drag, startPoint x: 548, startPoint y: 504, endPoint x: 877, endPoint y: 150, distance: 483.1
click at [877, 150] on div at bounding box center [697, 295] width 674 height 591
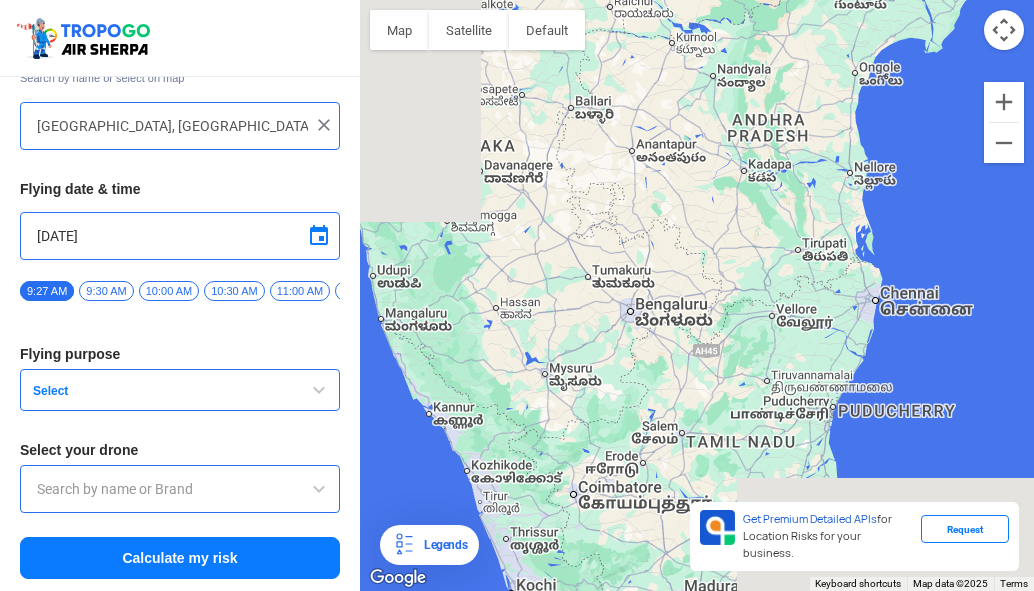
drag, startPoint x: 780, startPoint y: 210, endPoint x: 439, endPoint y: 414, distance: 397.2
click at [453, 480] on div at bounding box center [697, 295] width 674 height 591
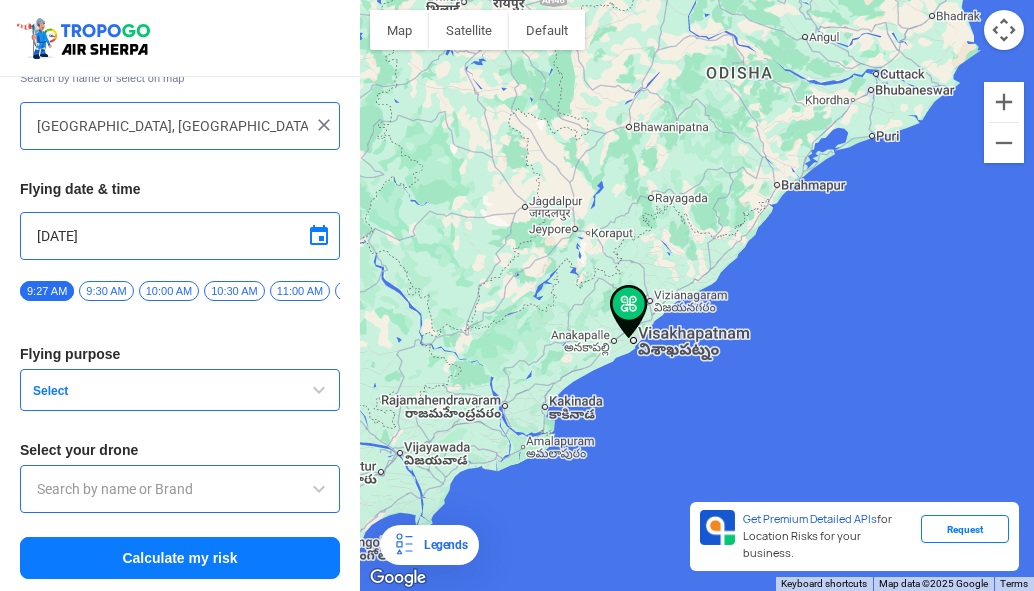
drag, startPoint x: 480, startPoint y: 370, endPoint x: 669, endPoint y: 303, distance: 200.4
click at [669, 303] on div at bounding box center [697, 295] width 674 height 591
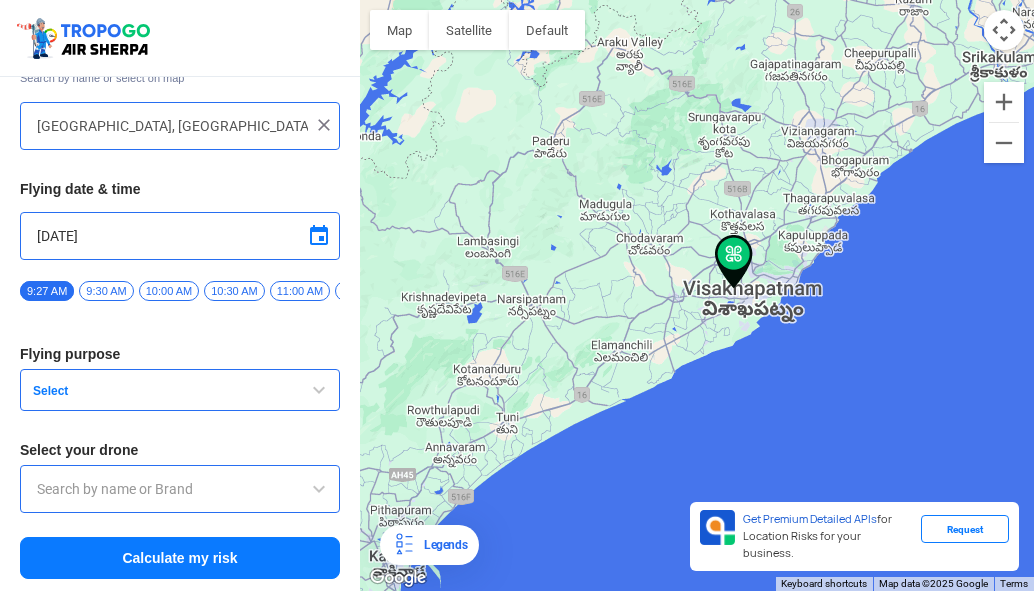
drag, startPoint x: 541, startPoint y: 387, endPoint x: 768, endPoint y: 234, distance: 273.6
click at [769, 232] on div at bounding box center [697, 295] width 674 height 591
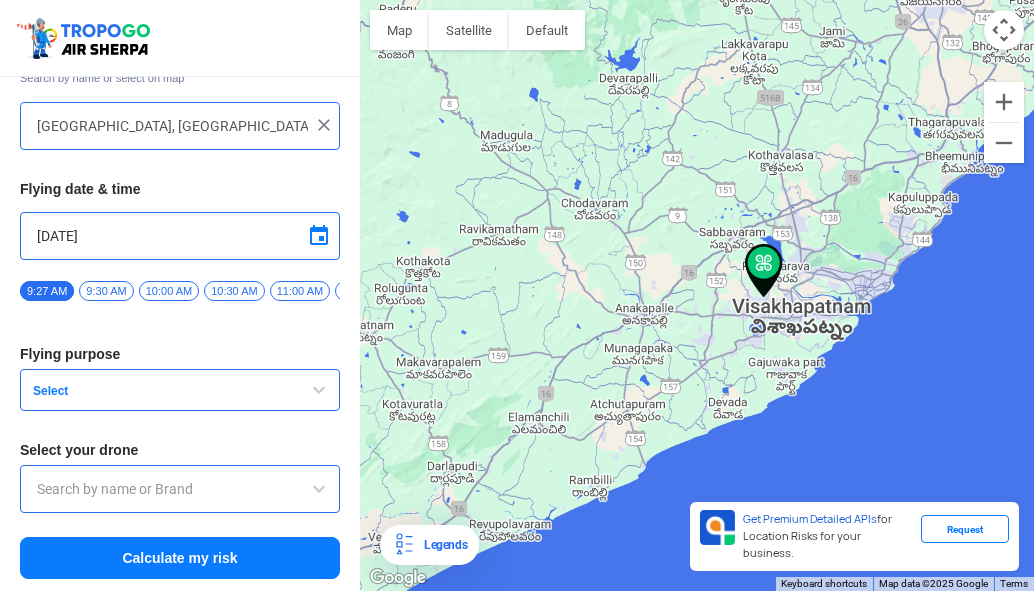
drag, startPoint x: 835, startPoint y: 262, endPoint x: 818, endPoint y: 259, distance: 17.3
click at [818, 259] on div at bounding box center [697, 295] width 674 height 591
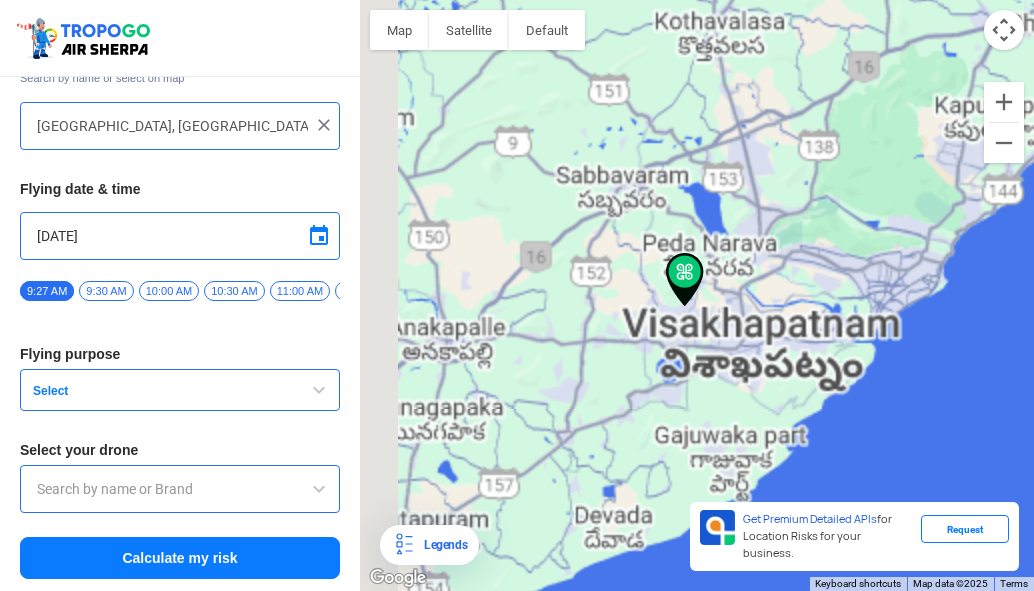
drag, startPoint x: 436, startPoint y: 334, endPoint x: 593, endPoint y: 301, distance: 160.4
click at [593, 301] on div at bounding box center [697, 295] width 674 height 591
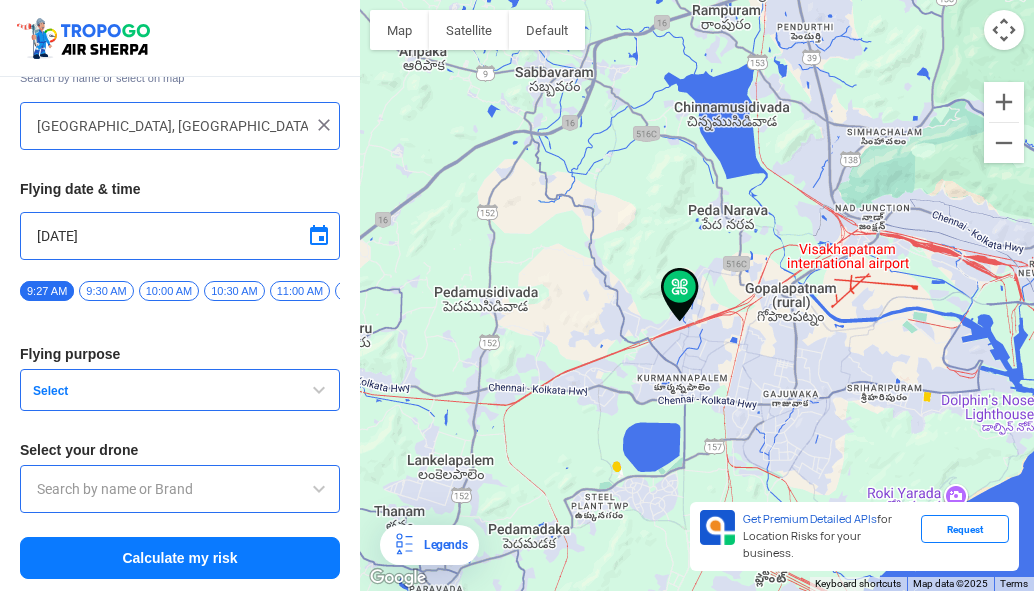
drag, startPoint x: 814, startPoint y: 353, endPoint x: 754, endPoint y: 329, distance: 64.6
click at [755, 330] on div at bounding box center [697, 295] width 674 height 591
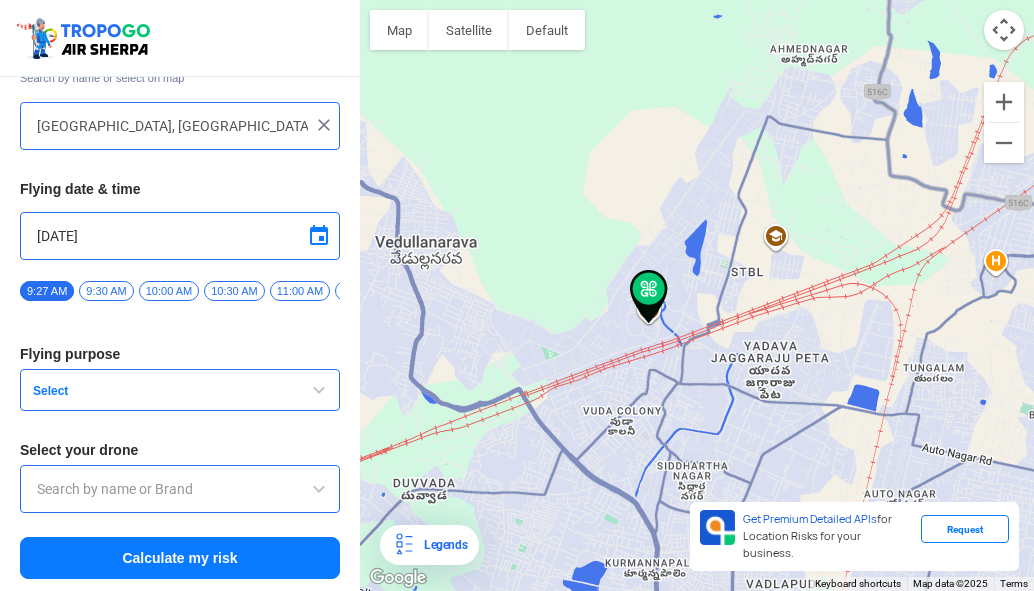
drag, startPoint x: 606, startPoint y: 324, endPoint x: 633, endPoint y: 324, distance: 27.0
click at [633, 324] on div at bounding box center [697, 295] width 674 height 591
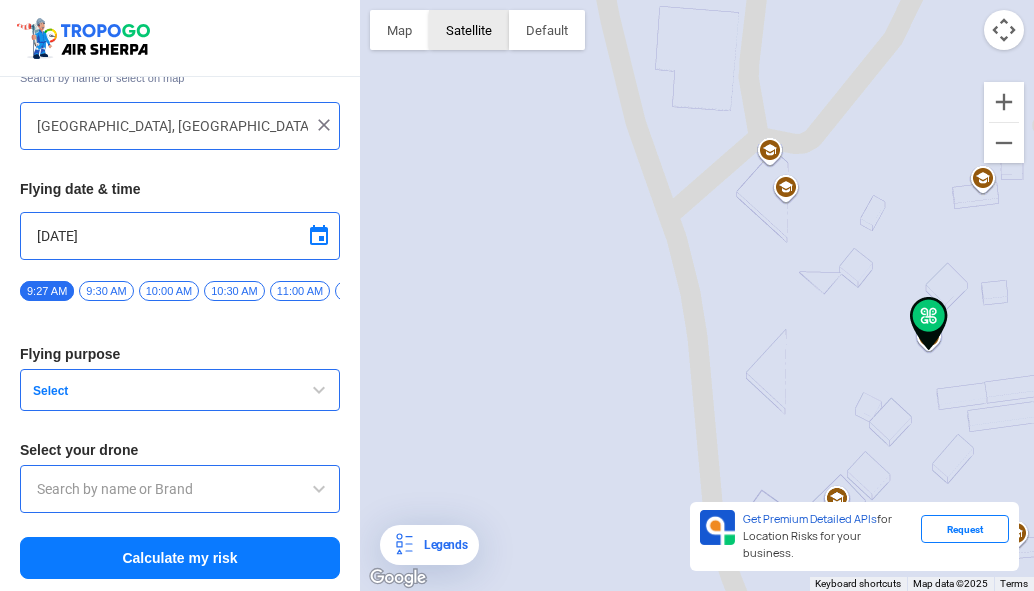
click at [502, 39] on button "Satellite" at bounding box center [469, 30] width 80 height 40
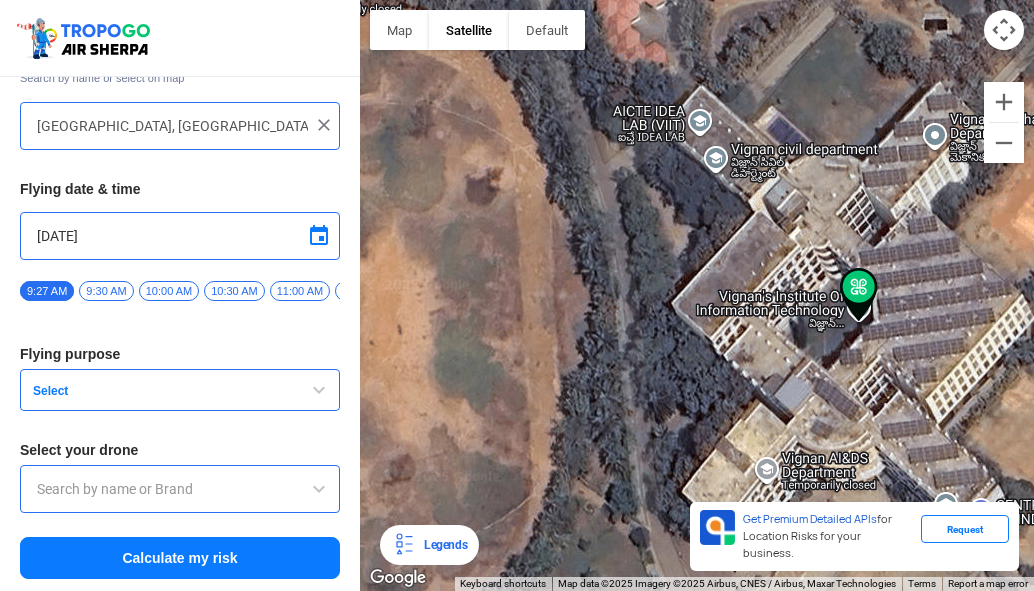
drag, startPoint x: 888, startPoint y: 309, endPoint x: 590, endPoint y: 228, distance: 308.7
click at [590, 228] on div at bounding box center [697, 295] width 674 height 591
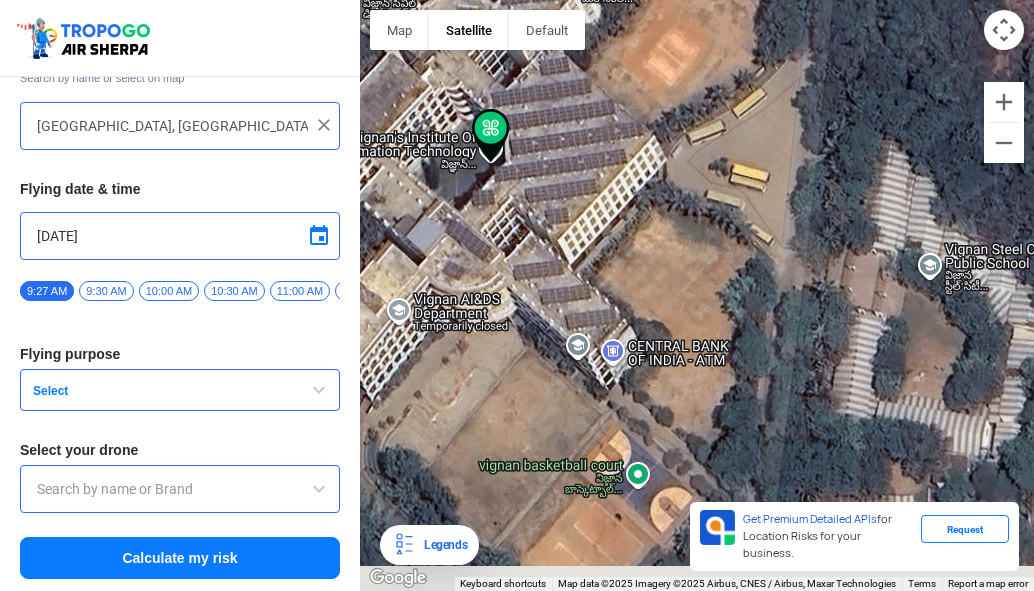
drag, startPoint x: 584, startPoint y: 205, endPoint x: 772, endPoint y: 168, distance: 191.5
click at [772, 168] on div at bounding box center [697, 295] width 674 height 591
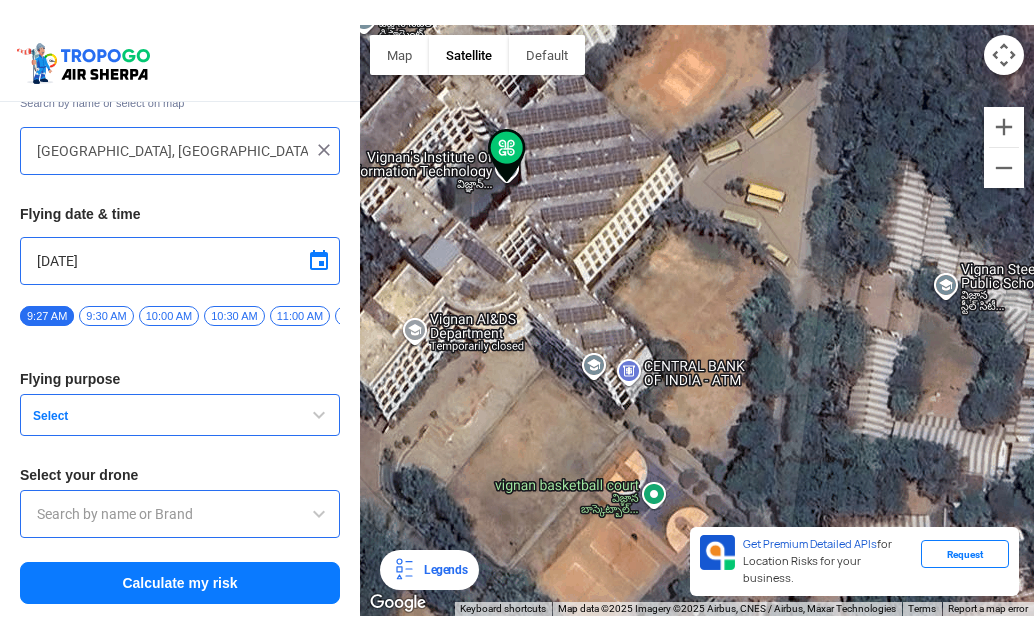
scroll to position [64, 0]
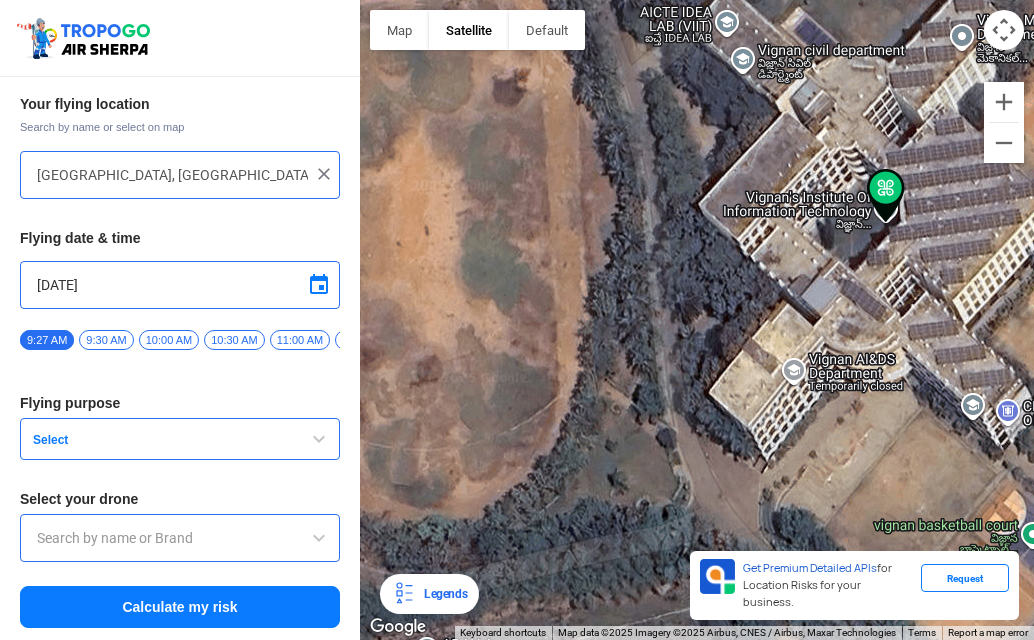
drag, startPoint x: 532, startPoint y: 206, endPoint x: 958, endPoint y: 224, distance: 426.2
click at [958, 224] on div at bounding box center [697, 320] width 674 height 640
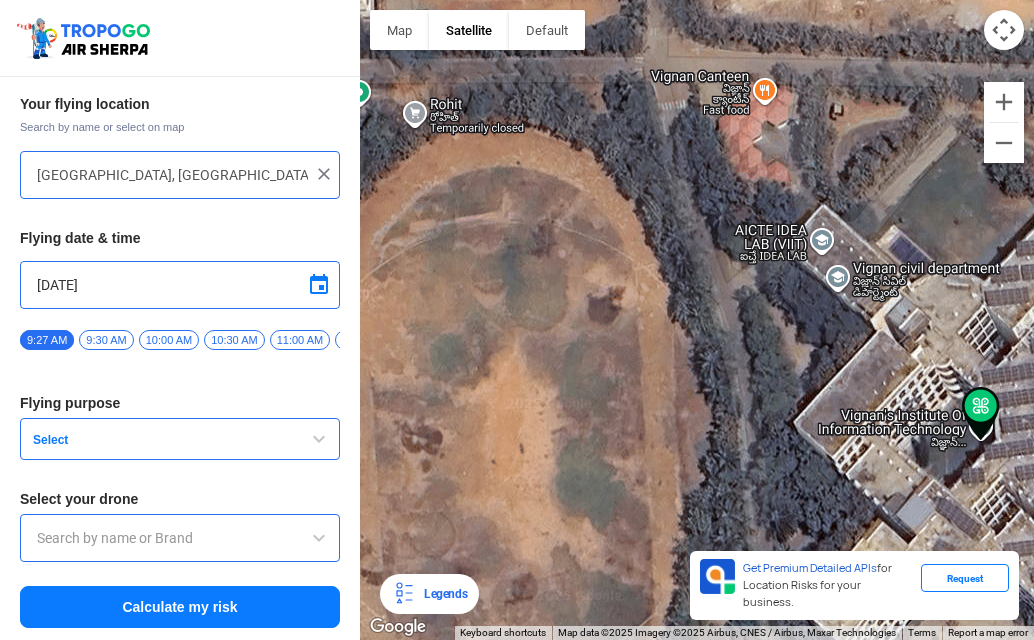
drag, startPoint x: 478, startPoint y: 222, endPoint x: 582, endPoint y: 440, distance: 241.4
click at [582, 440] on div at bounding box center [697, 320] width 674 height 640
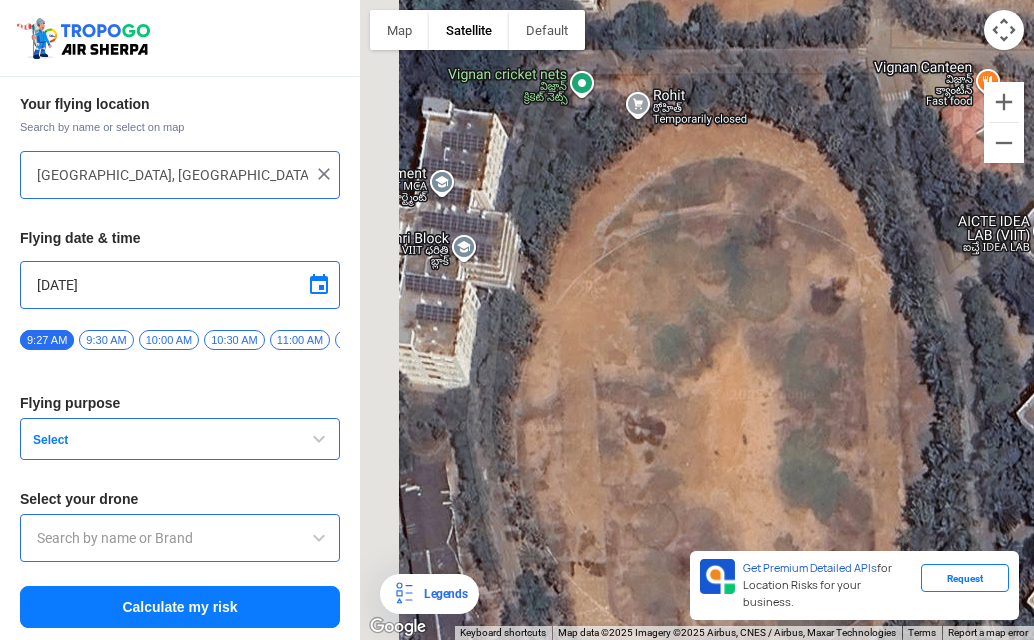
drag, startPoint x: 644, startPoint y: 381, endPoint x: 888, endPoint y: 363, distance: 244.6
click at [894, 369] on div at bounding box center [697, 320] width 674 height 640
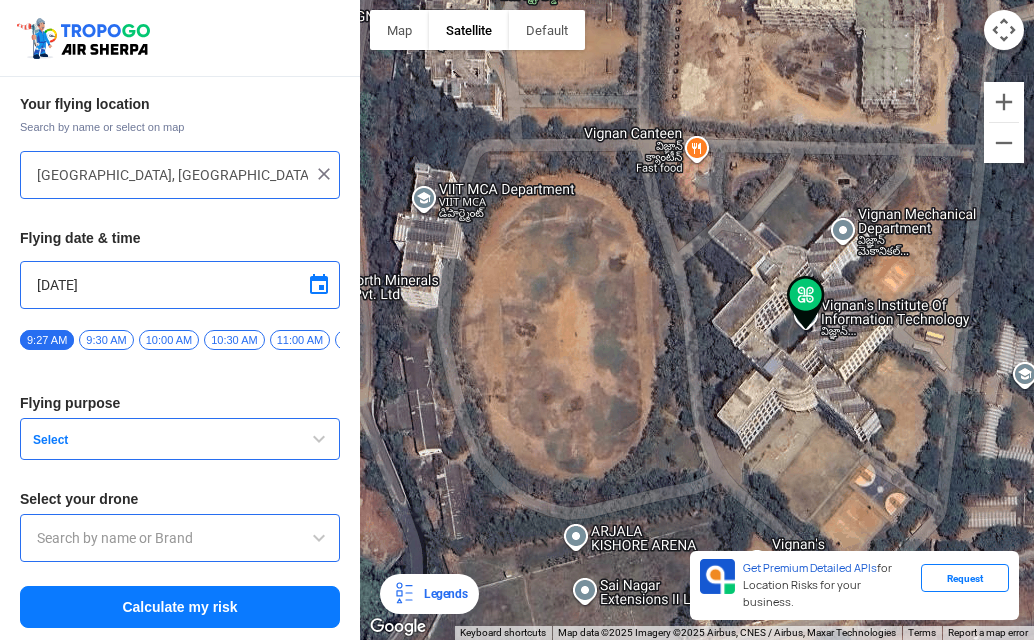
drag, startPoint x: 762, startPoint y: 341, endPoint x: 622, endPoint y: 307, distance: 144.0
click at [622, 307] on div at bounding box center [697, 320] width 674 height 640
